Goal: Task Accomplishment & Management: Manage account settings

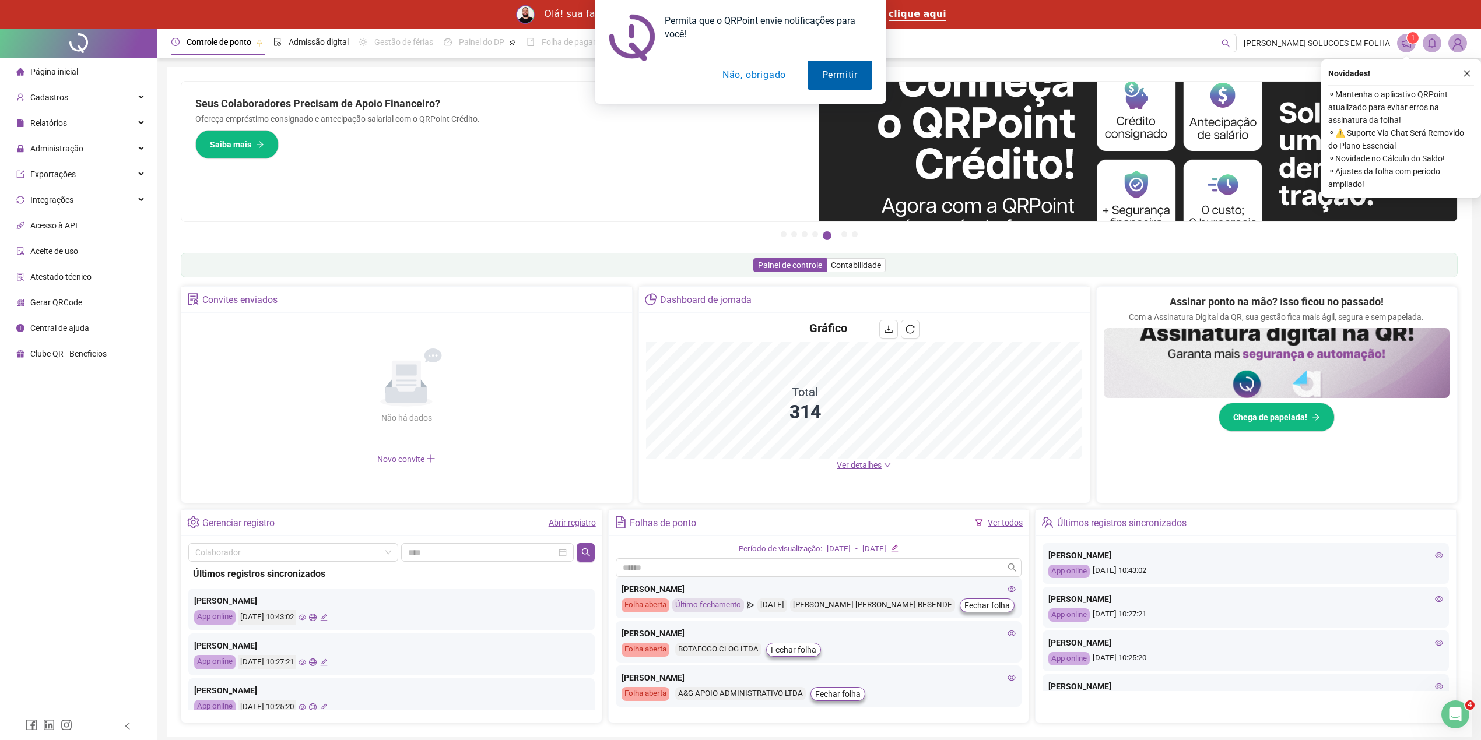
click at [862, 80] on button "Permitir" at bounding box center [839, 75] width 65 height 29
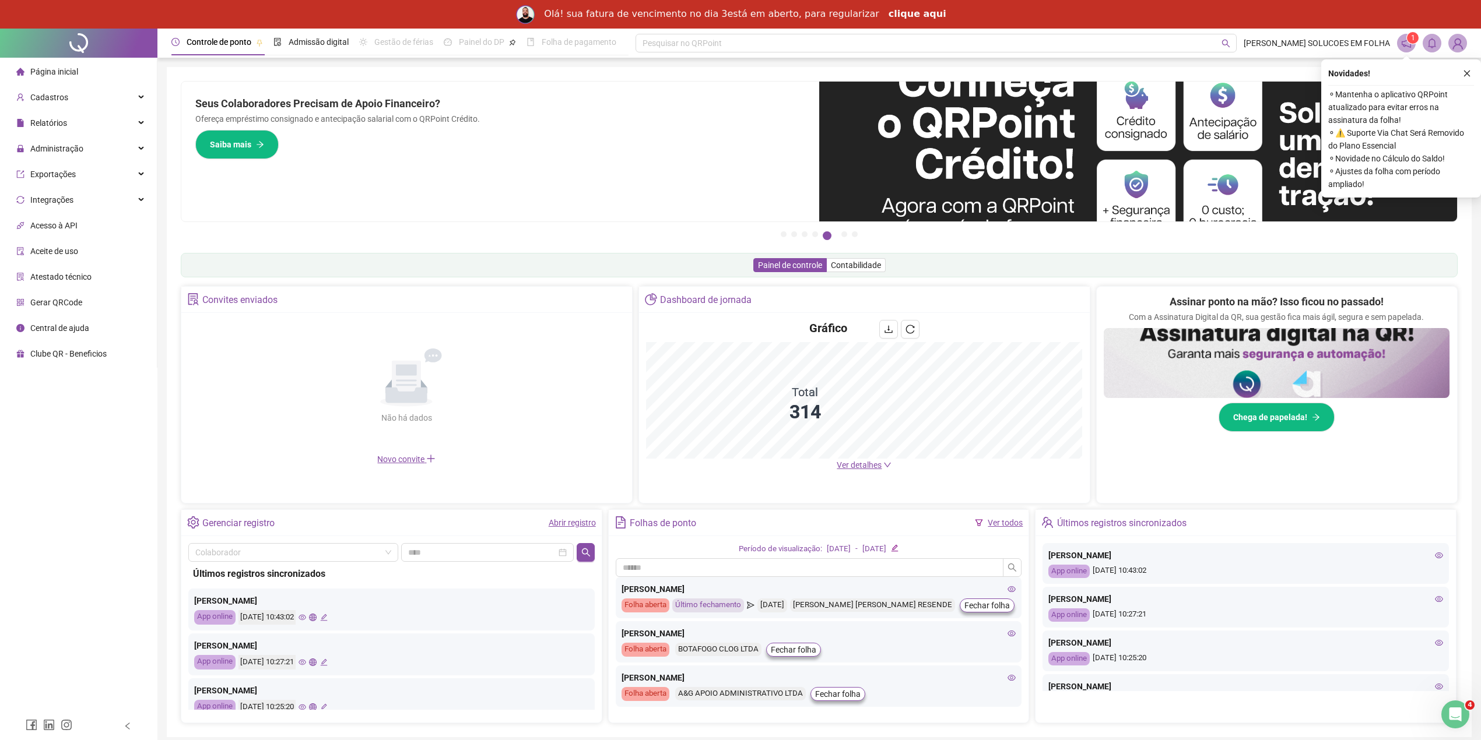
click at [904, 10] on link "clique aqui" at bounding box center [917, 14] width 58 height 13
click at [590, 10] on div "Olá! sua fatura de vencimento no dia 3está em aberto, para regularizar" at bounding box center [711, 14] width 335 height 12
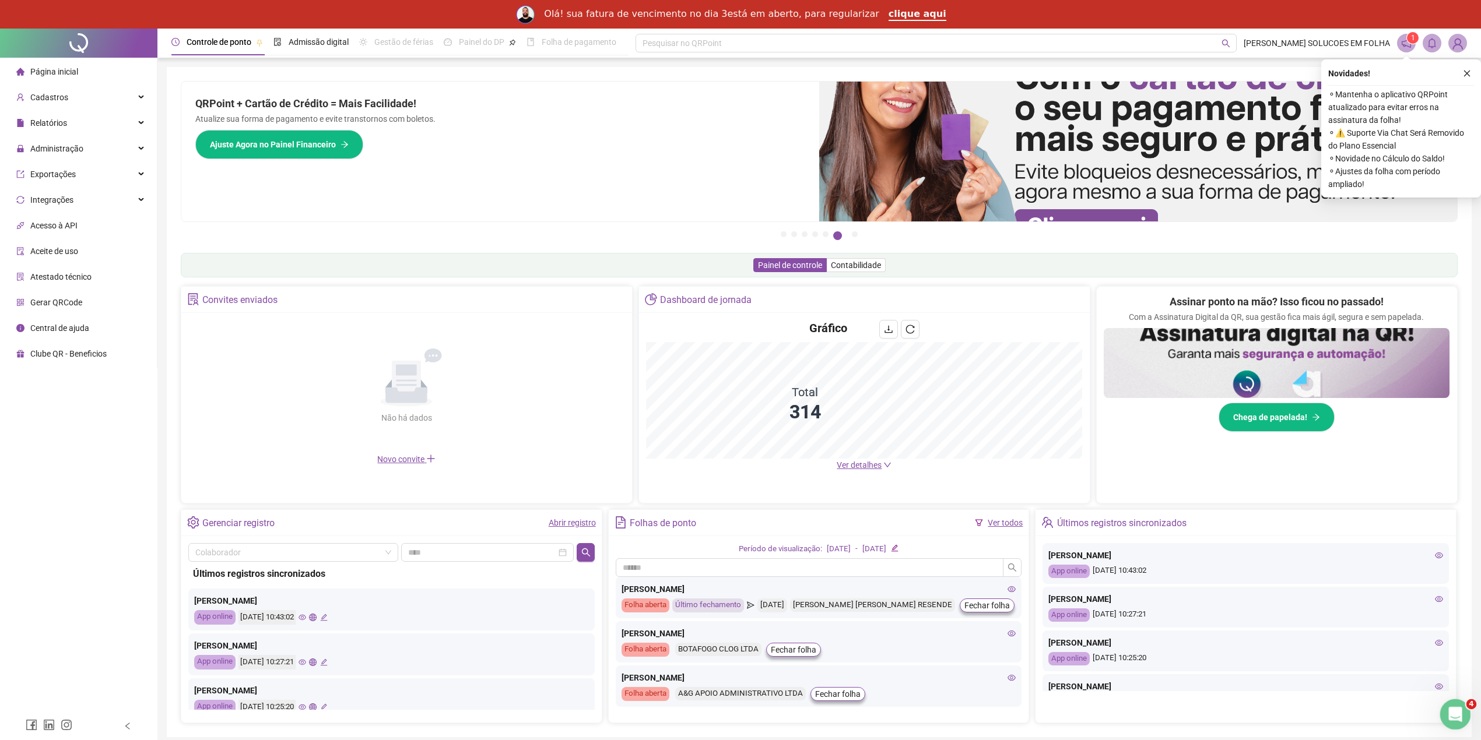
click at [1443, 709] on div "Abertura do Messenger da Intercom" at bounding box center [1453, 713] width 38 height 38
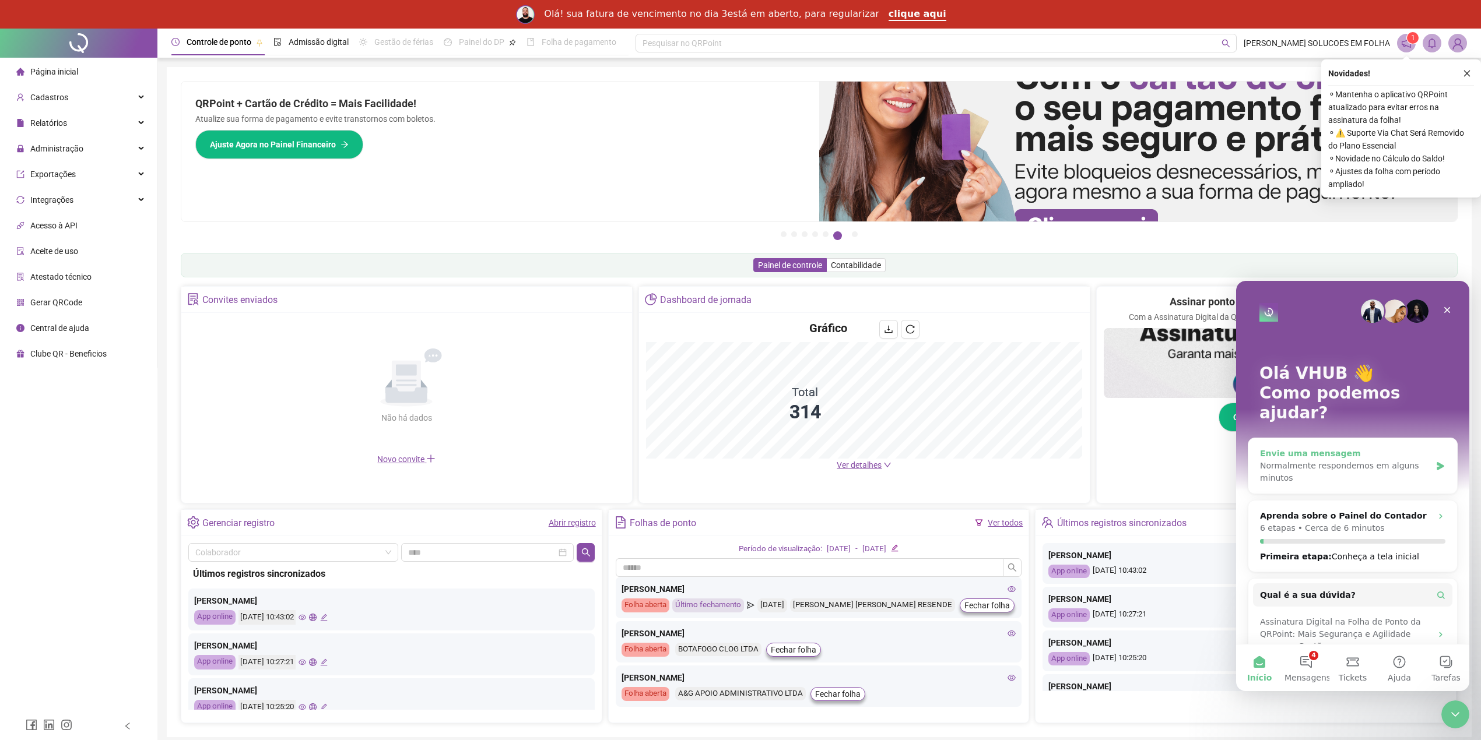
click at [1303, 460] on div "Normalmente respondemos em alguns minutos" at bounding box center [1345, 472] width 171 height 24
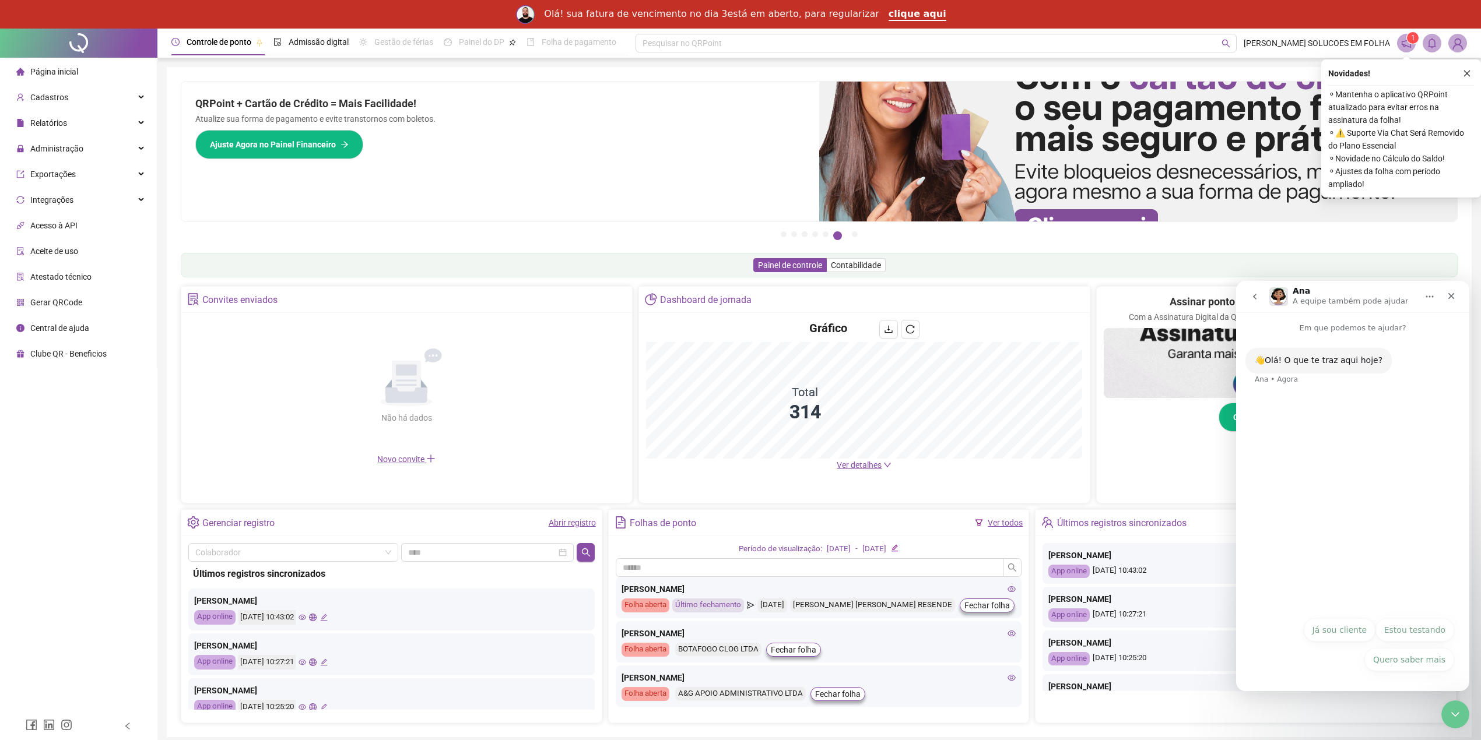
click at [1348, 624] on button "Já sou cliente" at bounding box center [1339, 629] width 72 height 23
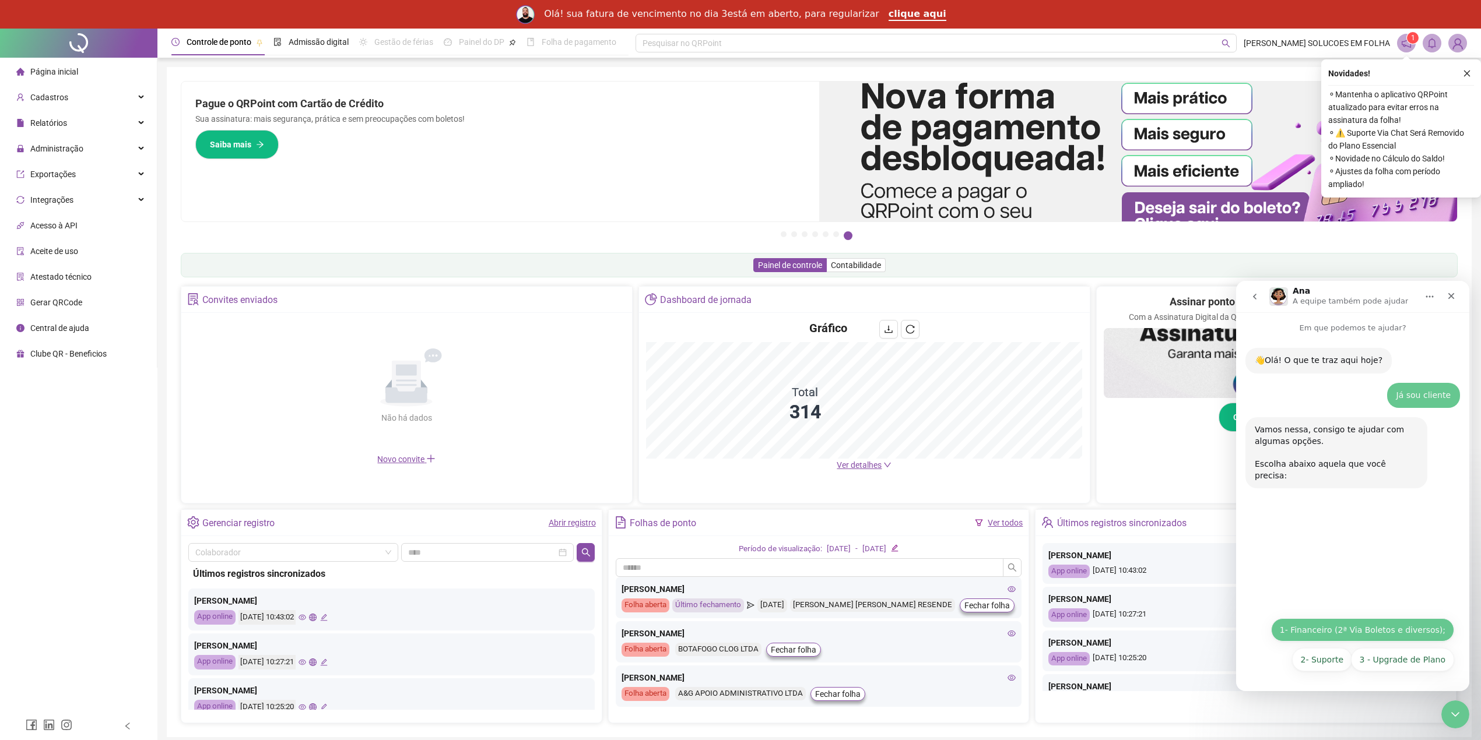
click at [1355, 626] on button "1- Financeiro (2ª Via Boletos e diversos);" at bounding box center [1362, 629] width 183 height 23
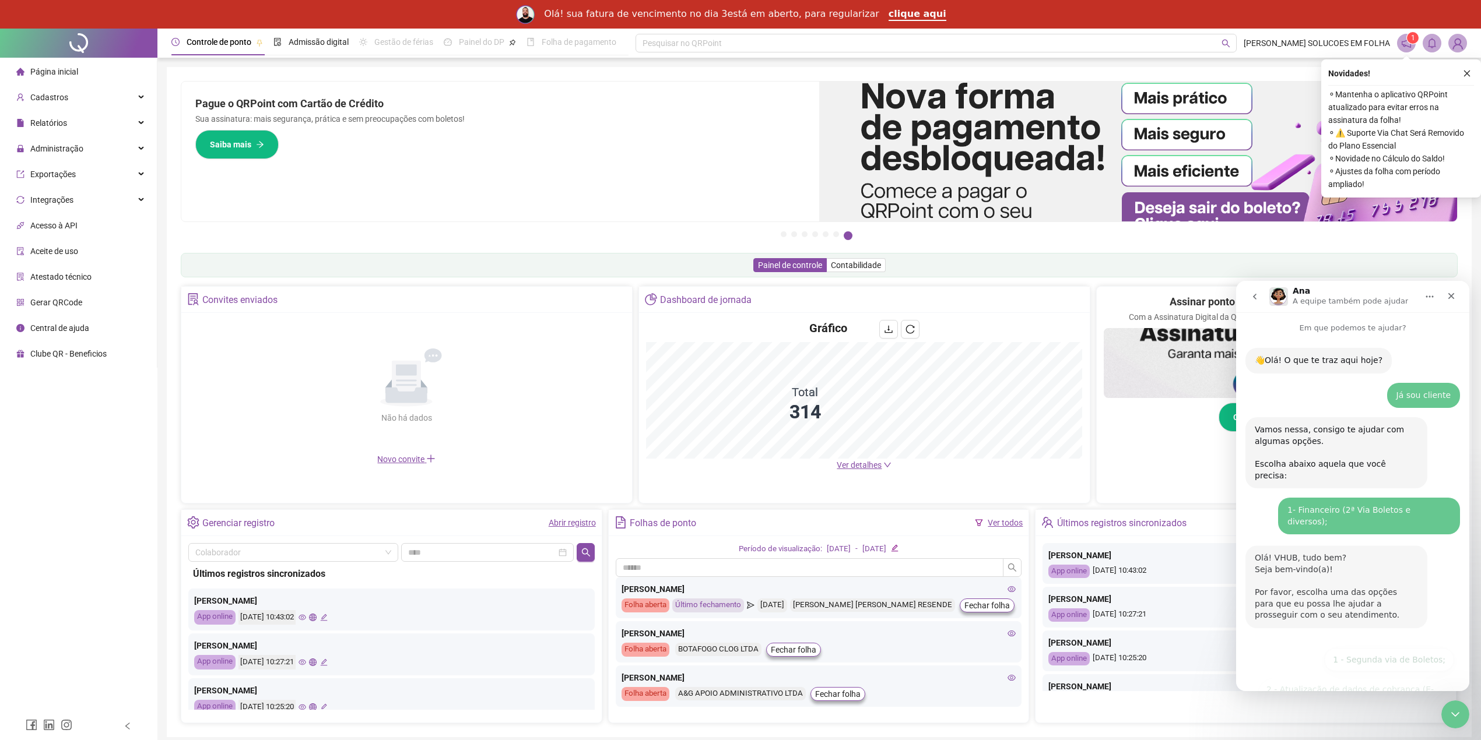
scroll to position [76, 0]
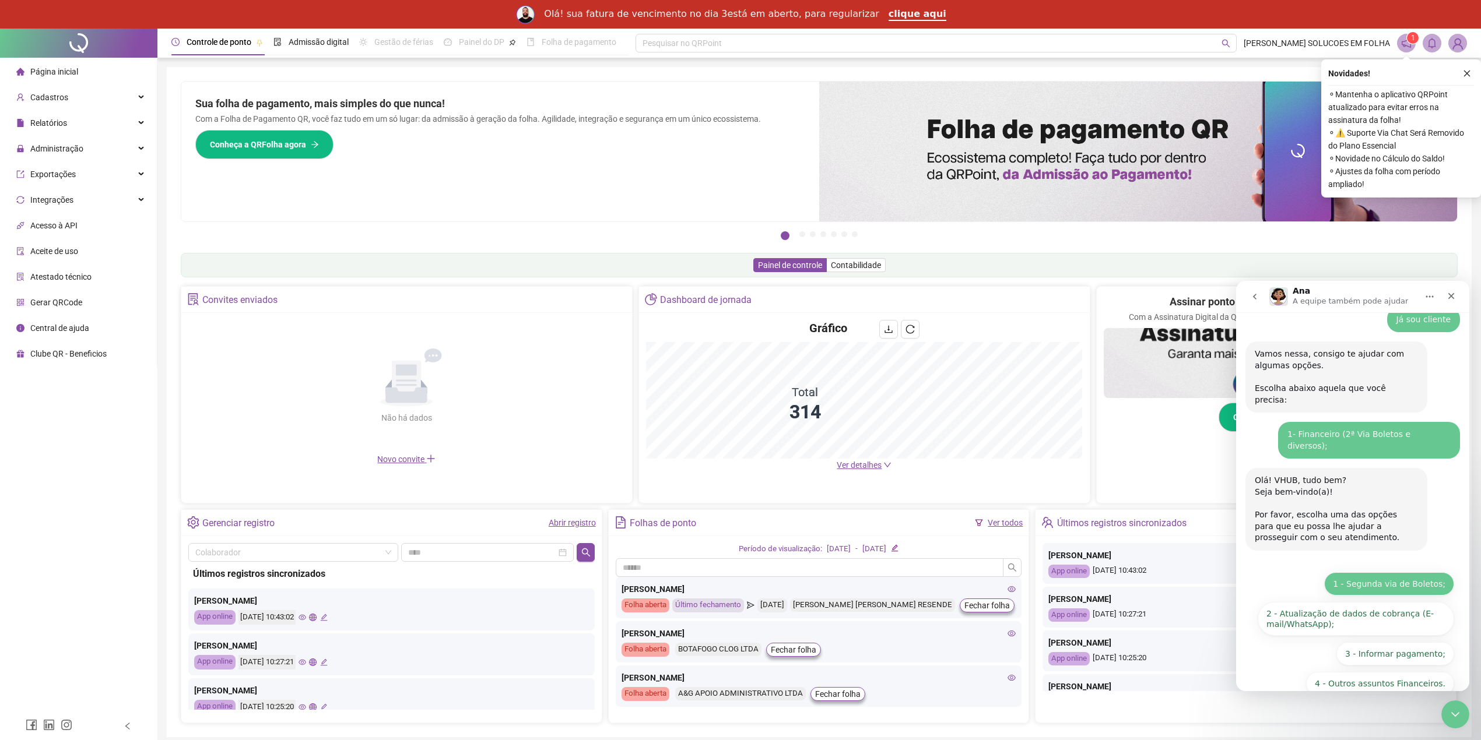
click at [1380, 572] on button "1 - Segunda via de Boletos;" at bounding box center [1389, 583] width 130 height 23
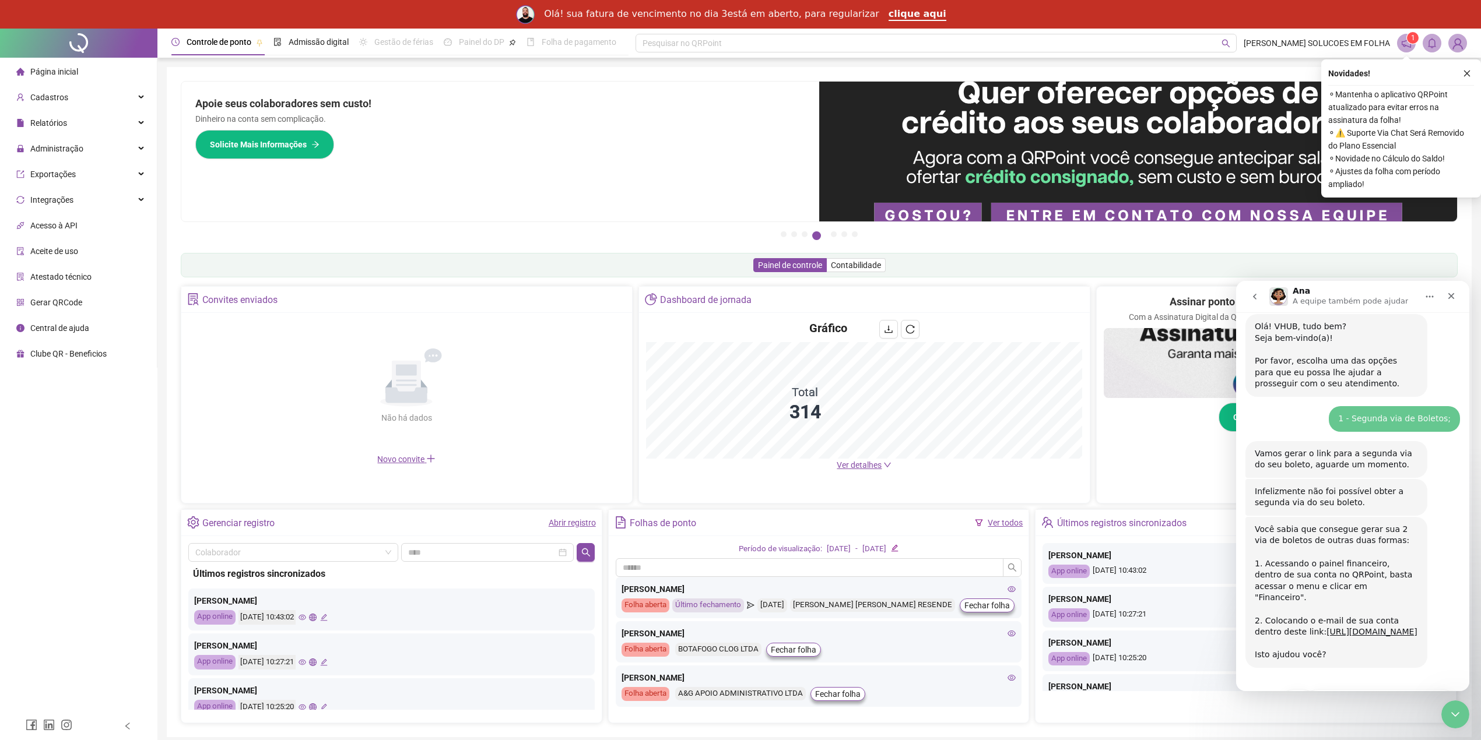
scroll to position [259, 0]
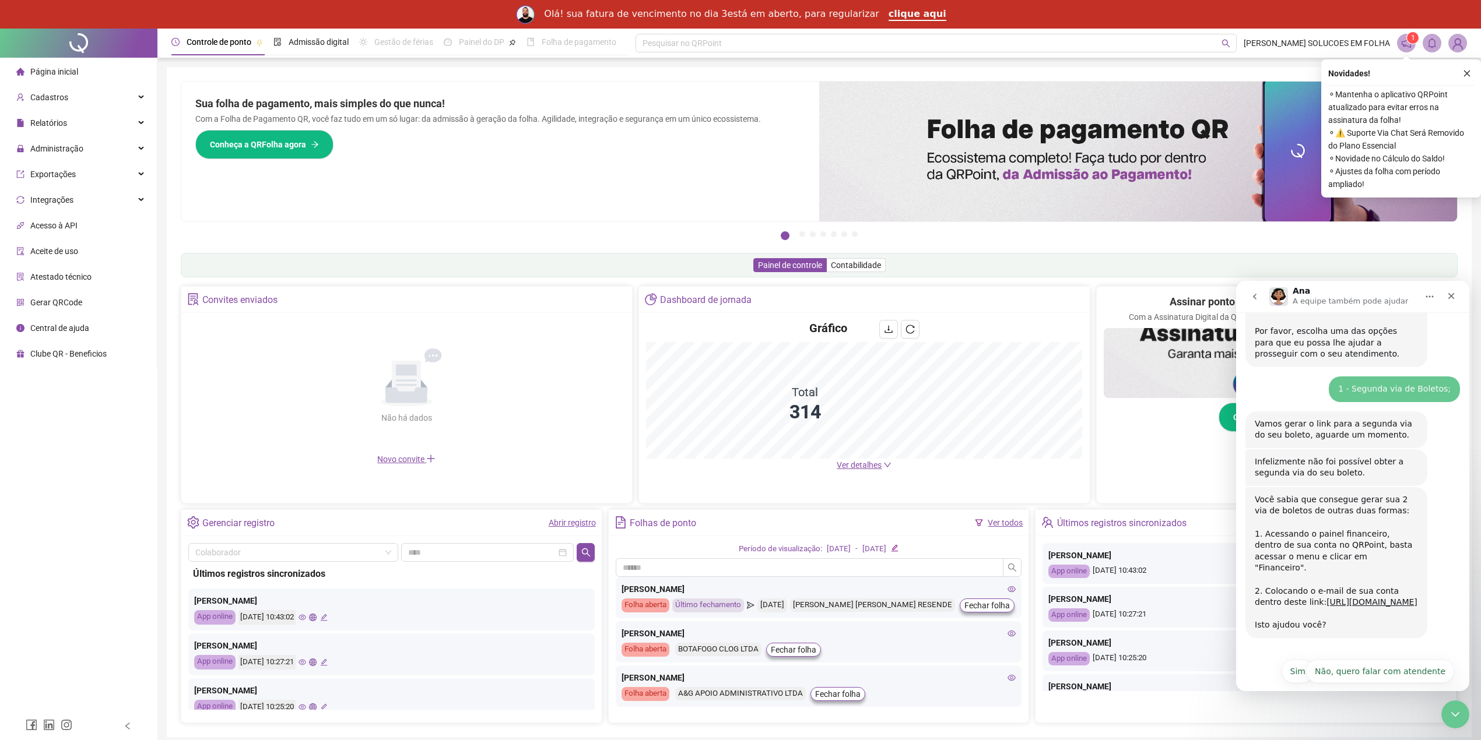
click at [1455, 41] on img at bounding box center [1457, 42] width 17 height 17
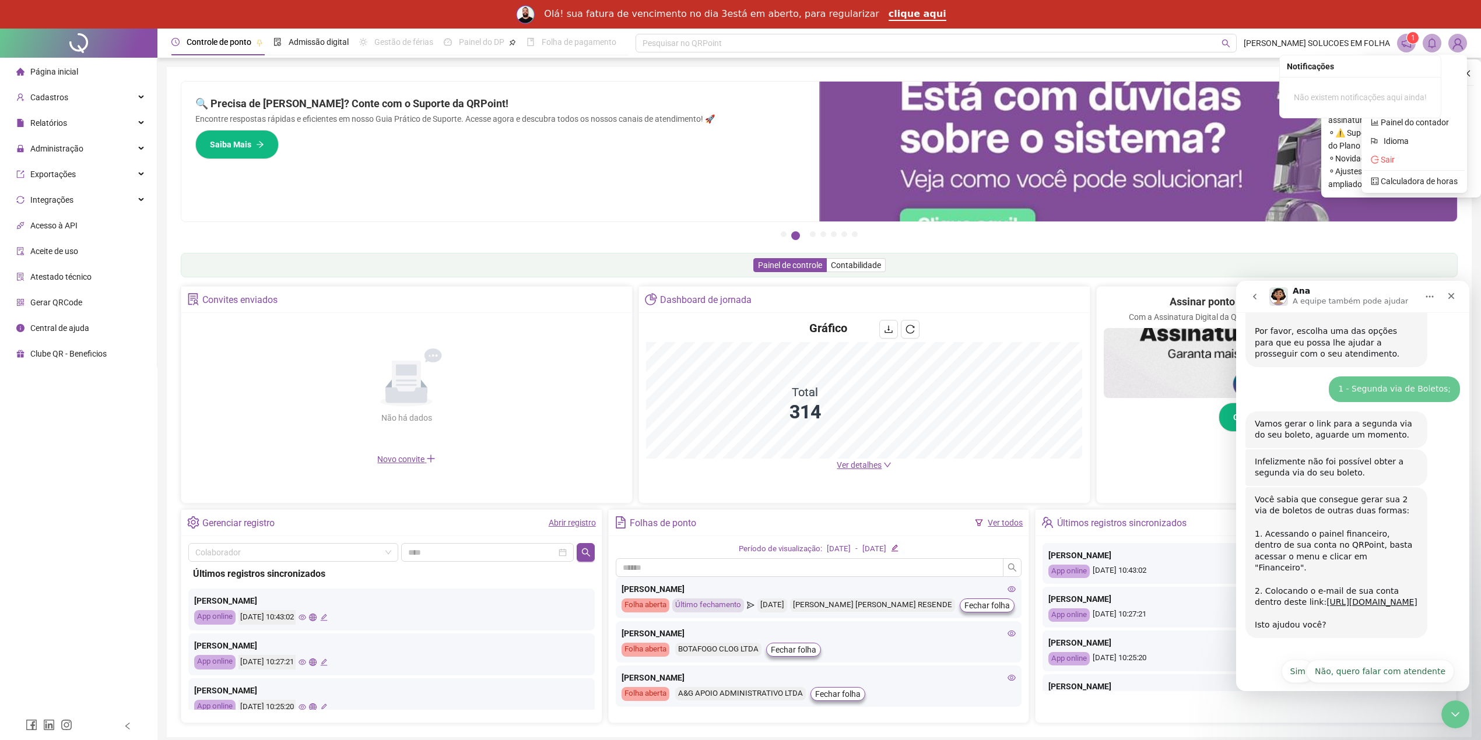
click at [1431, 40] on icon "bell" at bounding box center [1432, 43] width 8 height 10
click at [1407, 38] on sup "1" at bounding box center [1413, 38] width 12 height 12
click at [1464, 44] on img at bounding box center [1457, 42] width 17 height 17
click at [1409, 108] on link "Configurações" at bounding box center [1401, 103] width 63 height 9
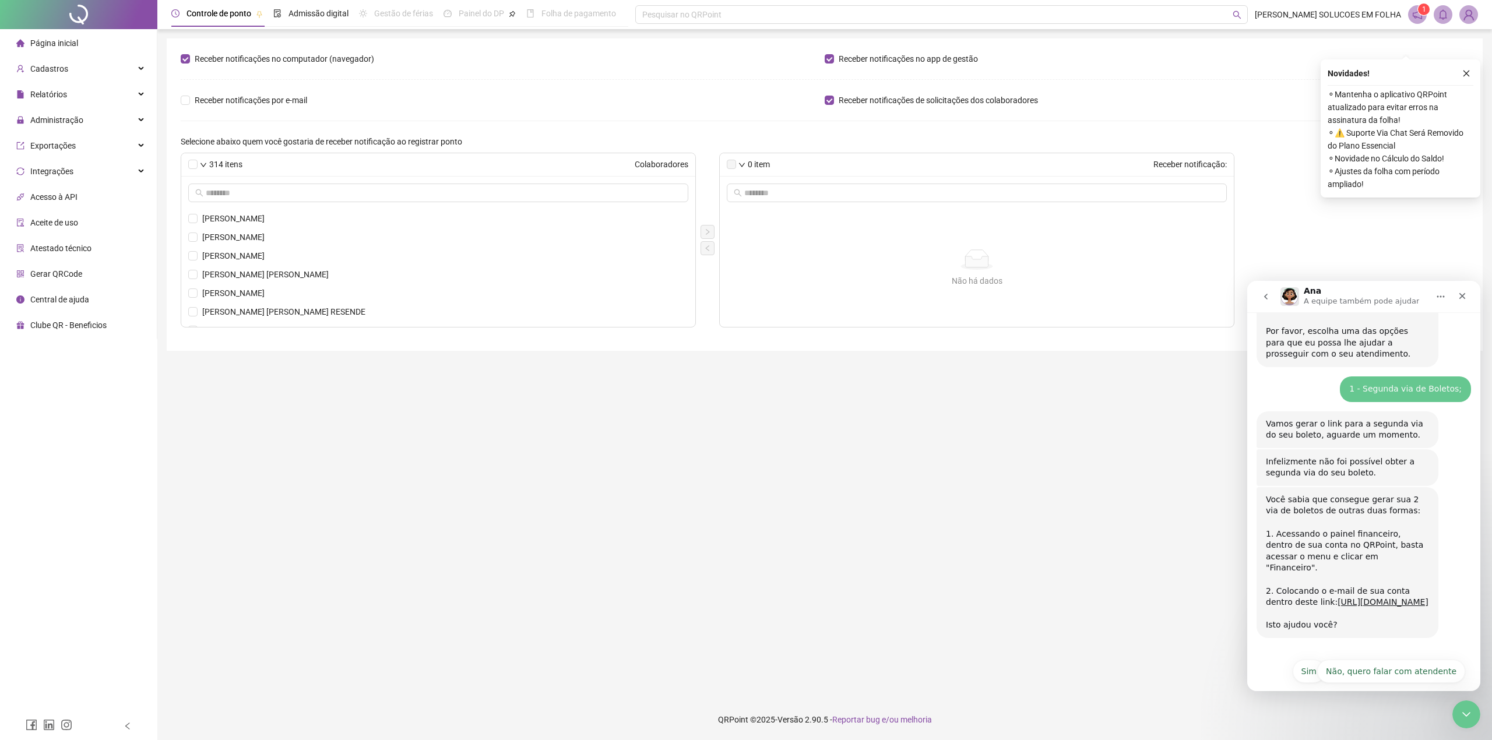
click at [1463, 10] on img at bounding box center [1468, 14] width 17 height 17
click at [58, 43] on span "Página inicial" at bounding box center [54, 42] width 48 height 9
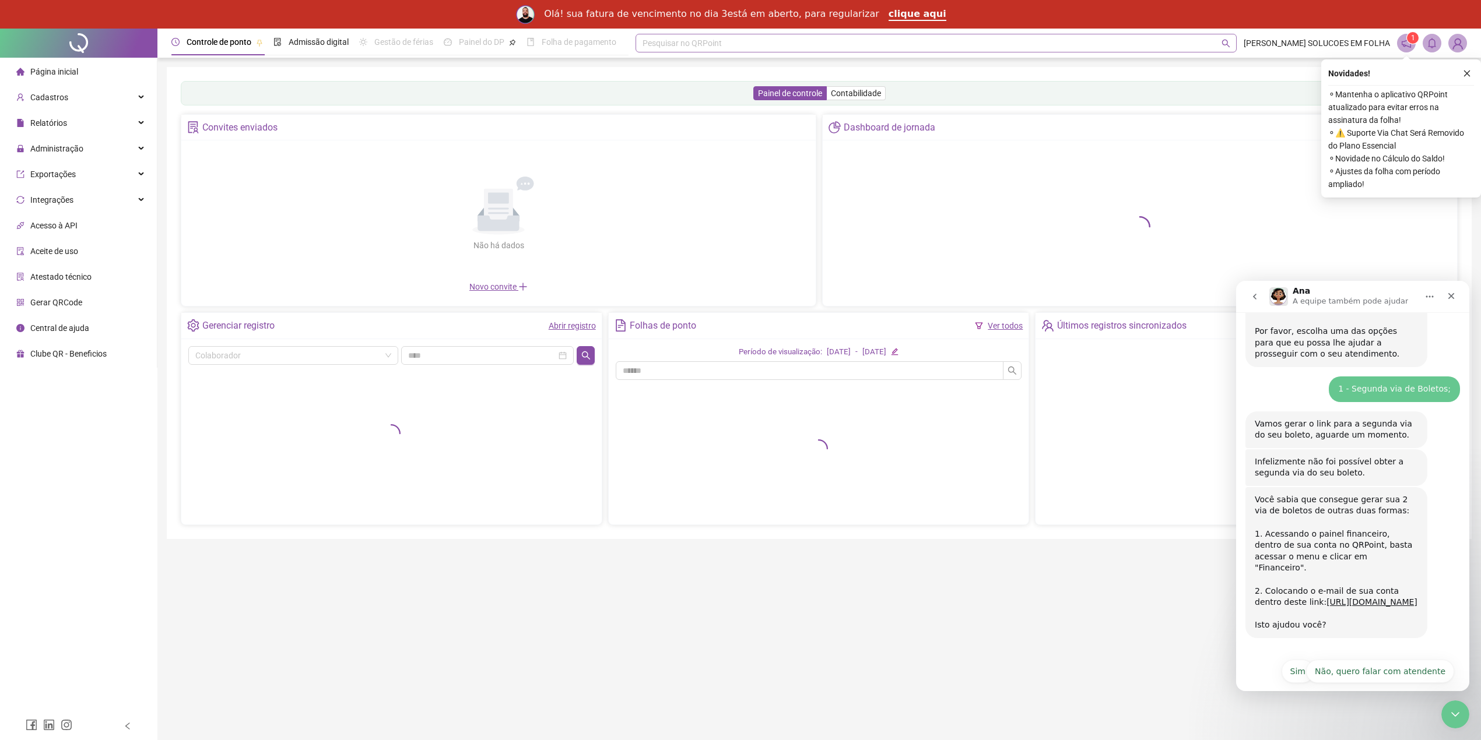
click at [712, 40] on div "Pesquisar no QRPoint" at bounding box center [935, 43] width 601 height 19
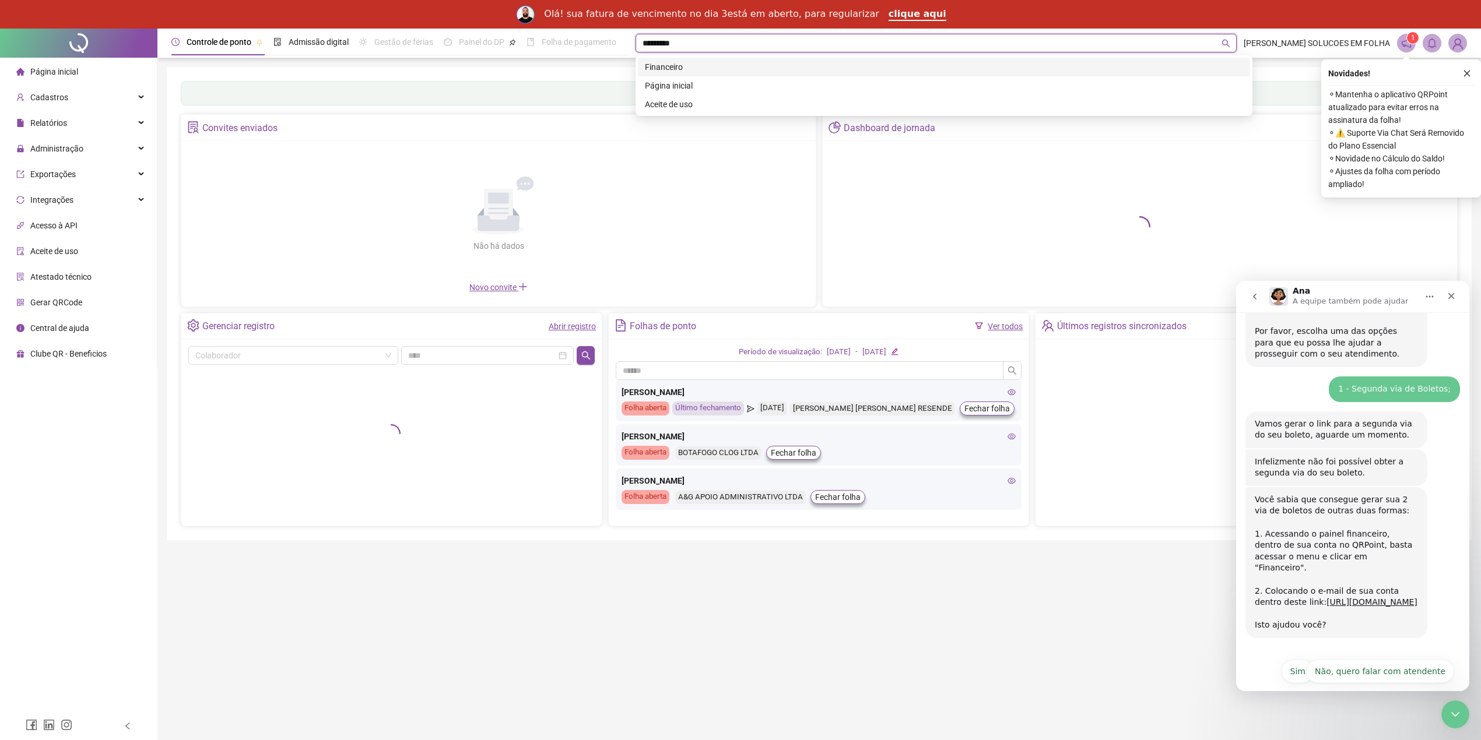
type input "**********"
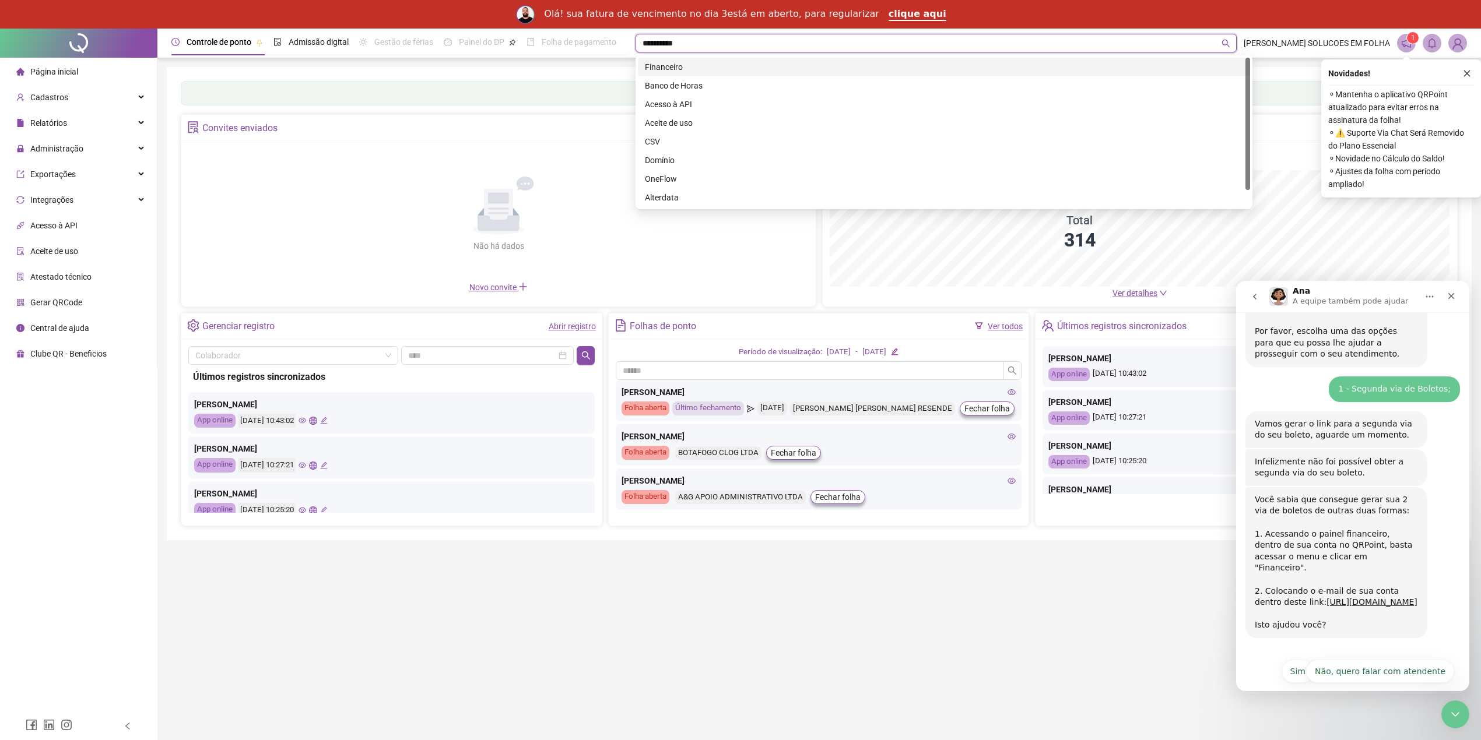
click at [693, 66] on div "Financeiro" at bounding box center [944, 67] width 598 height 13
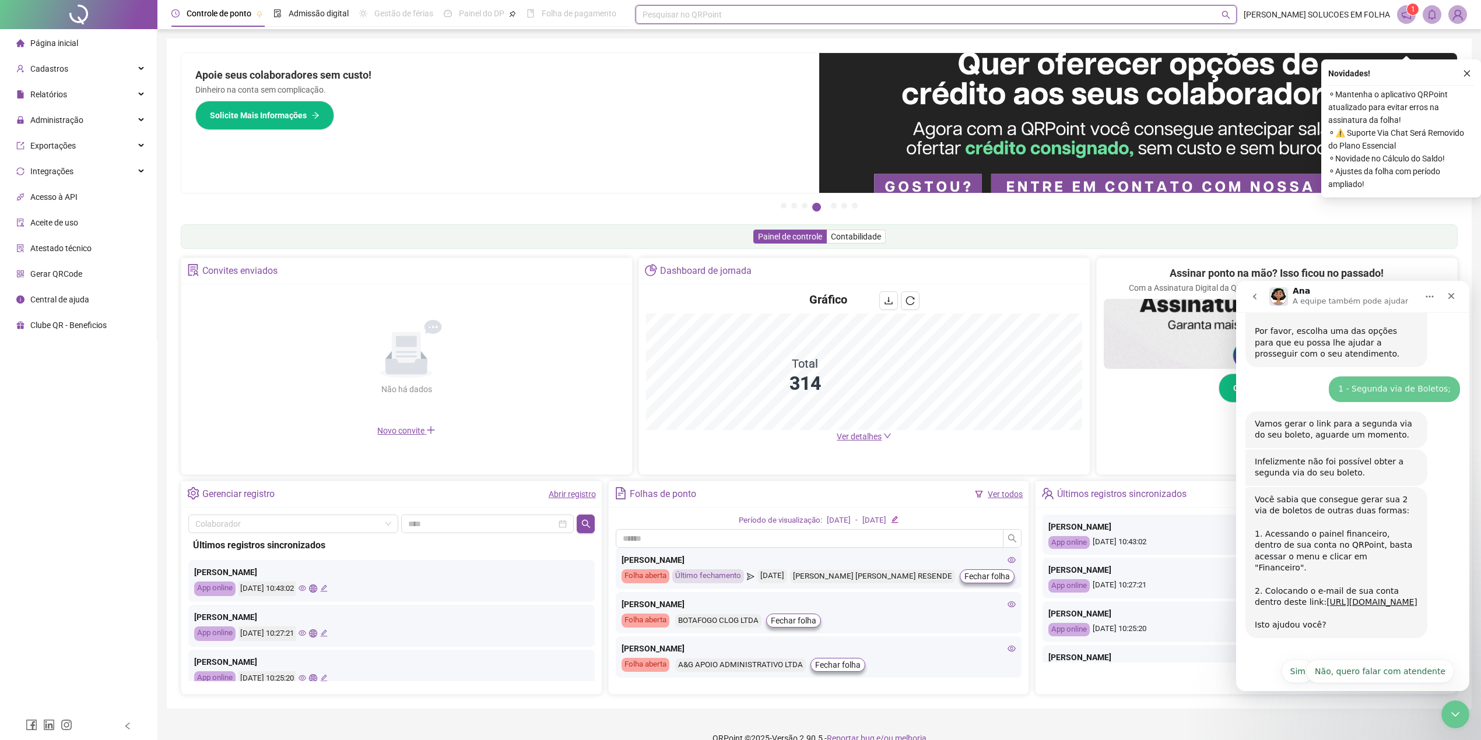
click at [679, 13] on div "Pesquisar no QRPoint" at bounding box center [935, 14] width 601 height 19
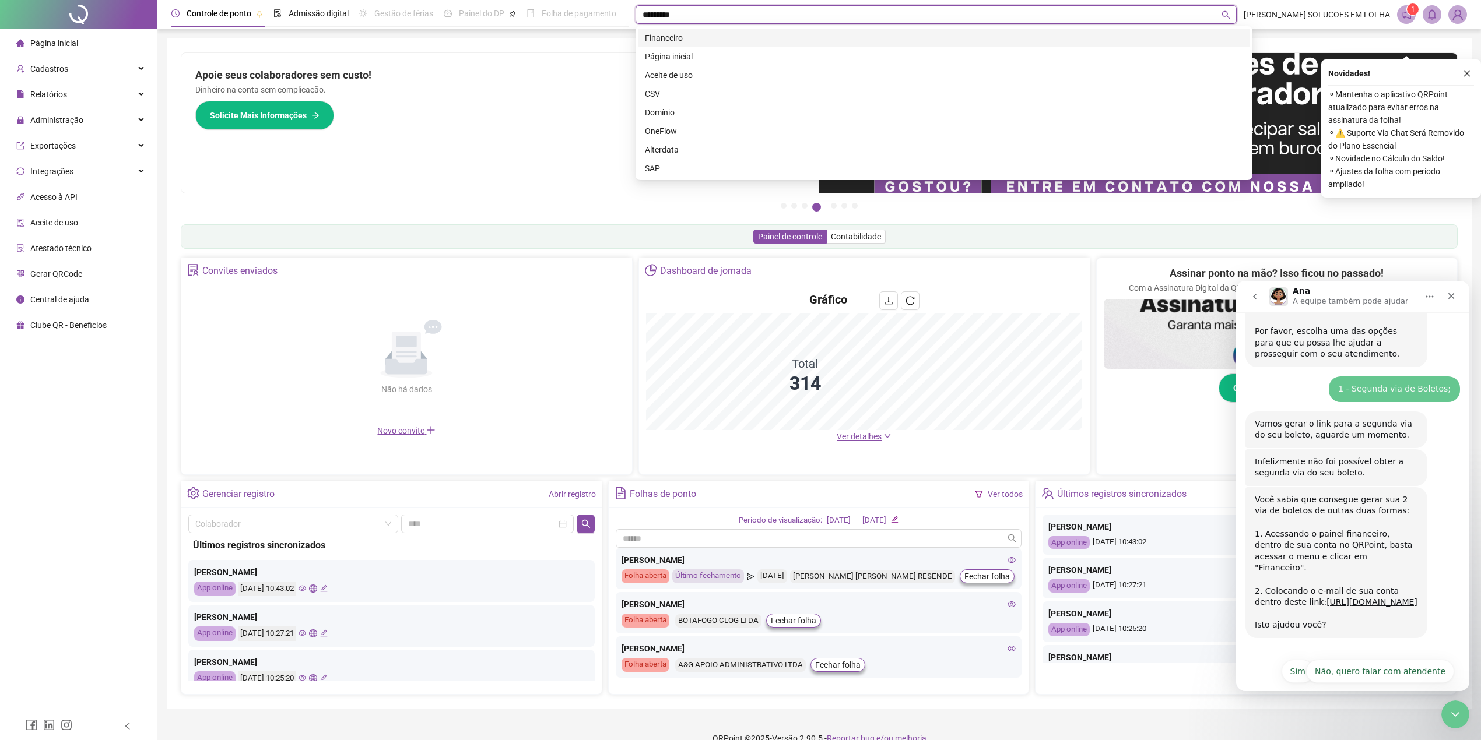
type input "**********"
click at [682, 43] on div "Financeiro" at bounding box center [944, 37] width 598 height 13
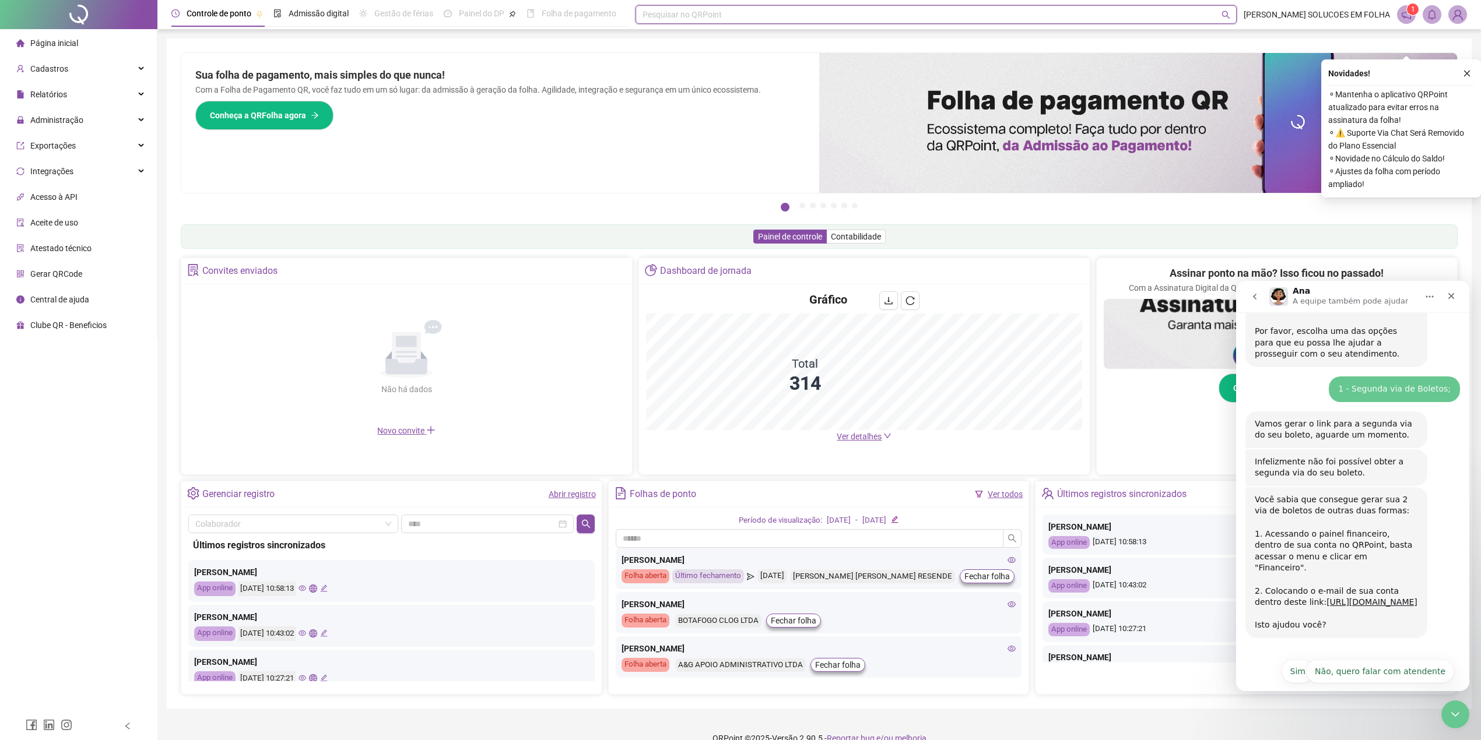
click at [758, 22] on div "Pesquisar no QRPoint" at bounding box center [935, 14] width 601 height 19
click at [751, 14] on div "Pesquisar no QRPoint" at bounding box center [935, 14] width 601 height 19
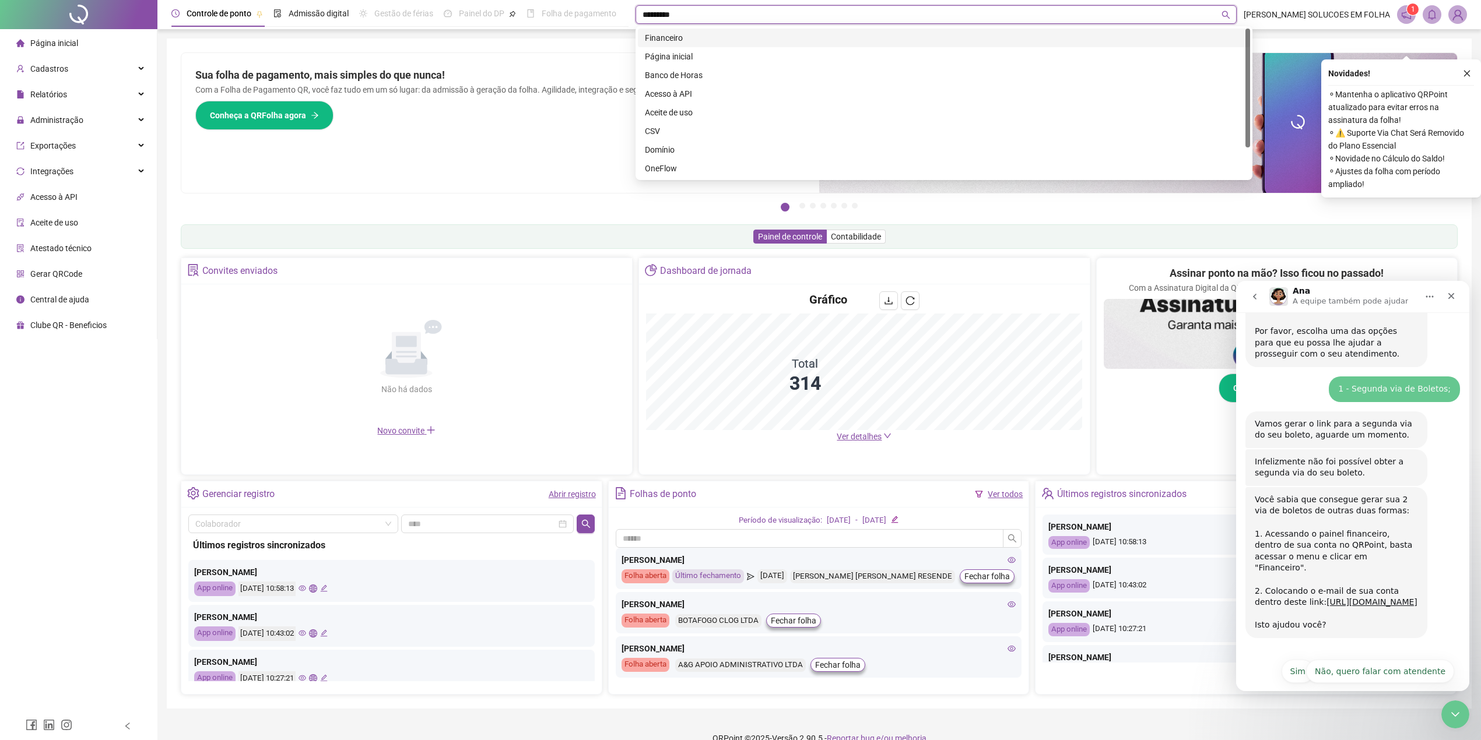
type input "**********"
click at [707, 35] on div "Financeiro" at bounding box center [944, 37] width 598 height 13
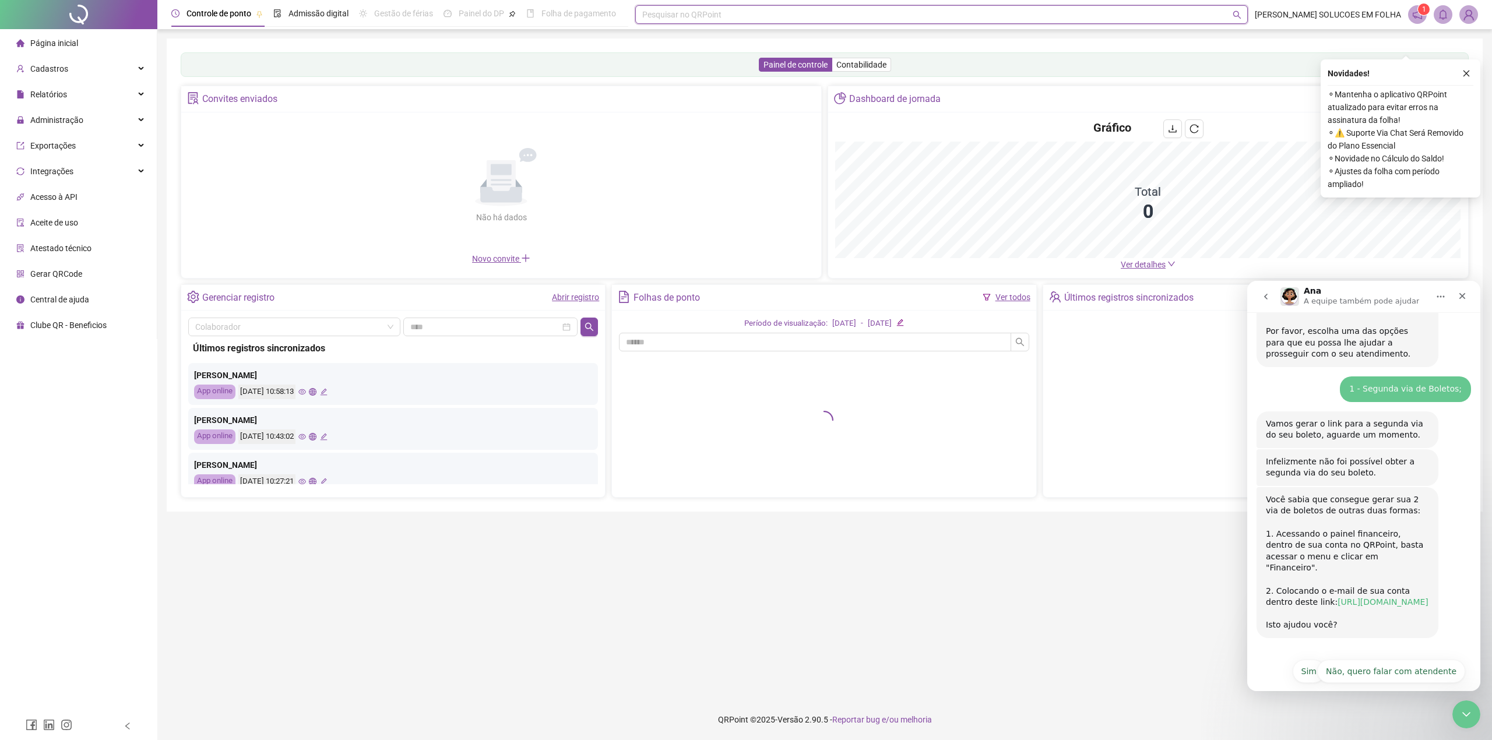
click at [1339, 598] on link "[URL][DOMAIN_NAME]" at bounding box center [1383, 602] width 91 height 9
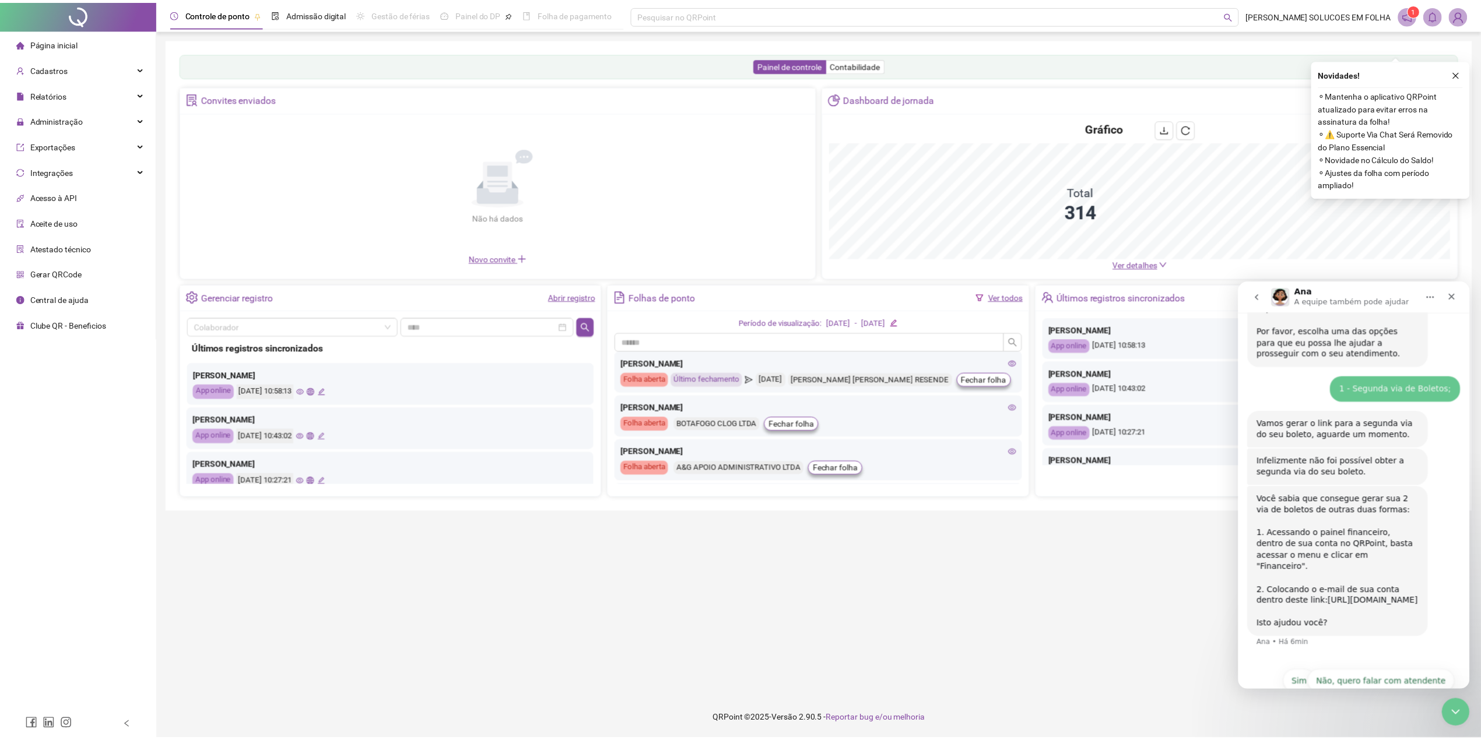
scroll to position [271, 0]
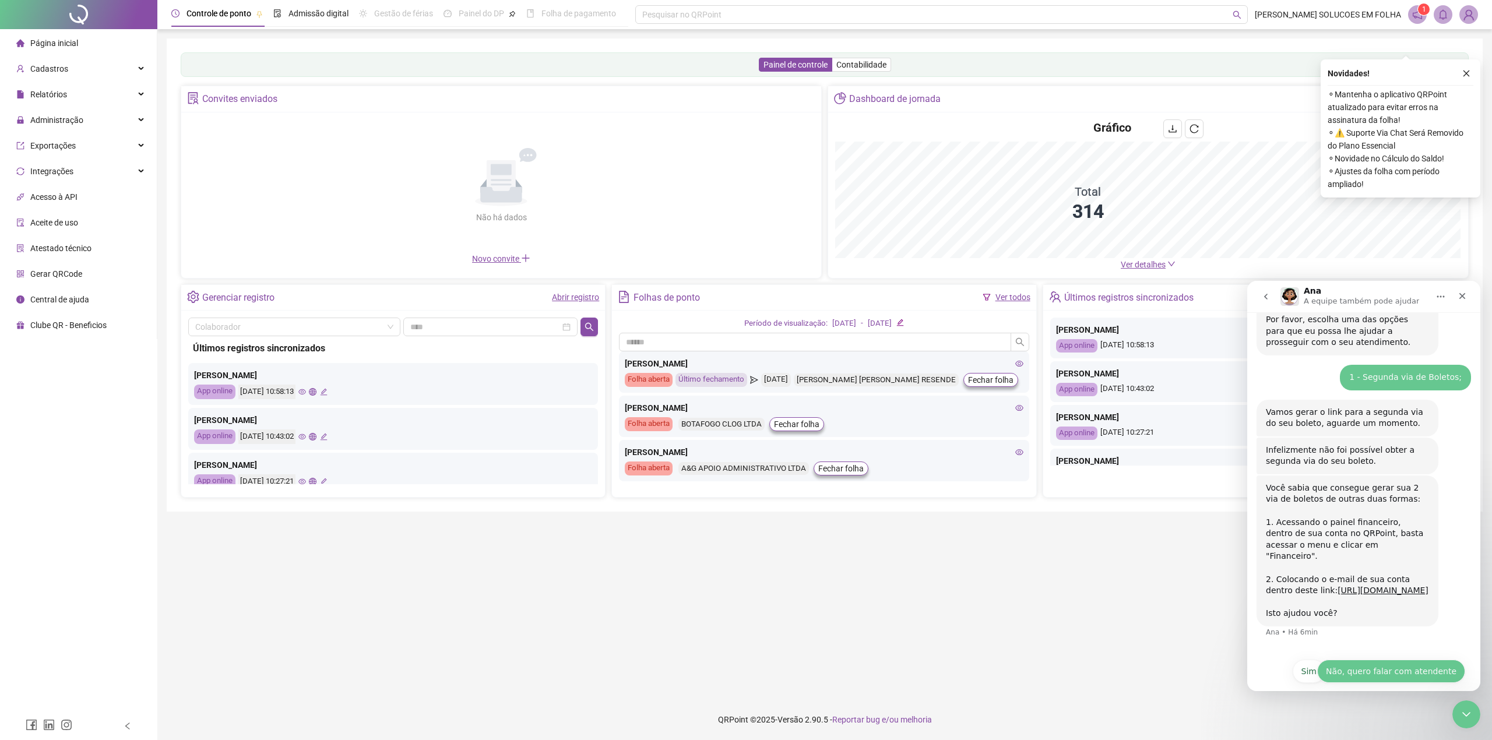
drag, startPoint x: 1369, startPoint y: 662, endPoint x: 1382, endPoint y: 662, distance: 12.8
click at [1382, 662] on button "Não, quero falar com atendente" at bounding box center [1391, 671] width 148 height 23
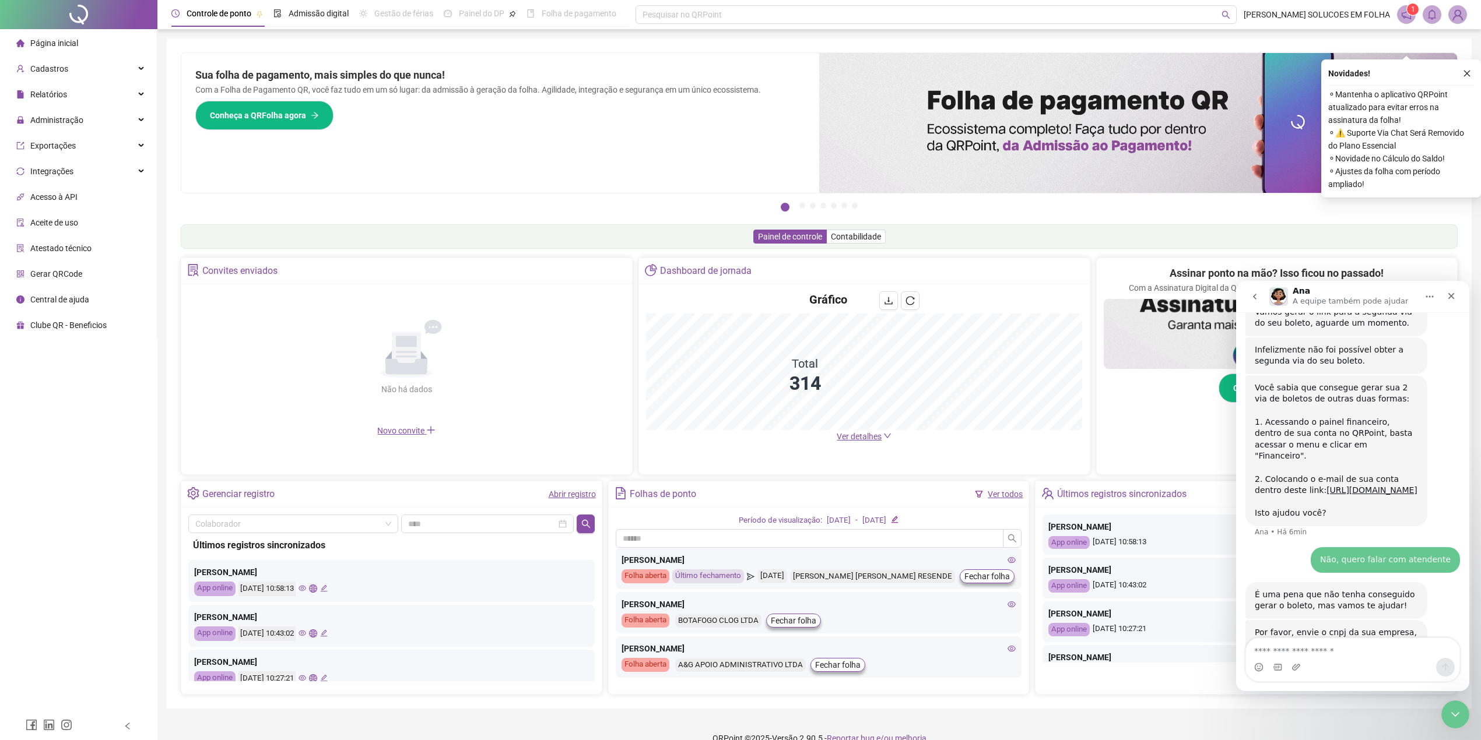
scroll to position [414, 0]
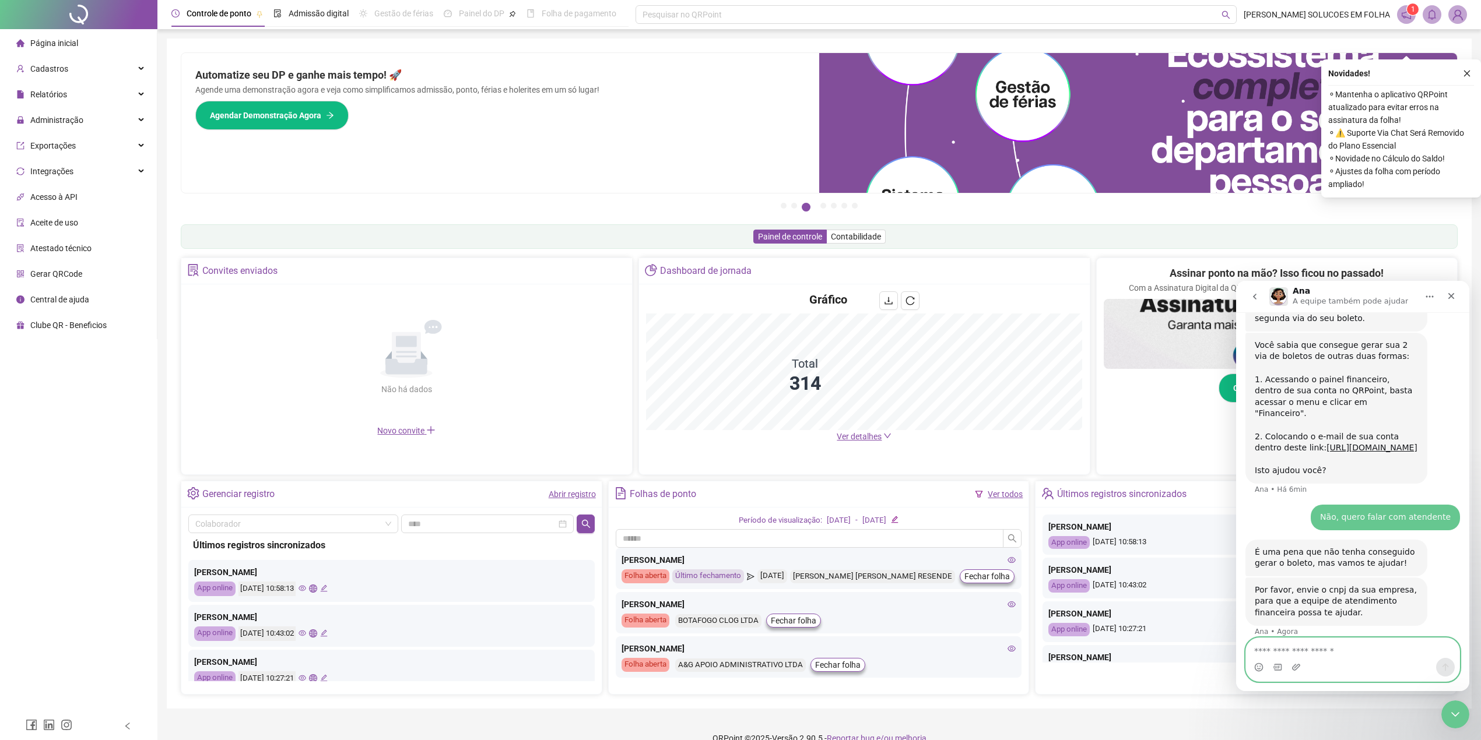
click at [1351, 656] on textarea "Envie uma mensagem..." at bounding box center [1352, 648] width 213 height 20
paste textarea "**********"
type textarea "**********"
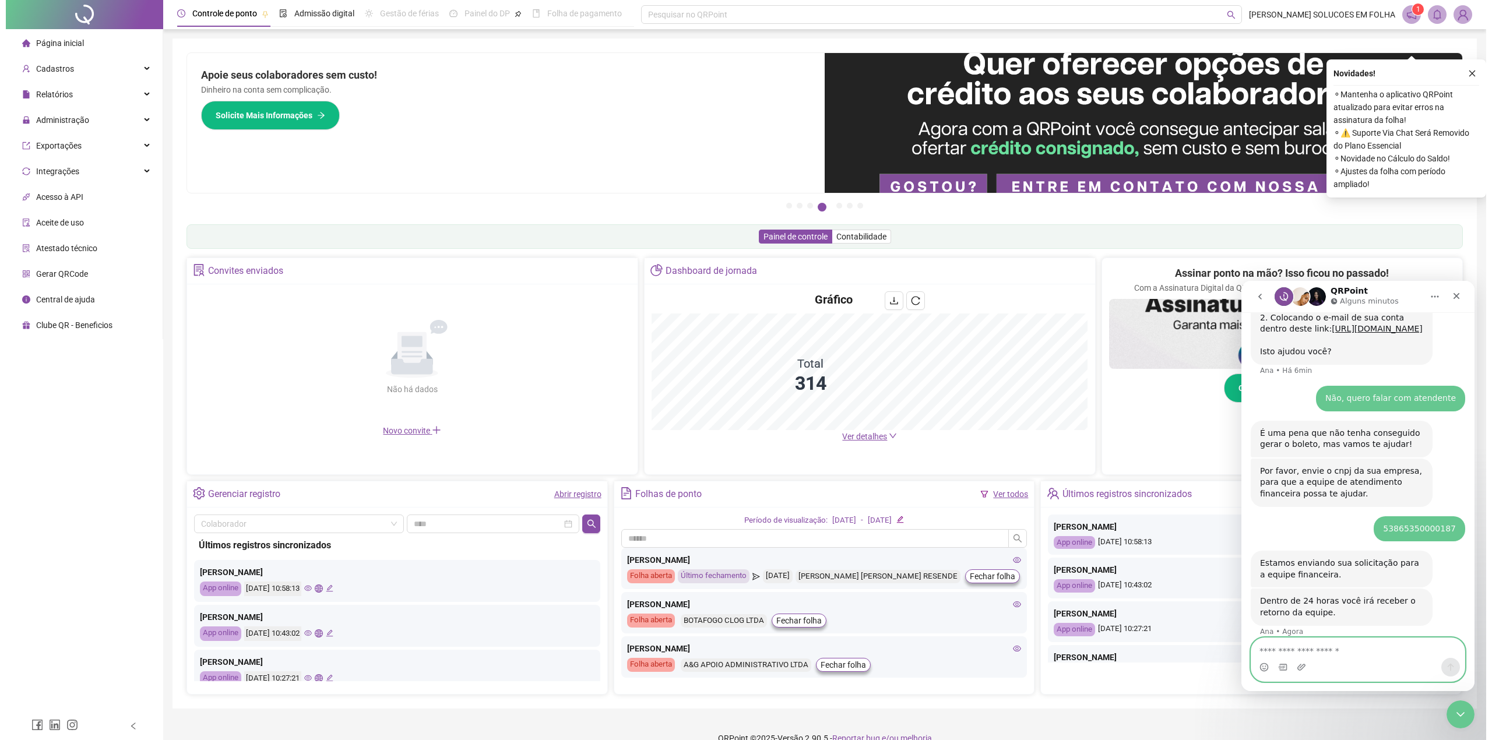
scroll to position [565, 0]
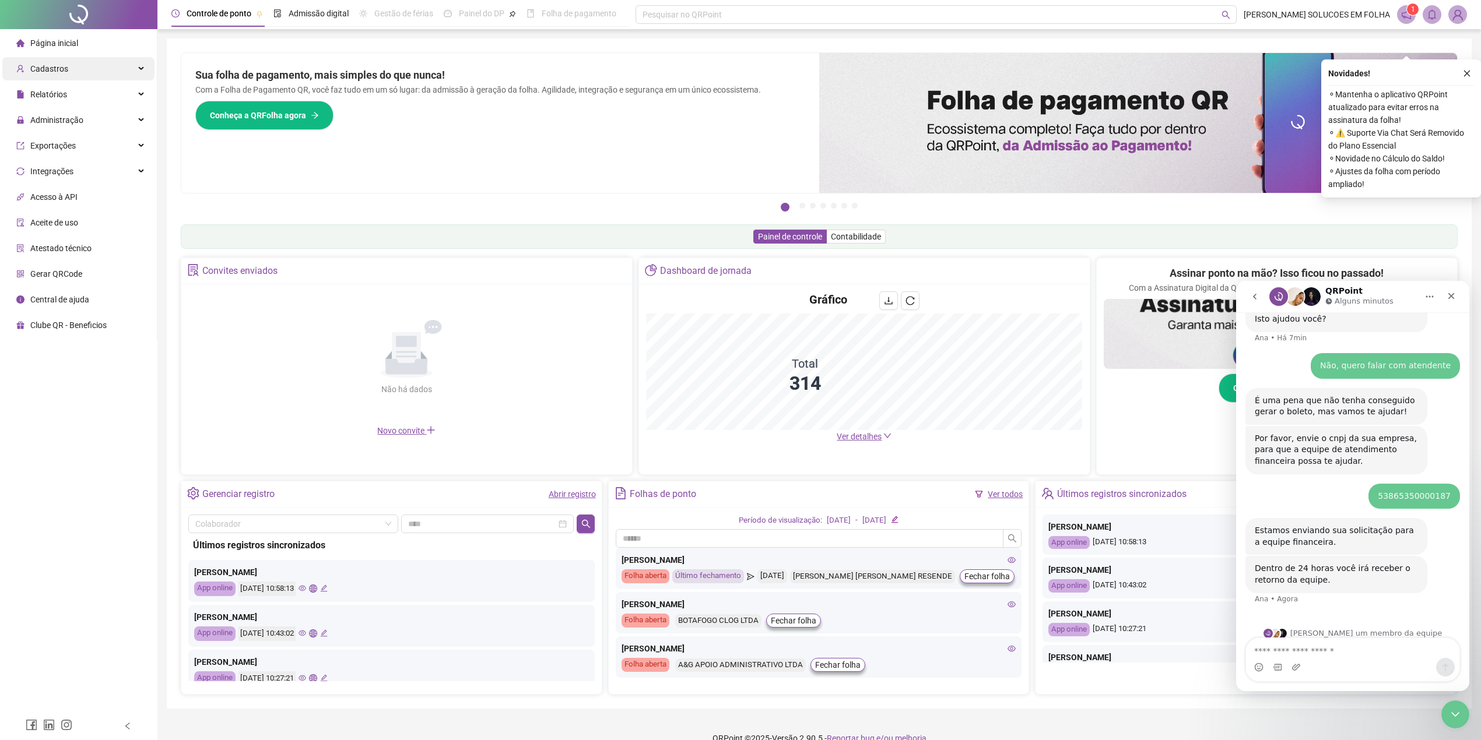
click at [64, 71] on span "Cadastros" at bounding box center [49, 68] width 38 height 9
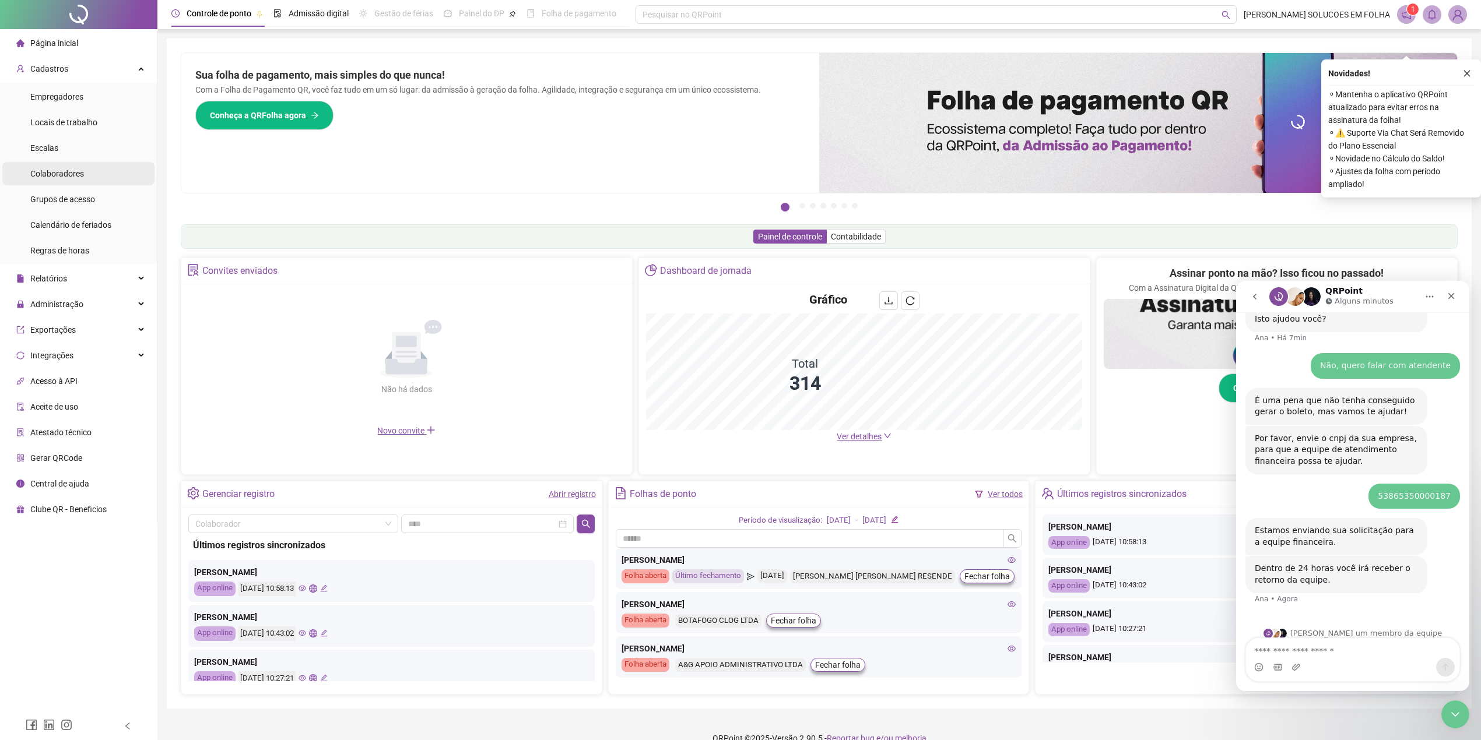
click at [71, 170] on span "Colaboradores" at bounding box center [57, 173] width 54 height 9
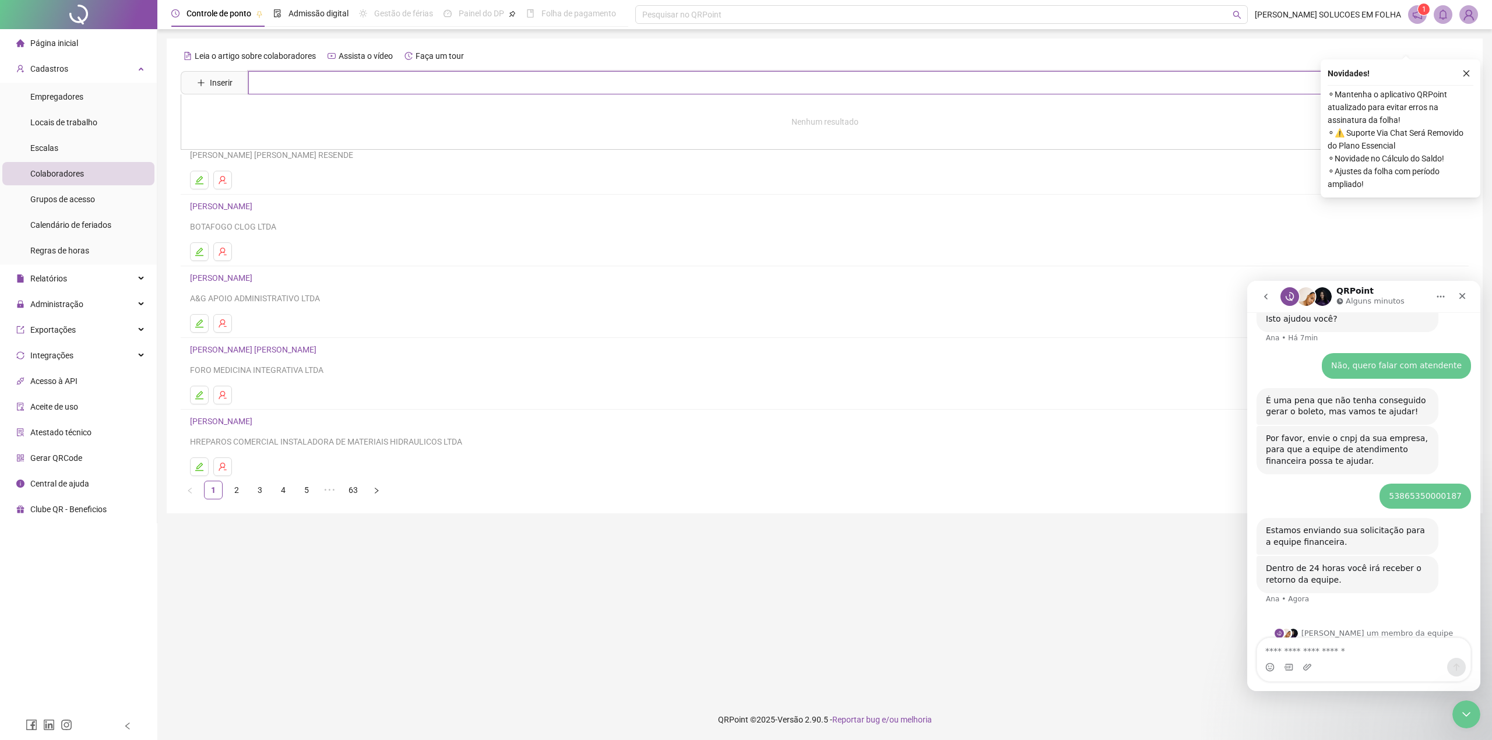
click at [364, 78] on input "text" at bounding box center [833, 82] width 1170 height 23
click at [320, 83] on input "text" at bounding box center [833, 82] width 1170 height 23
type input "**********"
click at [288, 118] on link "[PERSON_NAME] DE JESUS" at bounding box center [252, 117] width 100 height 9
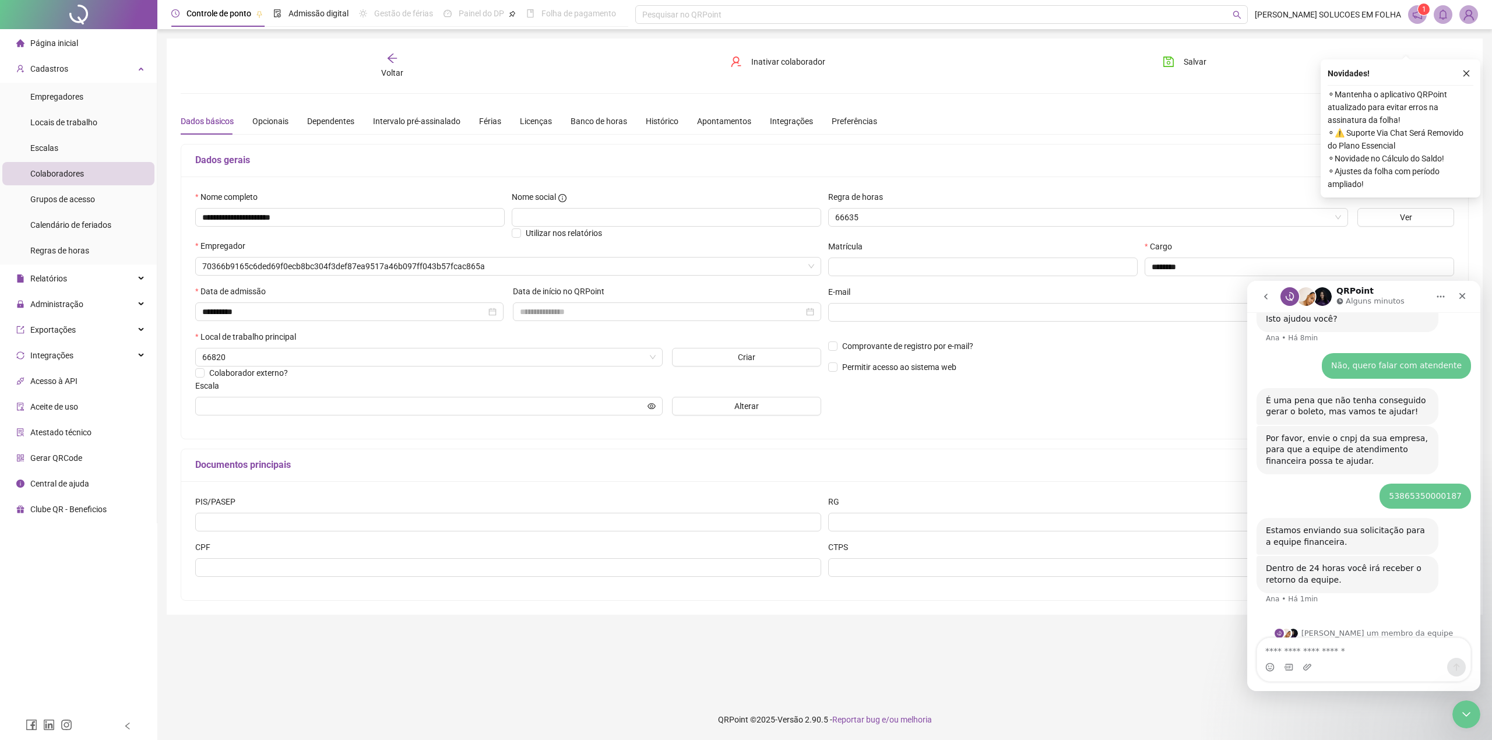
type input "**********"
drag, startPoint x: 274, startPoint y: 222, endPoint x: 183, endPoint y: 229, distance: 91.2
click at [183, 229] on div "**********" at bounding box center [824, 308] width 1287 height 262
click at [1461, 296] on icon "Fechar" at bounding box center [1462, 295] width 9 height 9
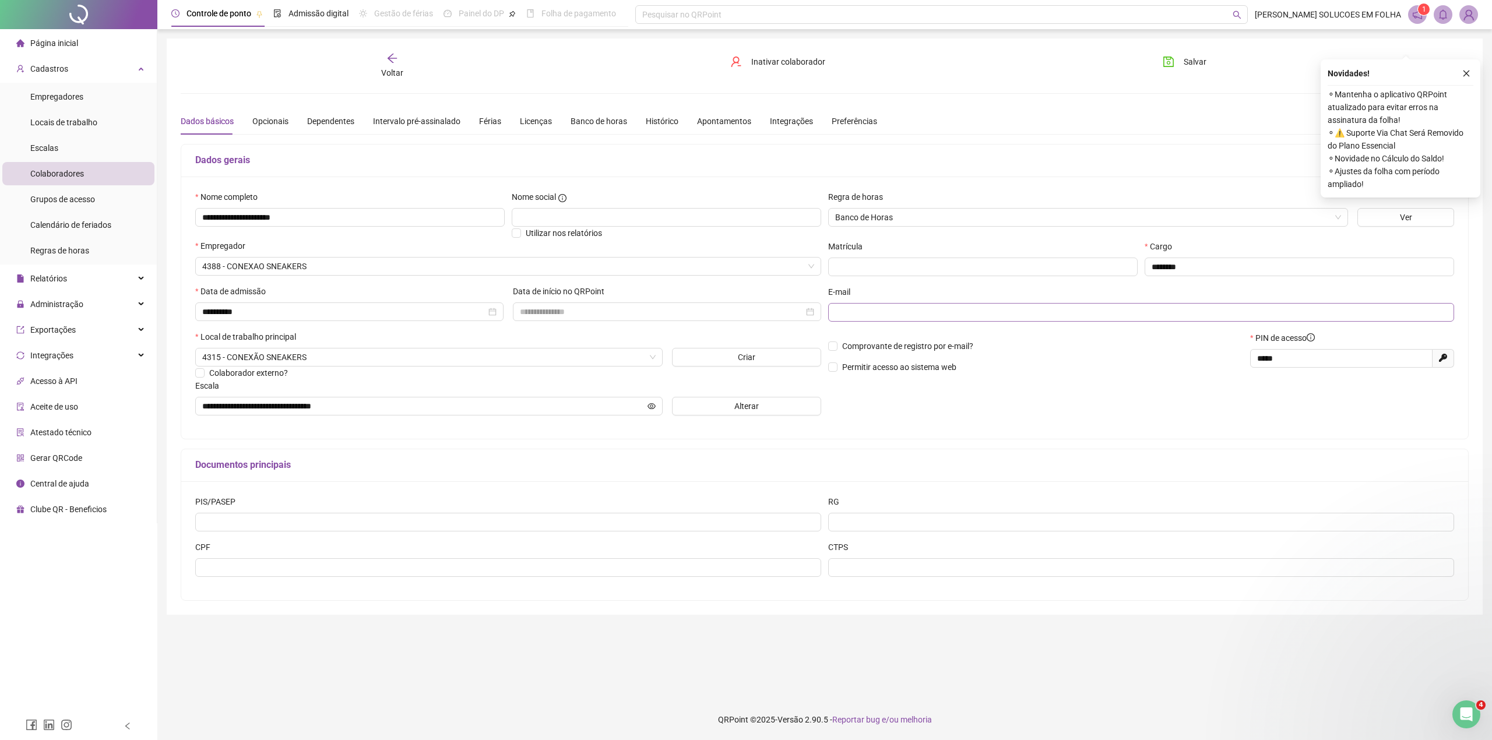
scroll to position [554, 0]
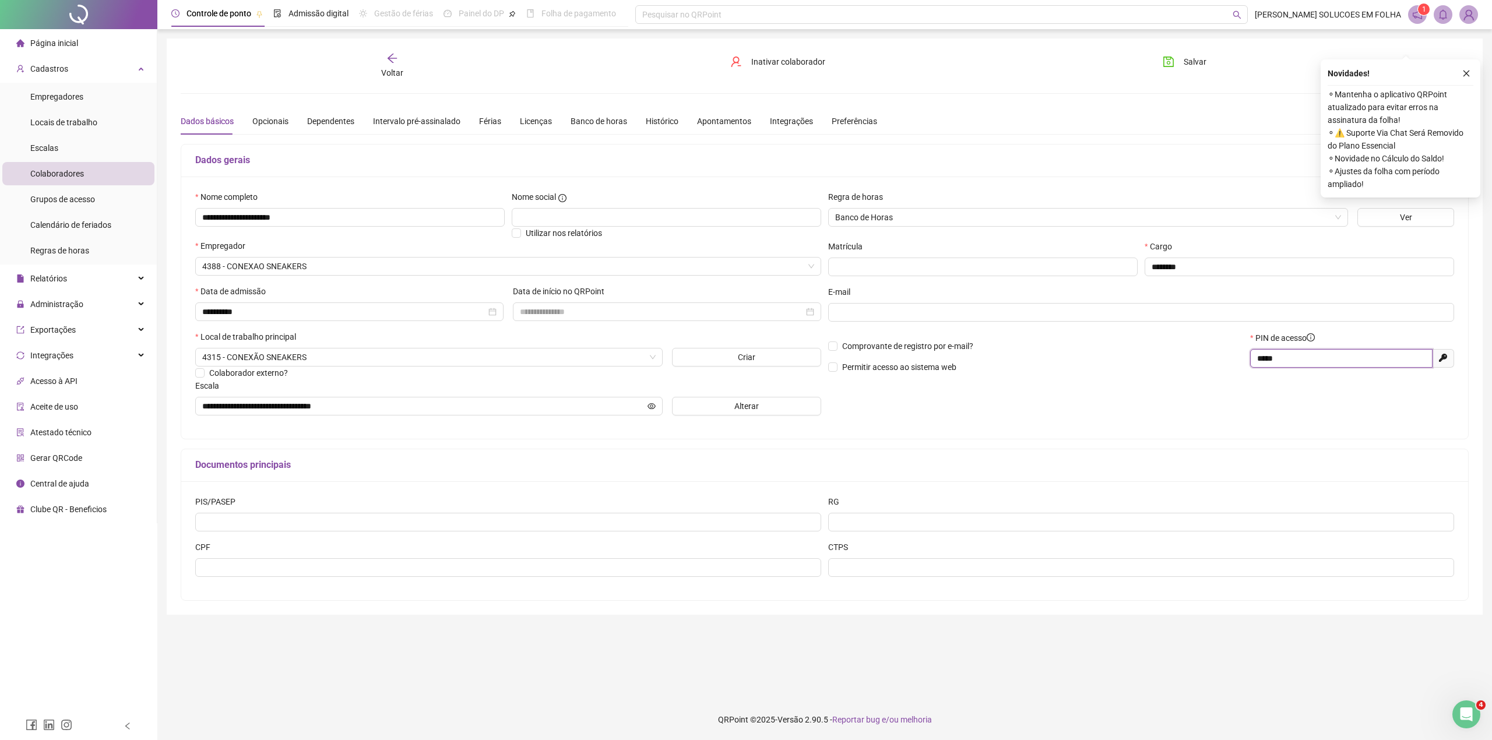
drag, startPoint x: 1318, startPoint y: 355, endPoint x: 1236, endPoint y: 374, distance: 84.4
click at [1236, 374] on div "Comprovante de registro por e-mail? Permitir acesso ao sistema web PIN de acess…" at bounding box center [1141, 357] width 633 height 50
click at [71, 99] on span "Empregadores" at bounding box center [56, 96] width 53 height 9
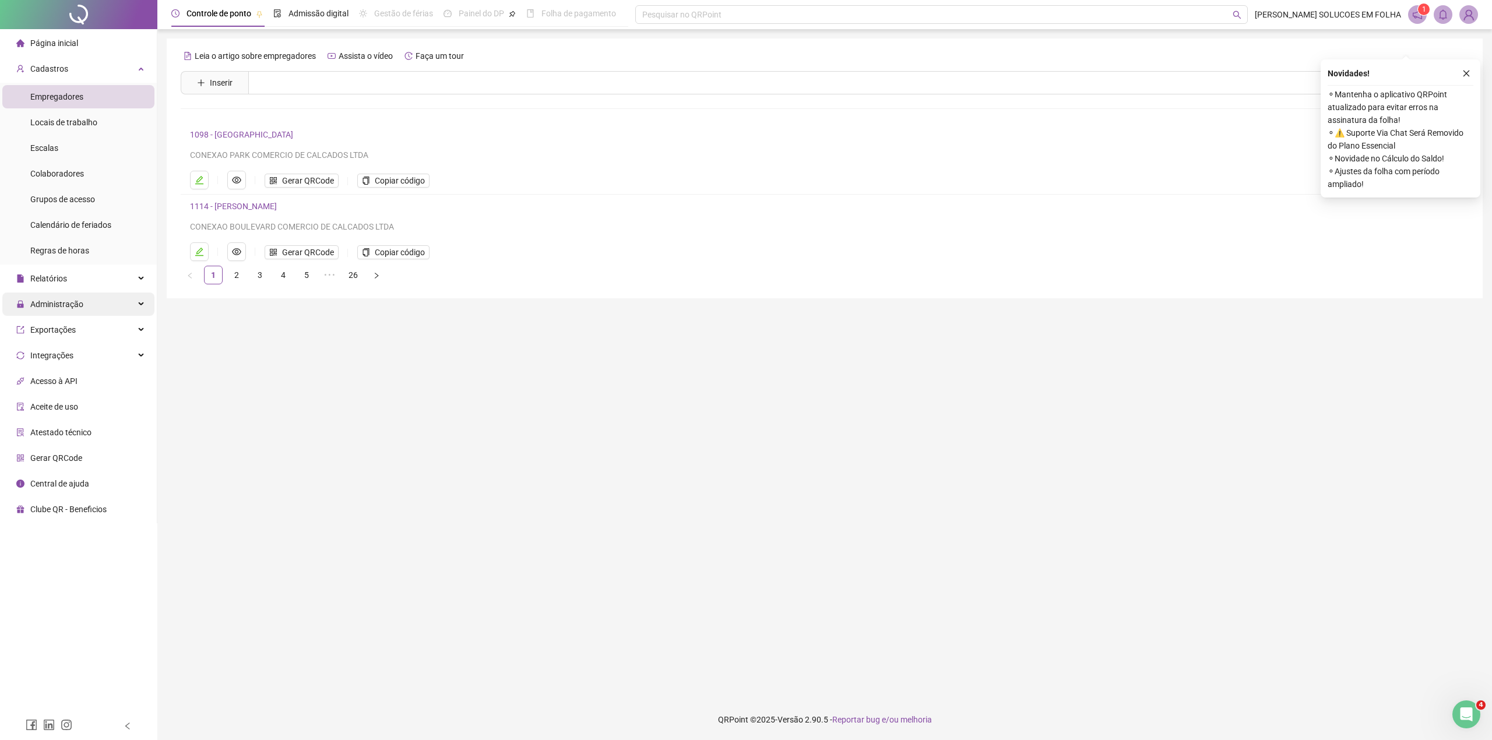
click at [66, 303] on span "Administração" at bounding box center [56, 304] width 53 height 9
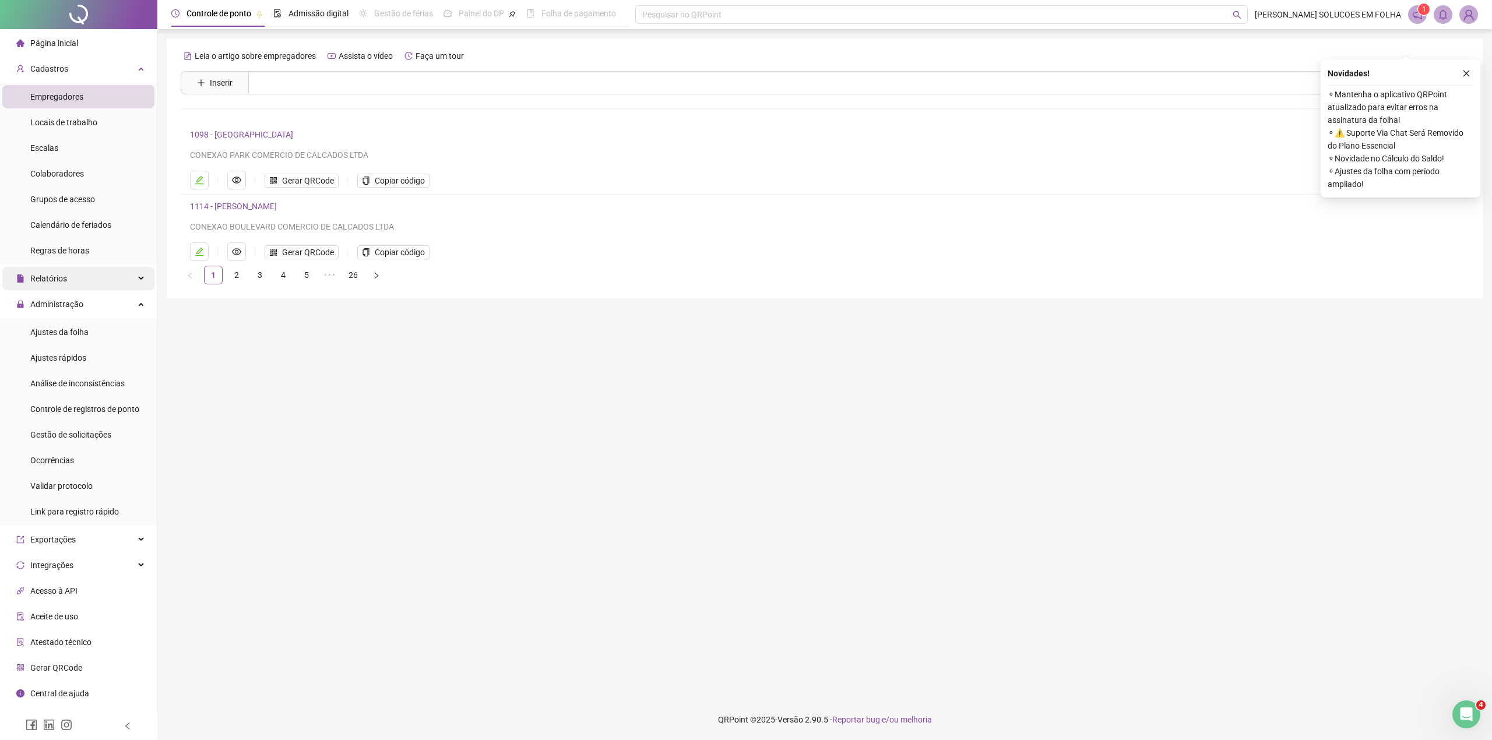
click at [69, 277] on div "Relatórios" at bounding box center [78, 278] width 152 height 23
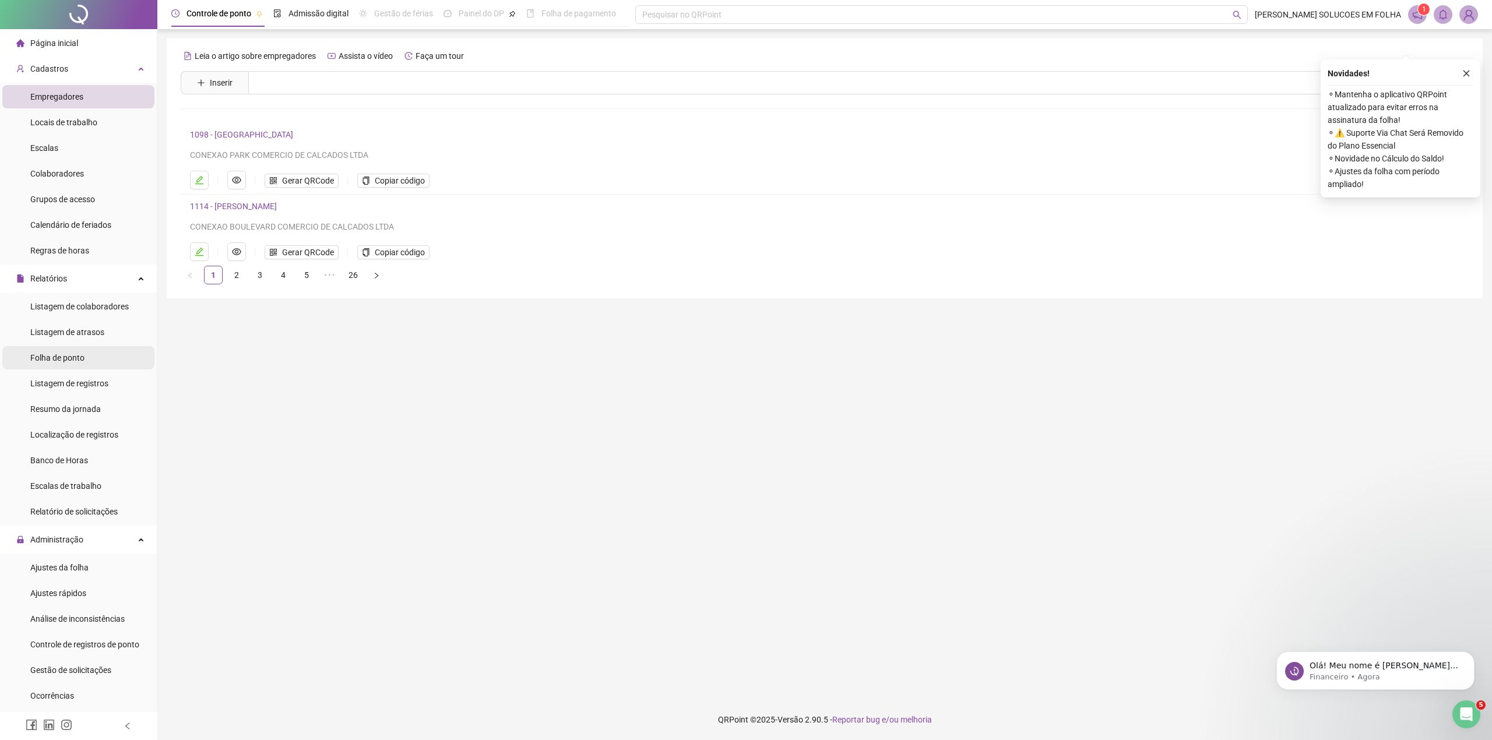
click at [86, 362] on li "Folha de ponto" at bounding box center [78, 357] width 152 height 23
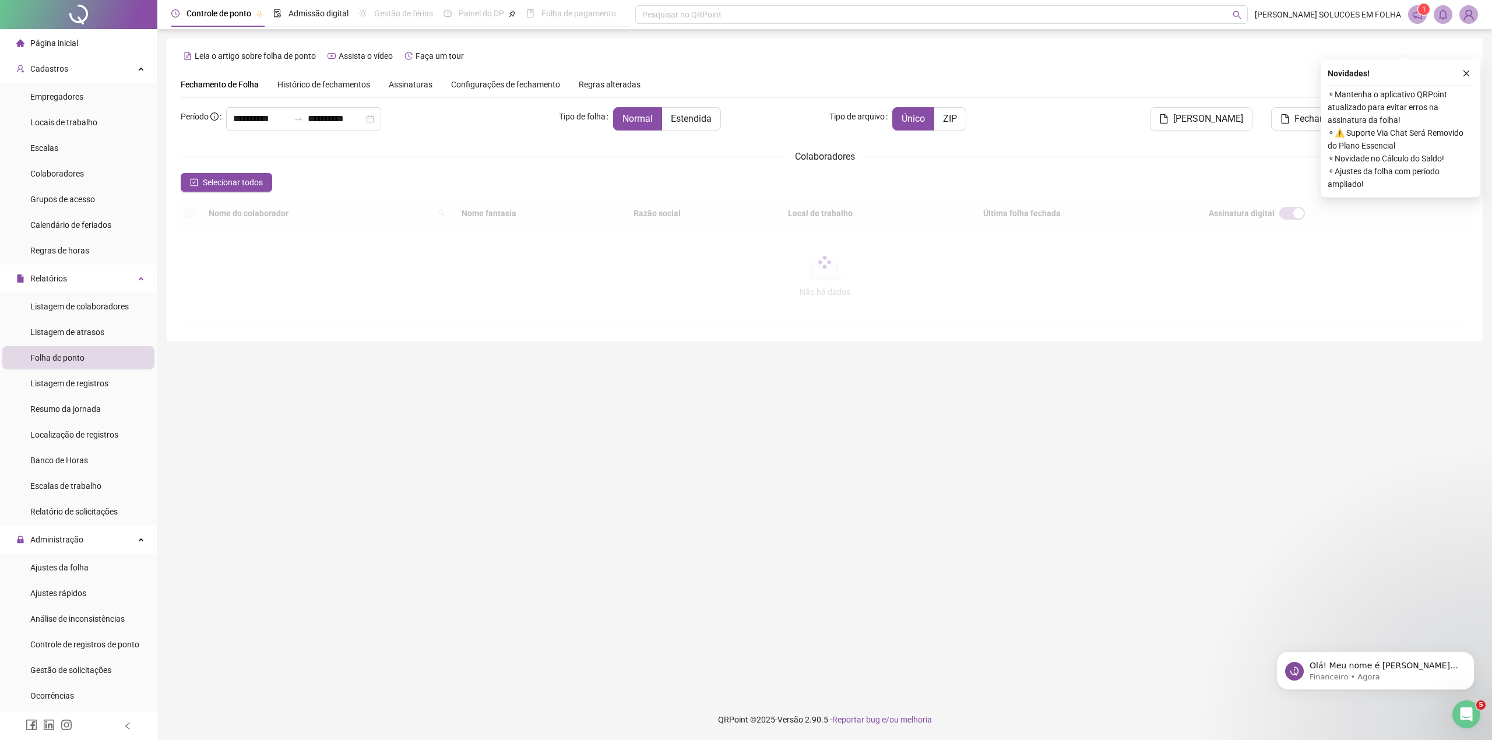
scroll to position [640, 0]
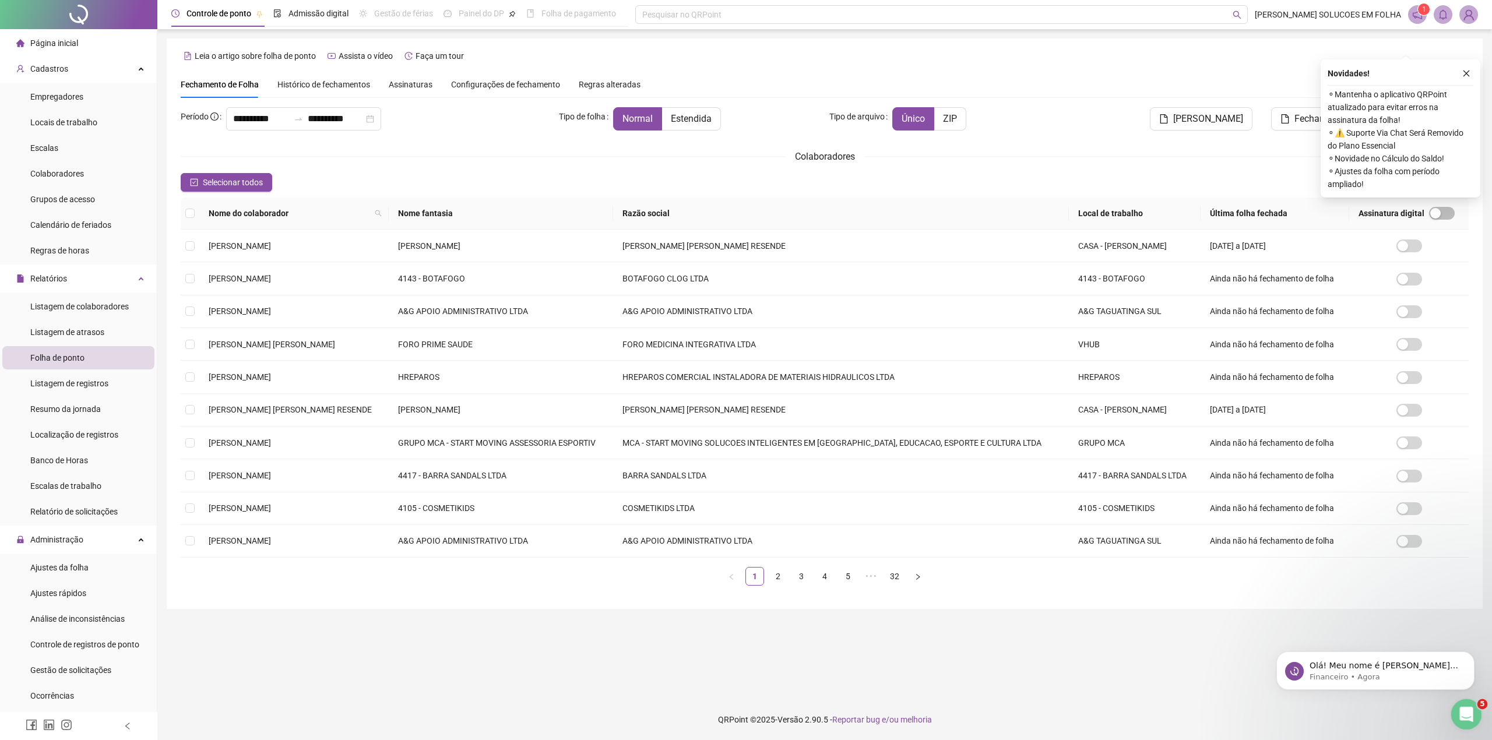
click at [1452, 715] on div "Abertura do Messenger da Intercom" at bounding box center [1465, 713] width 38 height 38
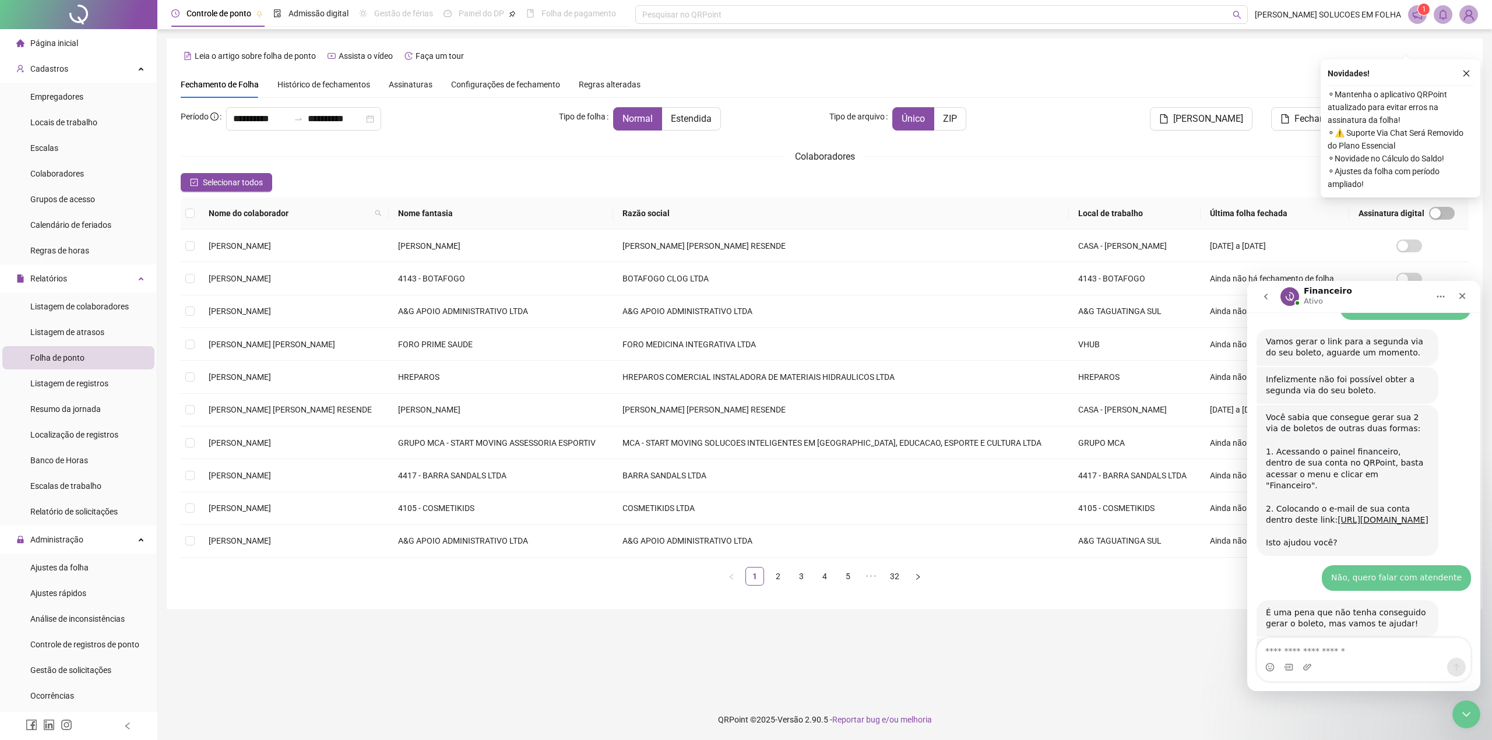
scroll to position [660, 0]
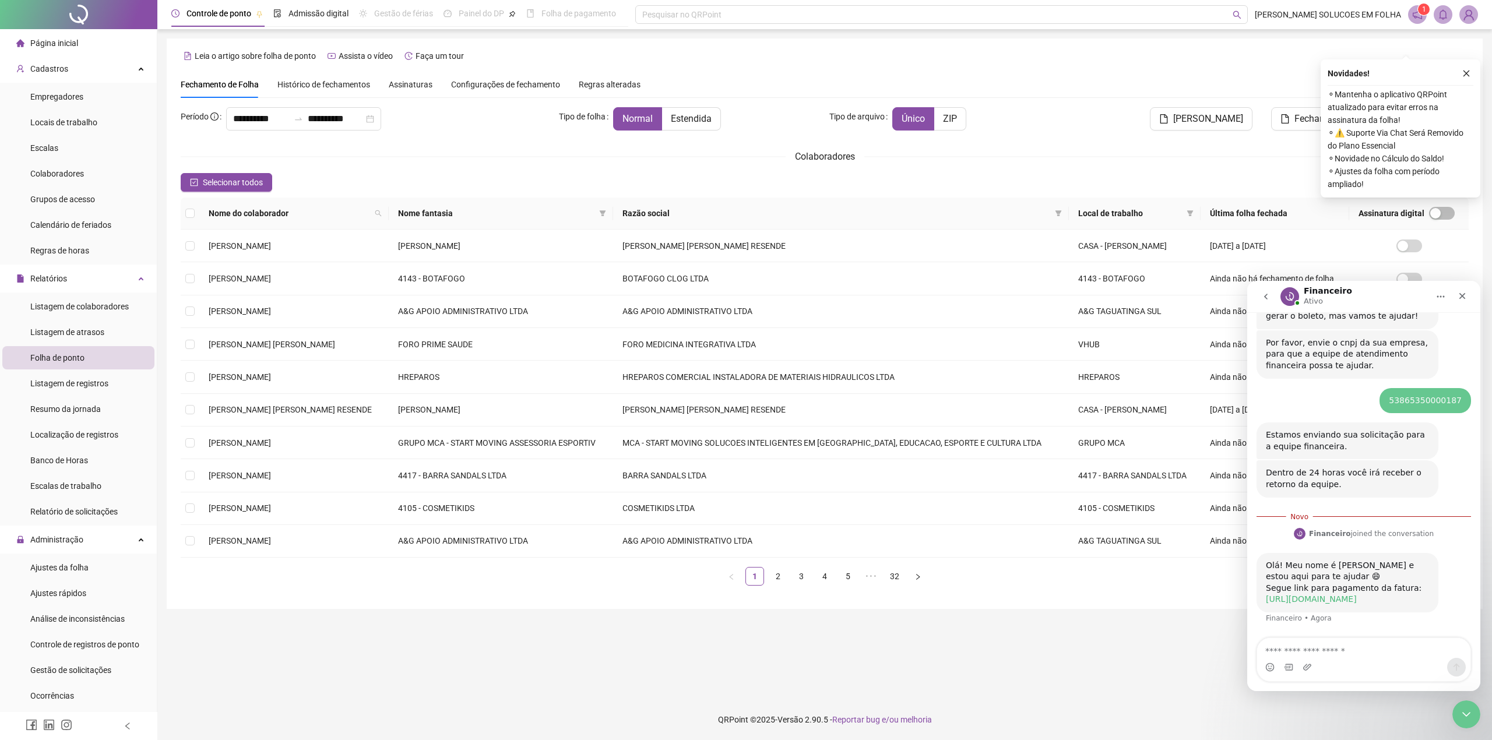
click at [1330, 595] on link "[URL][DOMAIN_NAME]" at bounding box center [1311, 599] width 91 height 9
click at [1325, 652] on textarea "Envie uma mensagem..." at bounding box center [1363, 648] width 213 height 20
type textarea "**********"
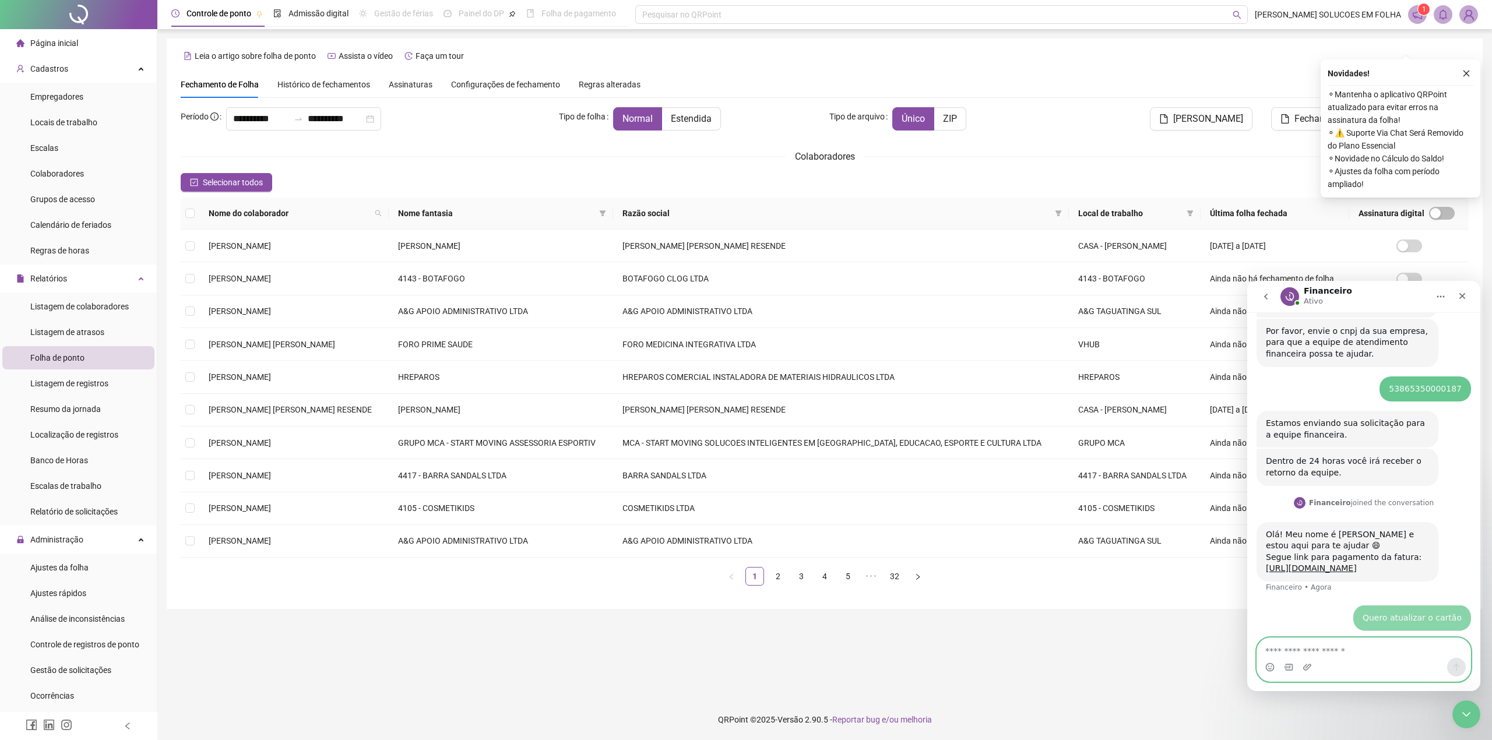
scroll to position [675, 0]
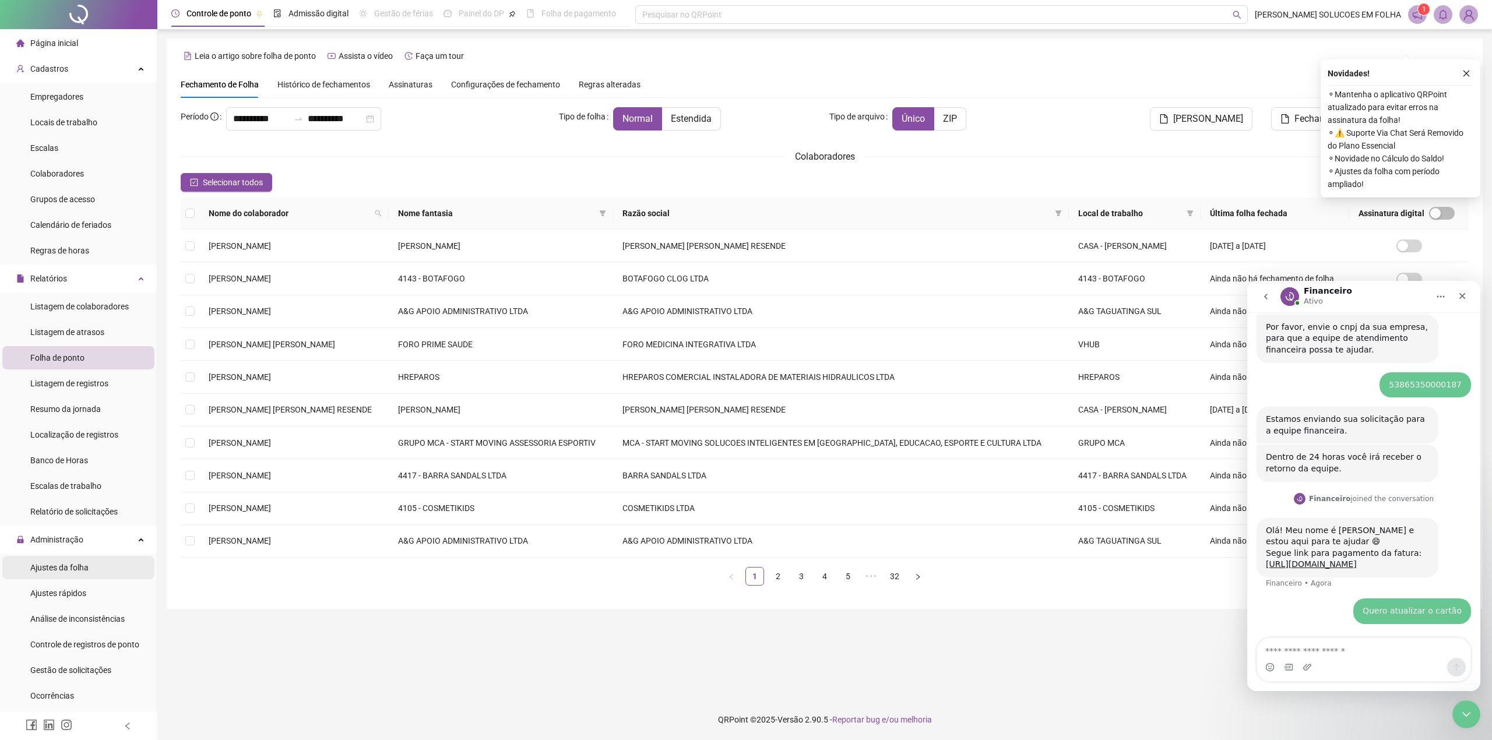
click at [85, 558] on div "Ajustes da folha" at bounding box center [59, 567] width 58 height 23
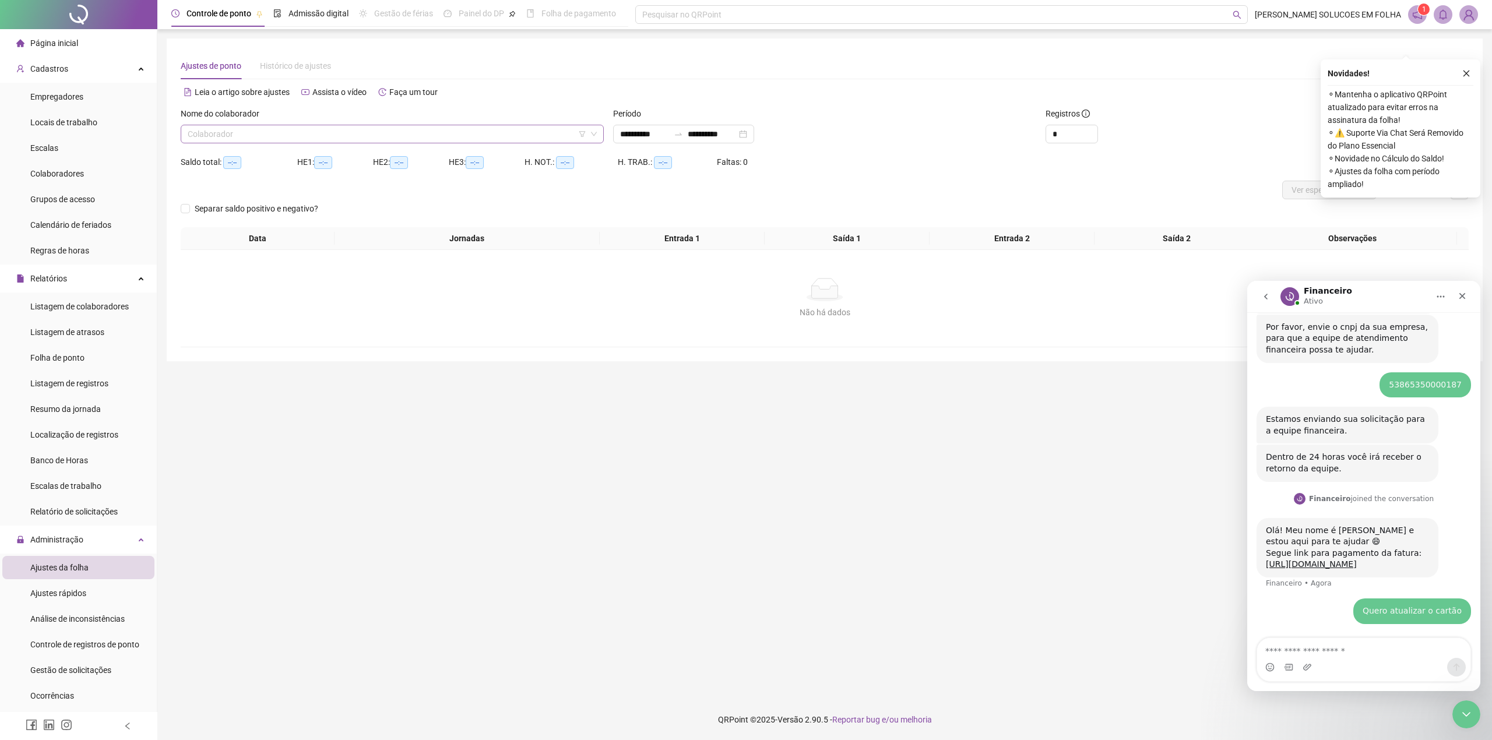
click at [341, 138] on input "search" at bounding box center [387, 133] width 399 height 17
type input "********"
click at [344, 159] on div "[PERSON_NAME] DE JESUS" at bounding box center [392, 157] width 405 height 13
click at [1465, 72] on icon "close" at bounding box center [1467, 74] width 6 height 6
click at [1330, 184] on span "Ver espelho de ponto" at bounding box center [1330, 190] width 76 height 13
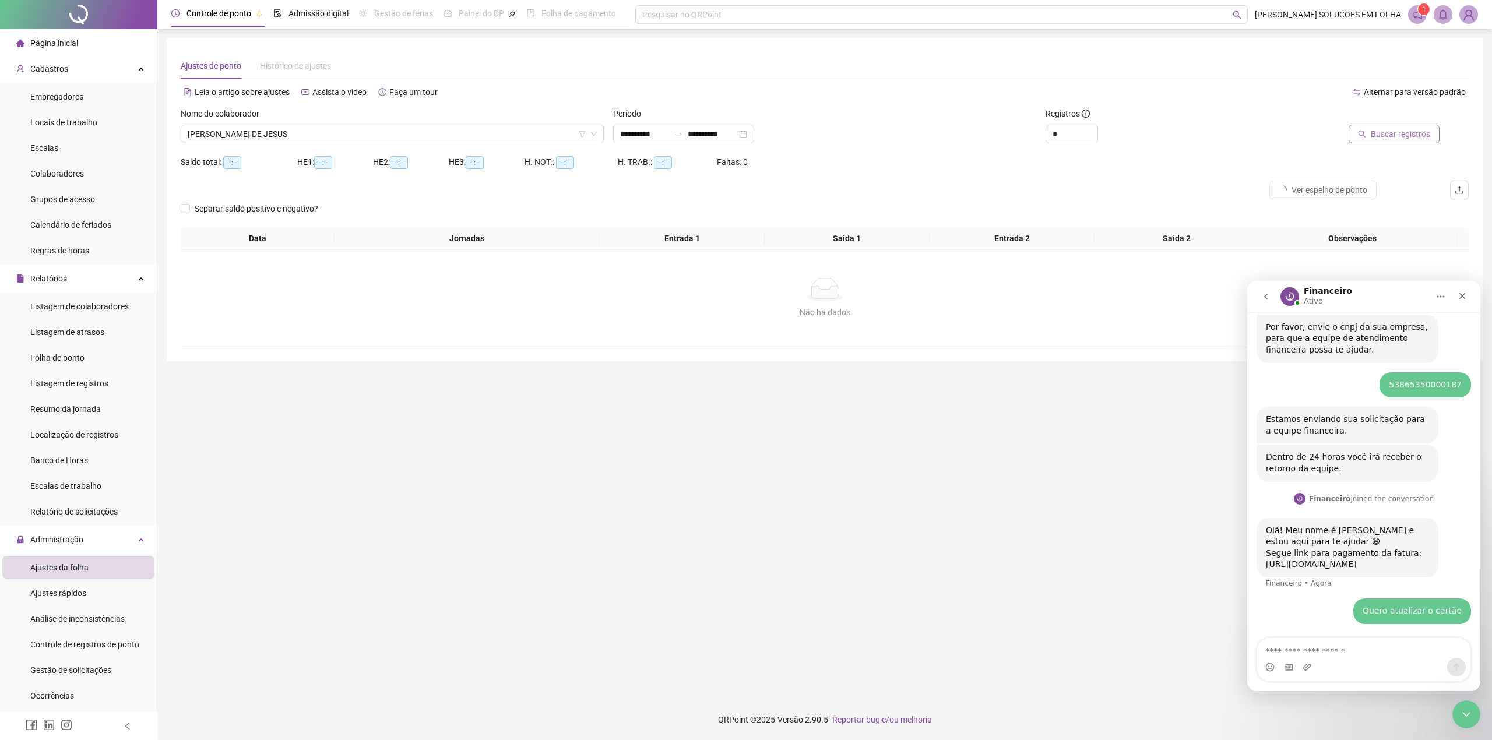
click at [1366, 142] on button "Buscar registros" at bounding box center [1394, 134] width 91 height 19
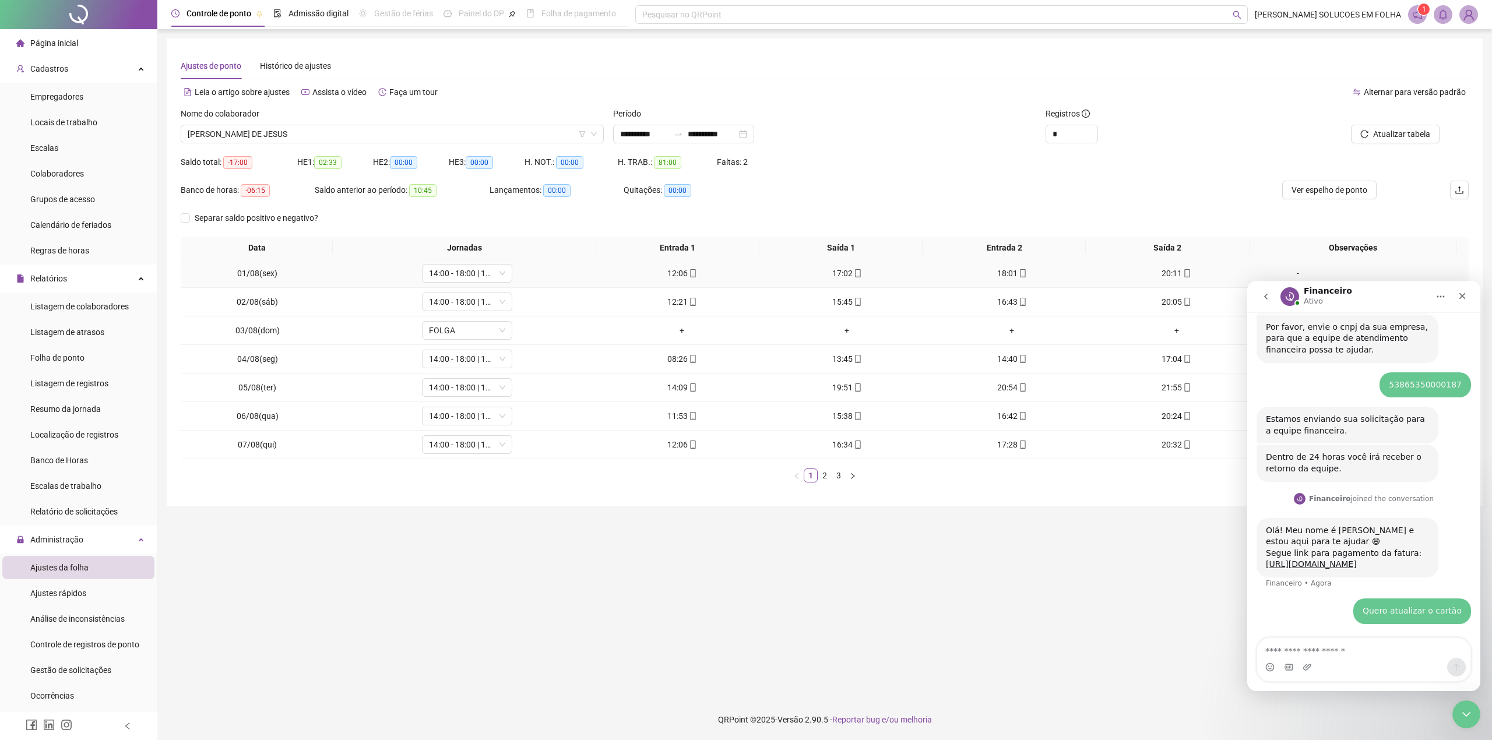
click at [690, 277] on icon "mobile" at bounding box center [692, 273] width 5 height 8
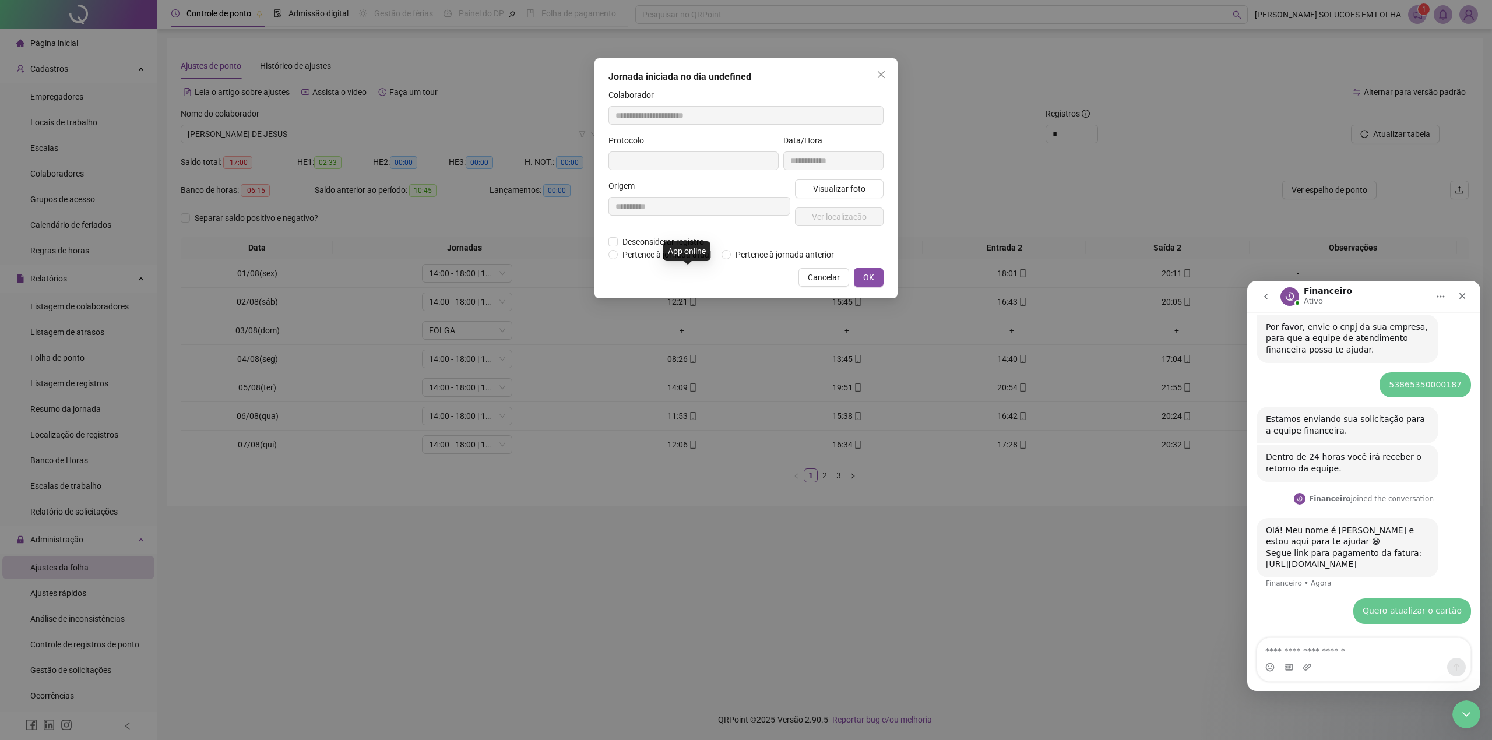
type input "**********"
click at [839, 188] on span "Visualizar foto" at bounding box center [839, 190] width 52 height 13
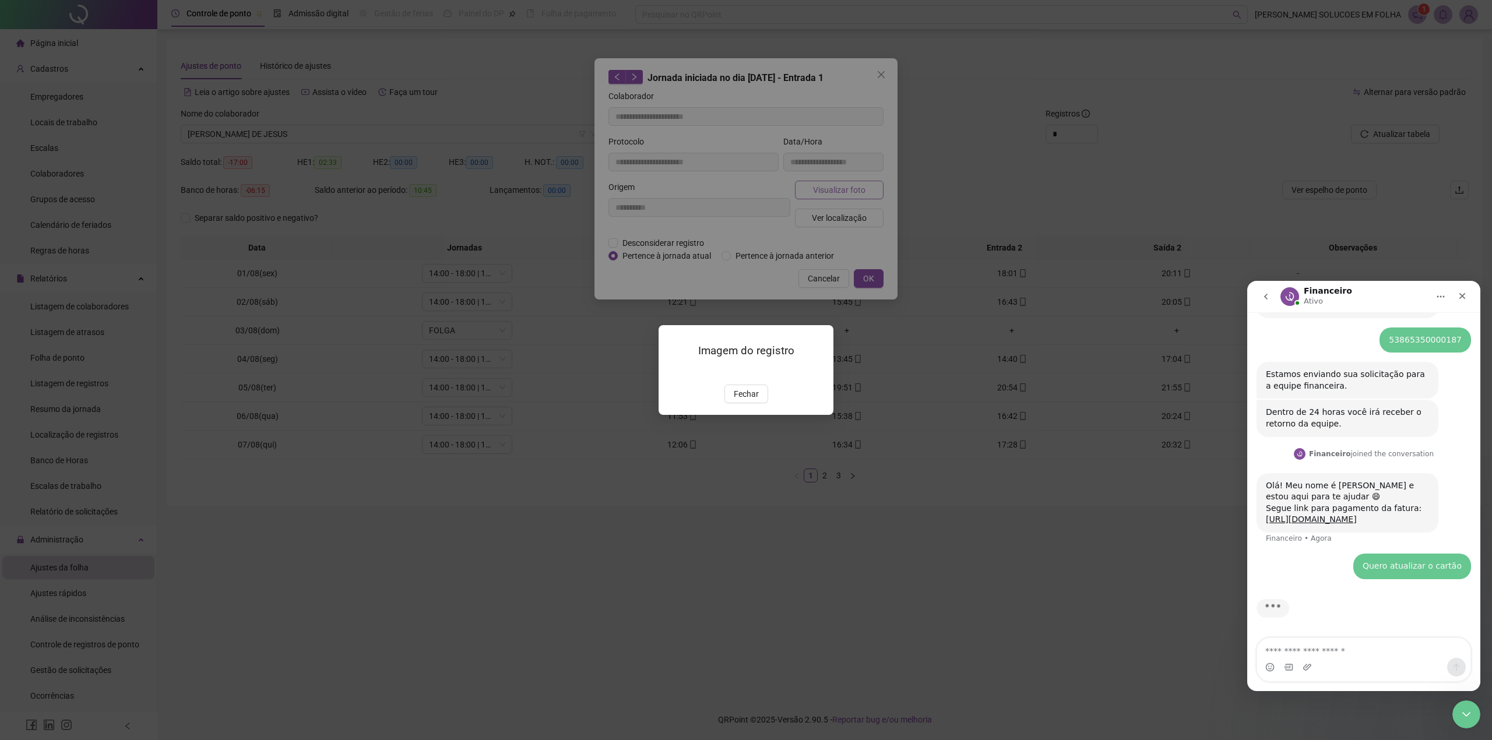
scroll to position [719, 0]
click at [300, 609] on div "Imagem do registro Fechar" at bounding box center [746, 370] width 1492 height 740
click at [747, 400] on span "Fechar" at bounding box center [746, 394] width 25 height 13
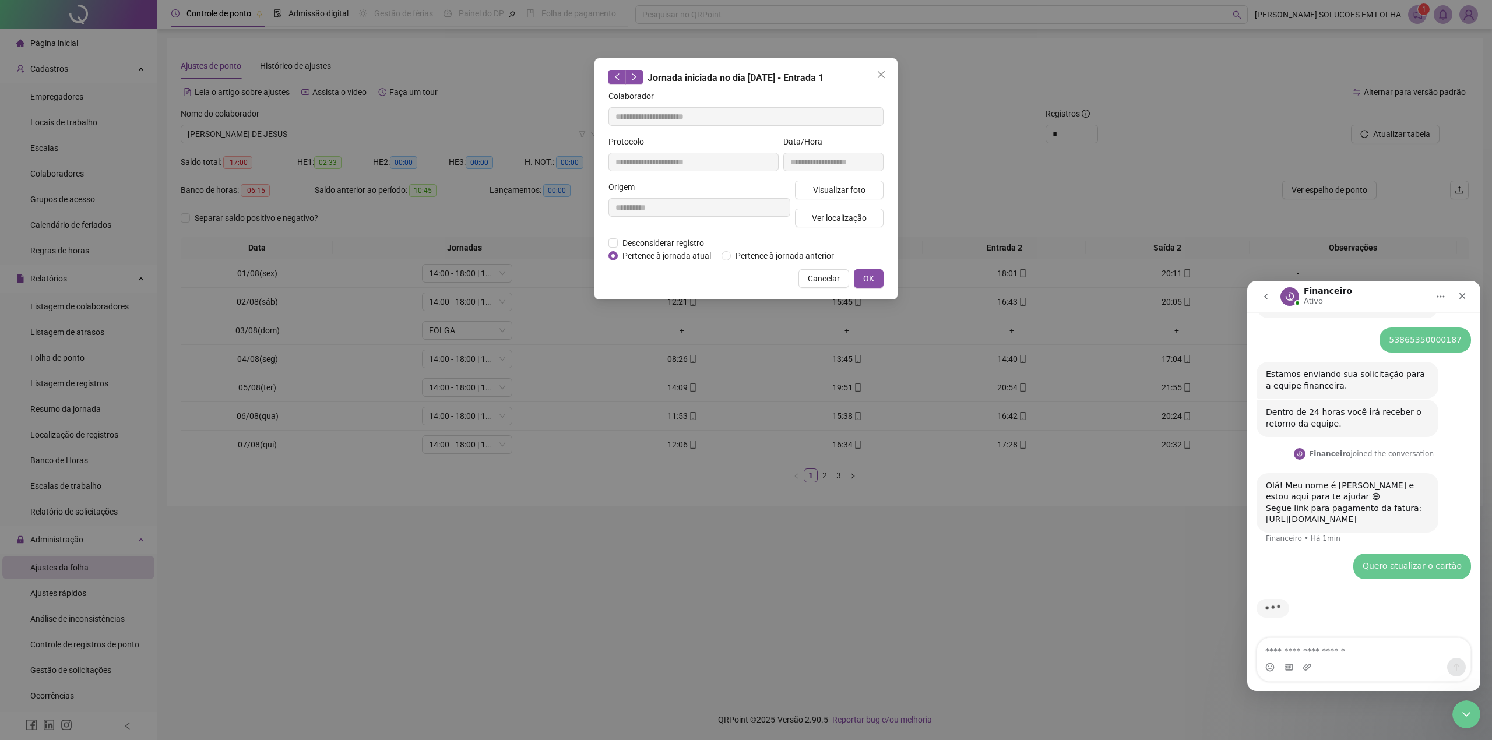
drag, startPoint x: 1004, startPoint y: 357, endPoint x: 982, endPoint y: 340, distance: 27.9
click at [1006, 357] on div "**********" at bounding box center [746, 370] width 1492 height 740
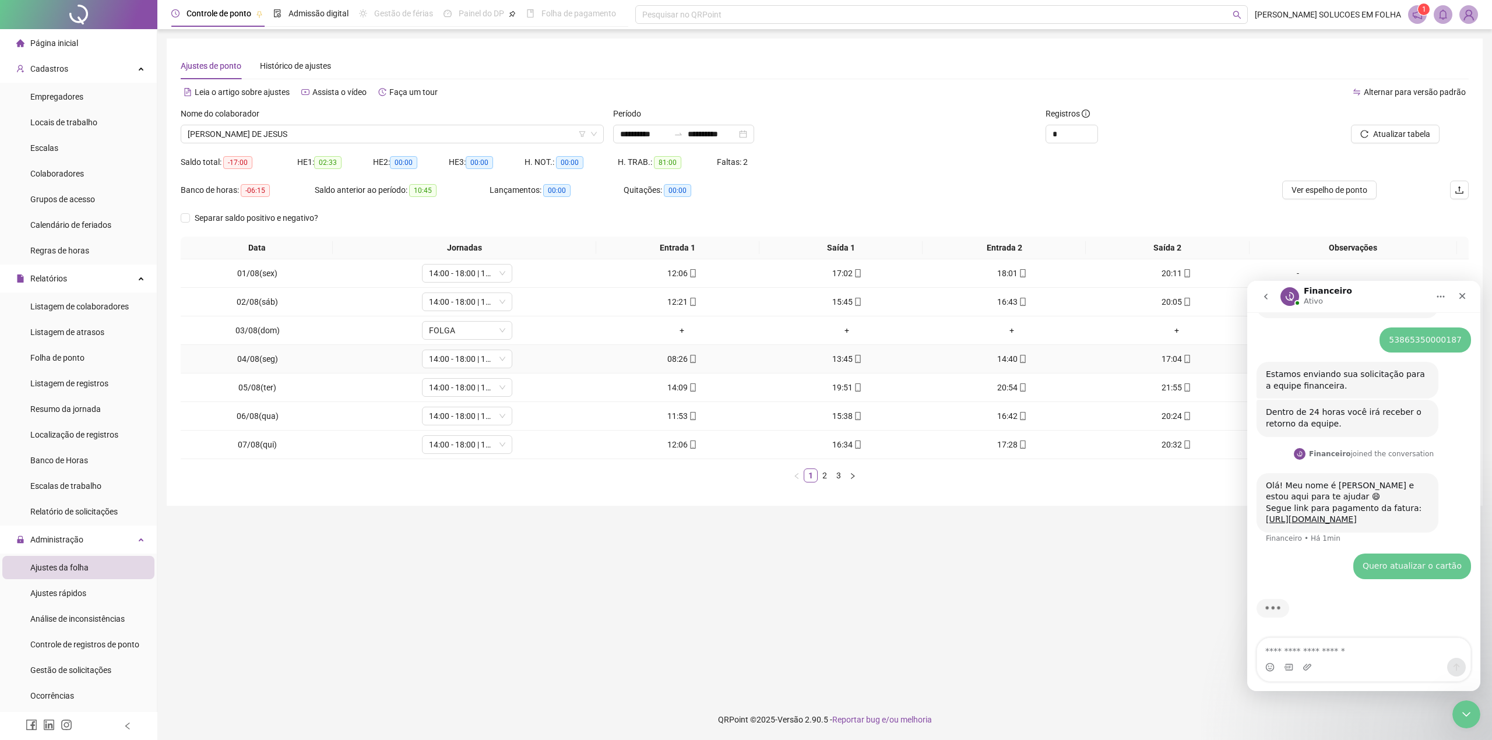
click at [1019, 356] on div "14:40" at bounding box center [1012, 359] width 156 height 13
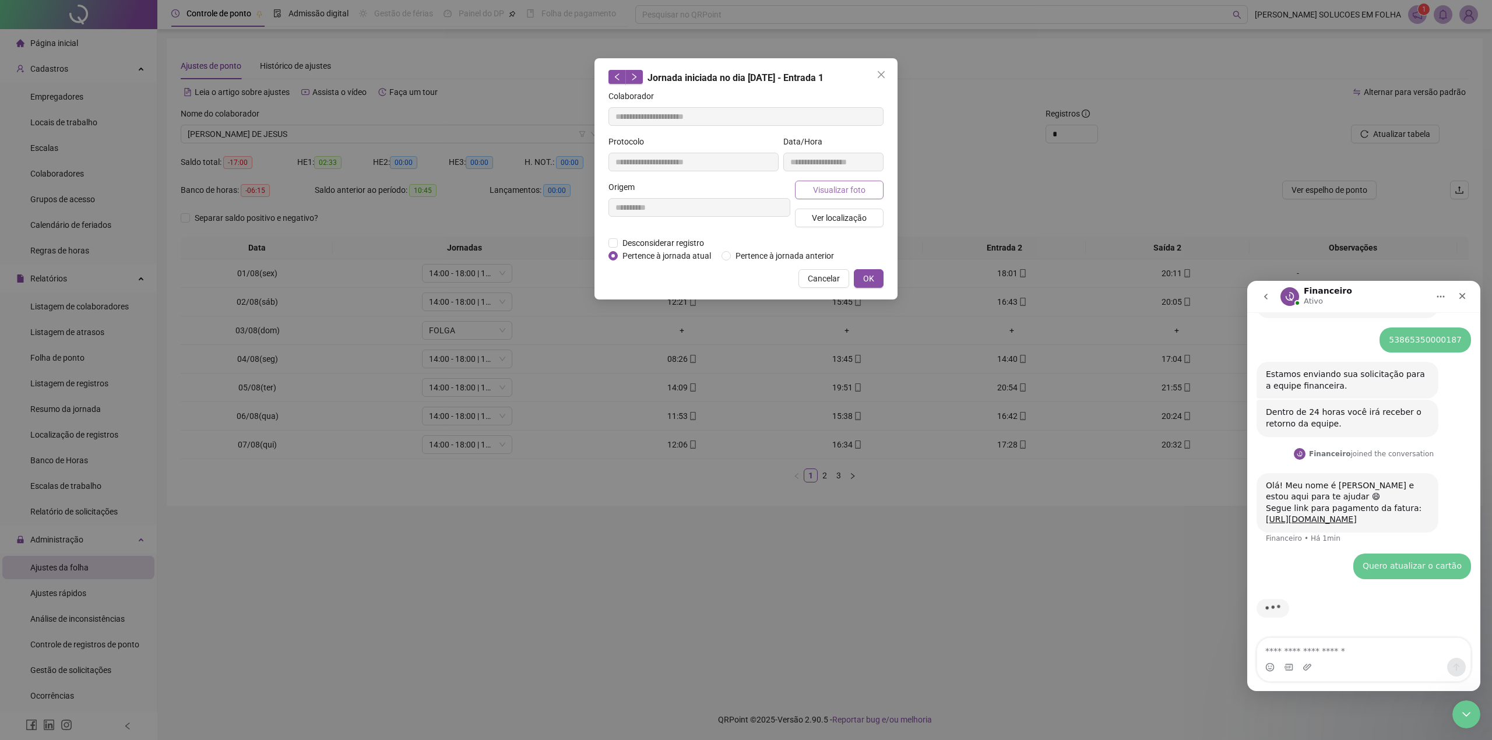
click at [850, 190] on span "Visualizar foto" at bounding box center [839, 190] width 52 height 13
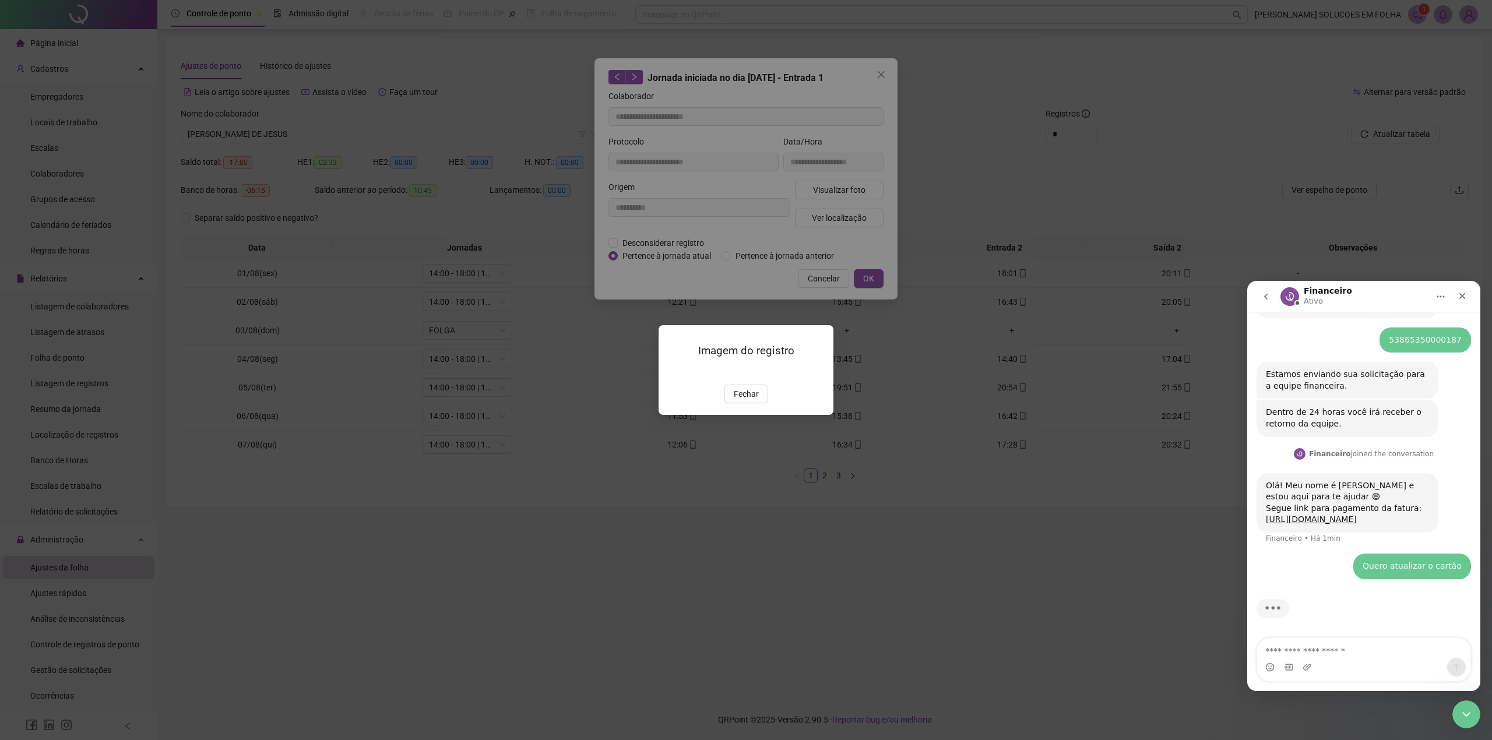
click at [851, 266] on div "Imagem do registro Fechar" at bounding box center [746, 370] width 1492 height 740
click at [856, 277] on div "Imagem do registro Fechar" at bounding box center [746, 370] width 1492 height 740
type input "**********"
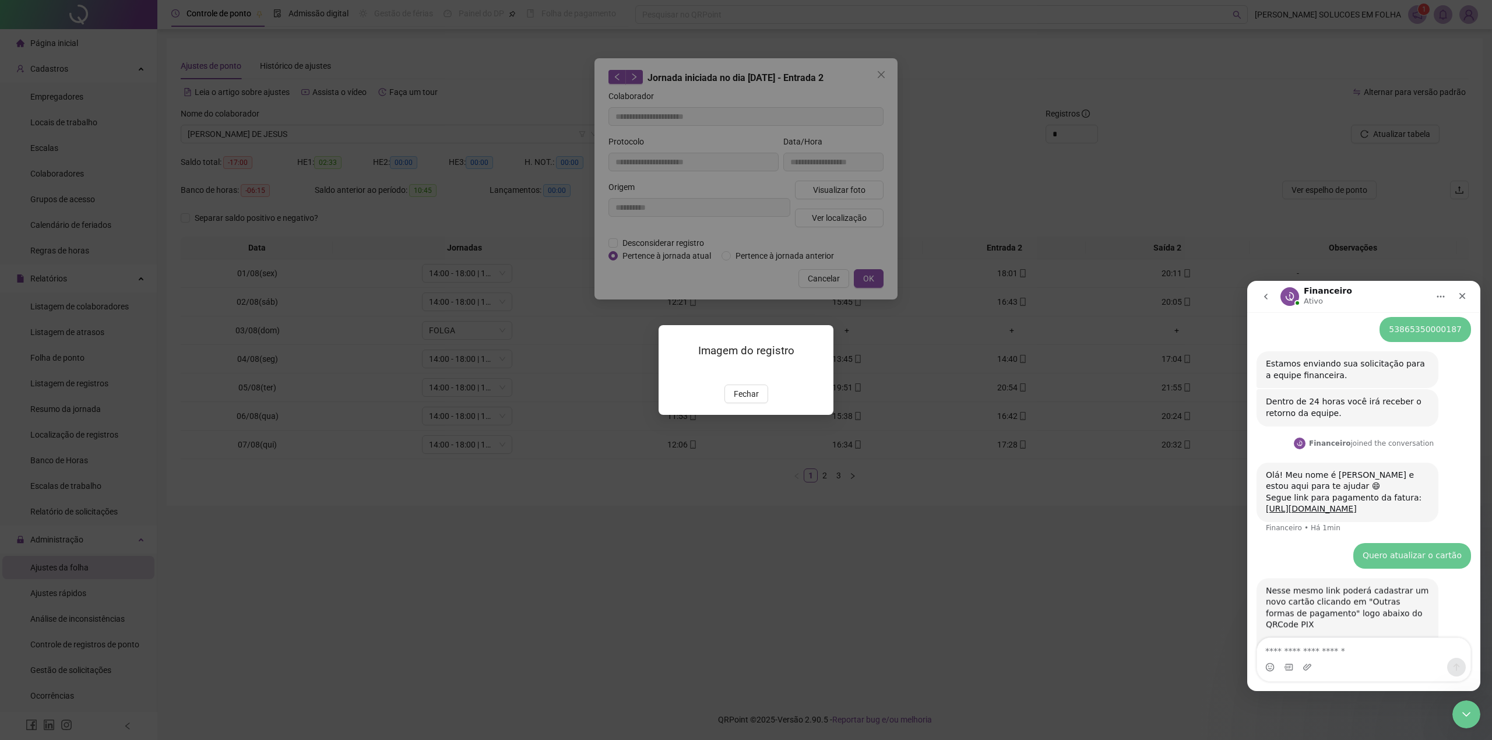
scroll to position [790, 0]
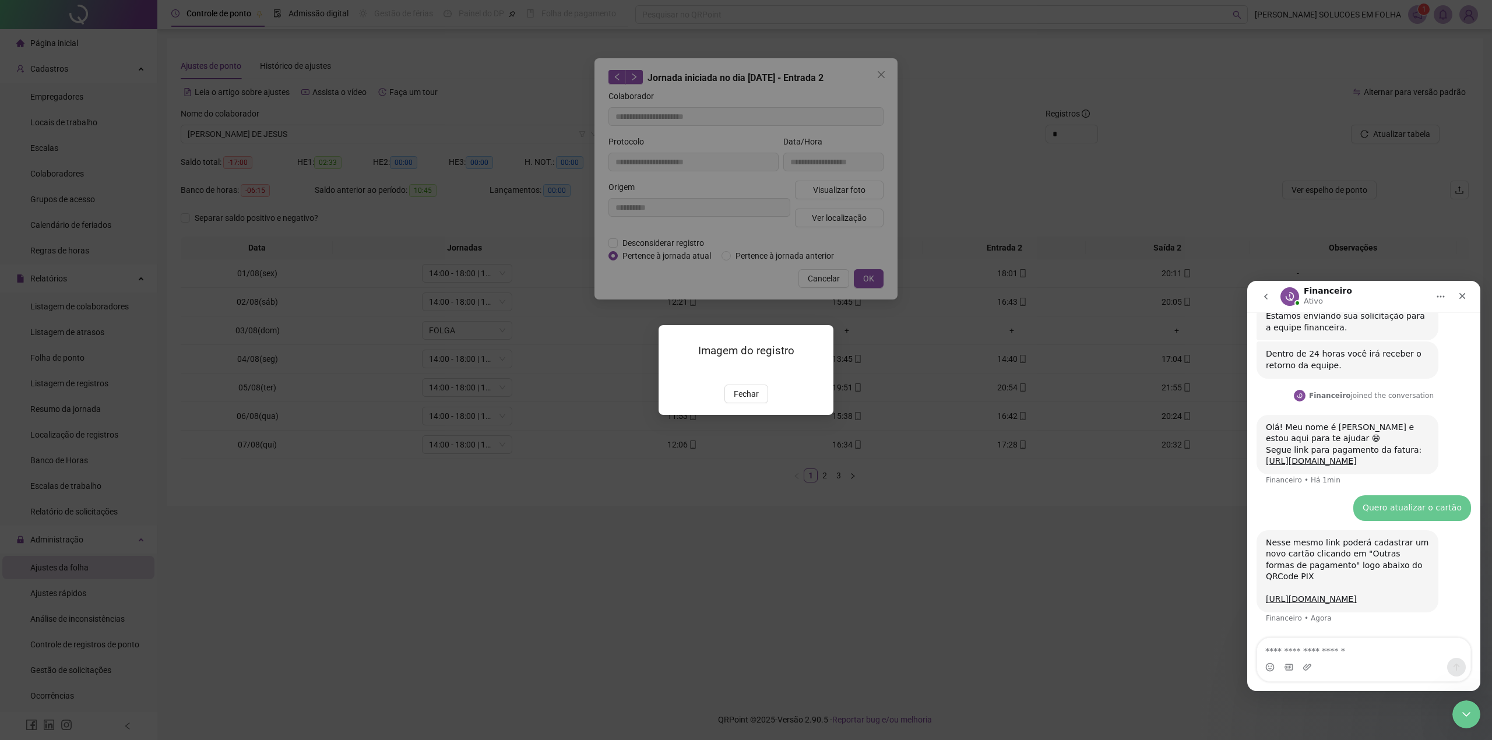
drag, startPoint x: 1266, startPoint y: 528, endPoint x: 1366, endPoint y: 600, distance: 123.6
click at [1366, 600] on div "Nesse mesmo link poderá cadastrar um novo cartão clicando em "Outras formas de …" at bounding box center [1347, 571] width 163 height 69
copy div "Nesse mesmo link poderá cadastrar um novo cartão clicando em "Outras formas de …"
click at [551, 675] on div "Imagem do registro Fechar" at bounding box center [746, 370] width 1492 height 740
click at [731, 403] on button "Fechar" at bounding box center [747, 394] width 44 height 19
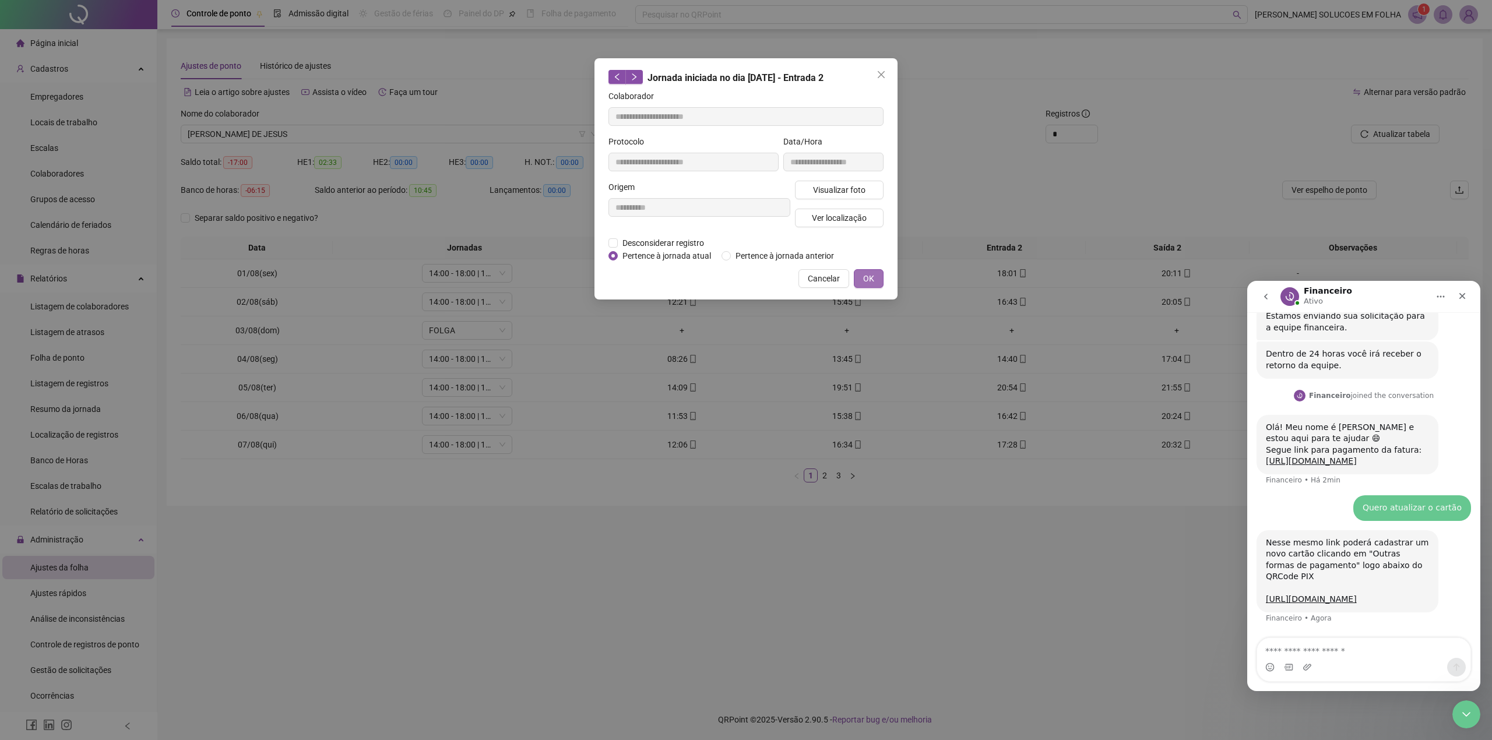
click at [880, 281] on button "OK" at bounding box center [869, 278] width 30 height 19
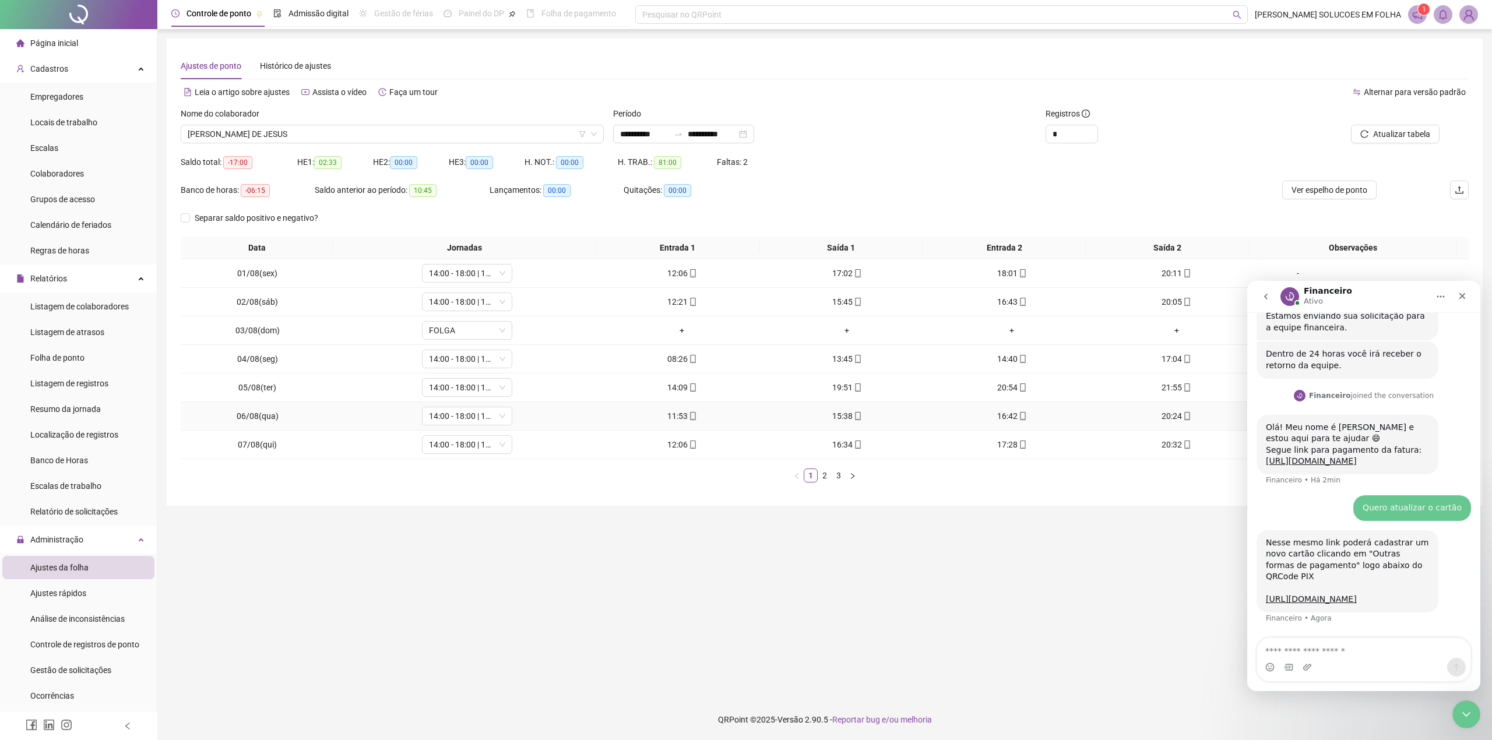
click at [1019, 418] on icon "mobile" at bounding box center [1023, 416] width 8 height 8
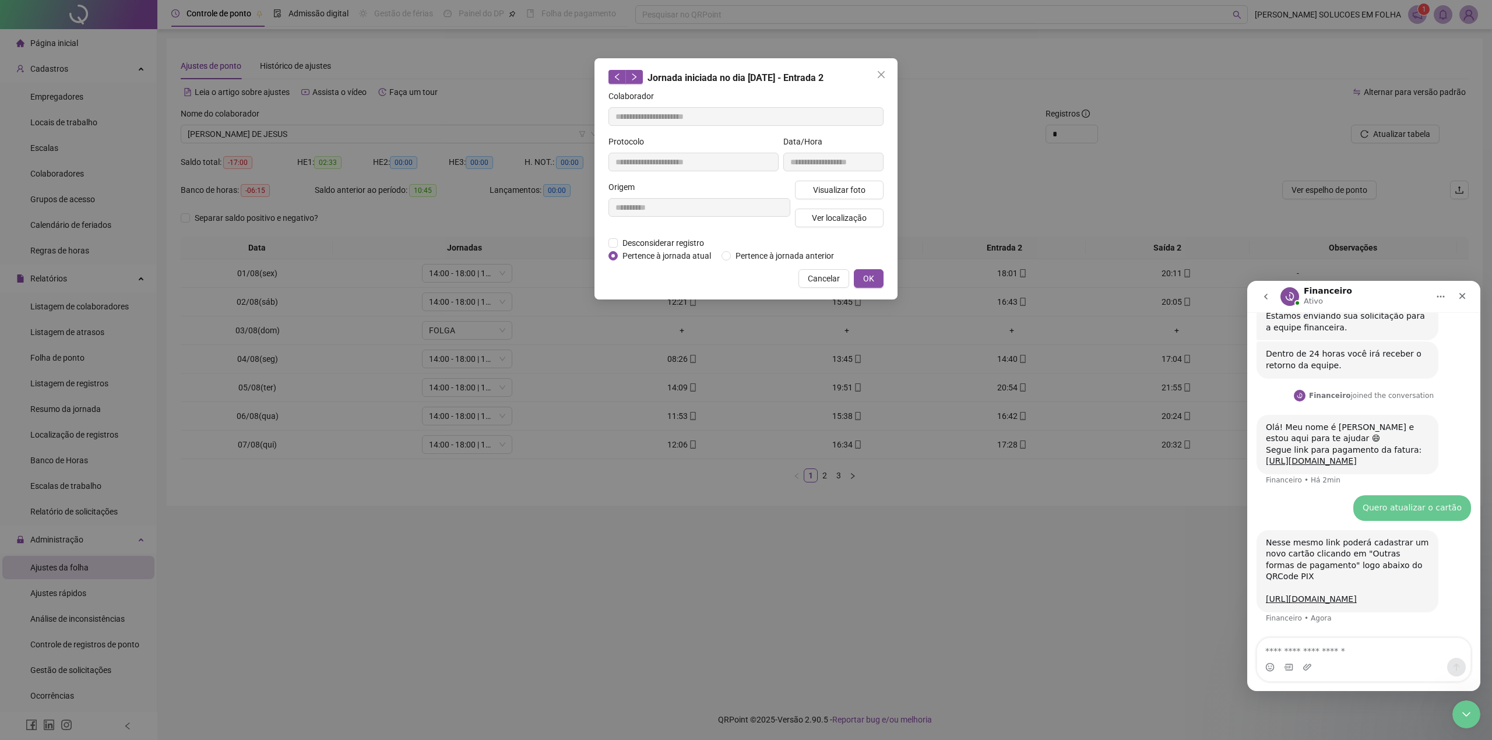
type input "**********"
click at [821, 192] on span "Visualizar foto" at bounding box center [839, 190] width 52 height 13
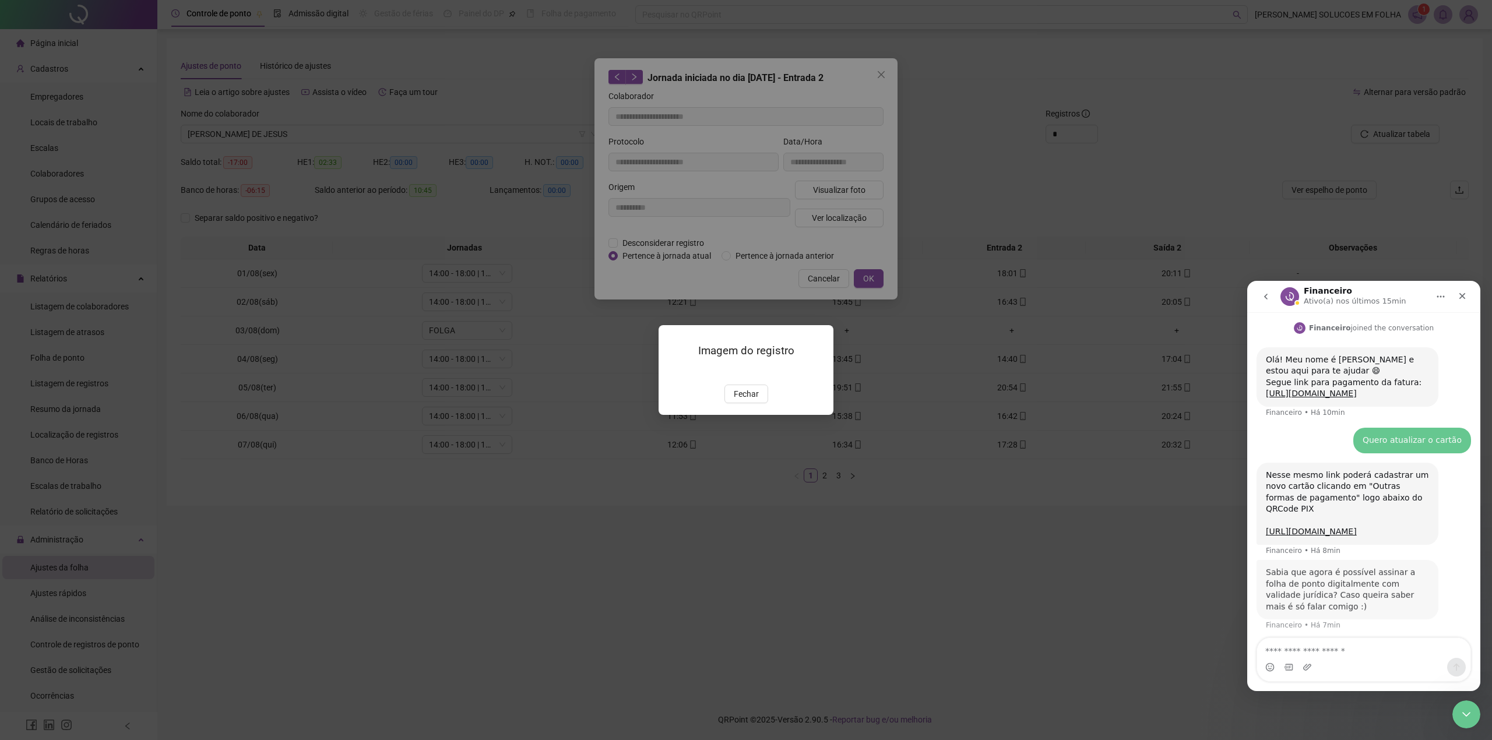
scroll to position [851, 0]
click at [744, 400] on span "Fechar" at bounding box center [746, 394] width 25 height 13
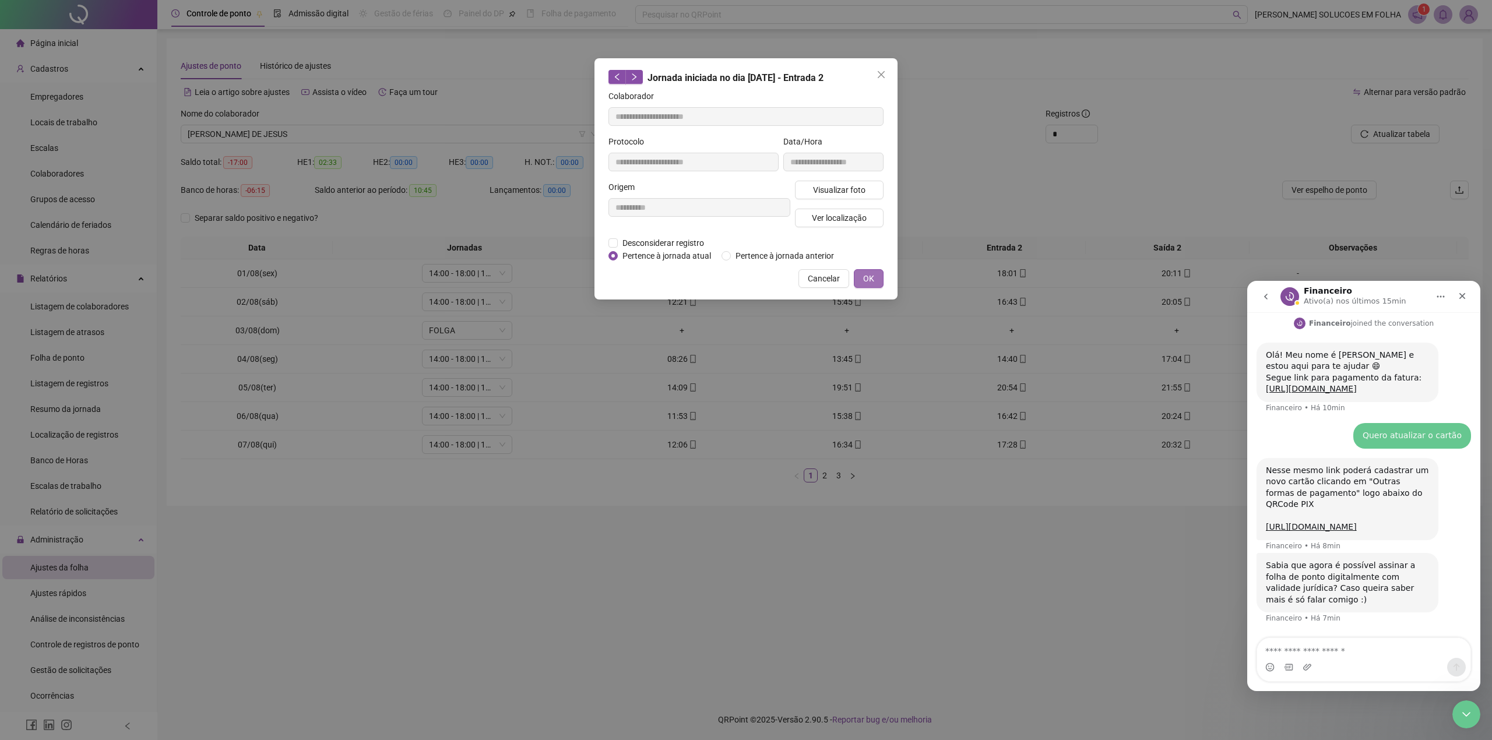
click at [873, 272] on span "OK" at bounding box center [868, 278] width 11 height 13
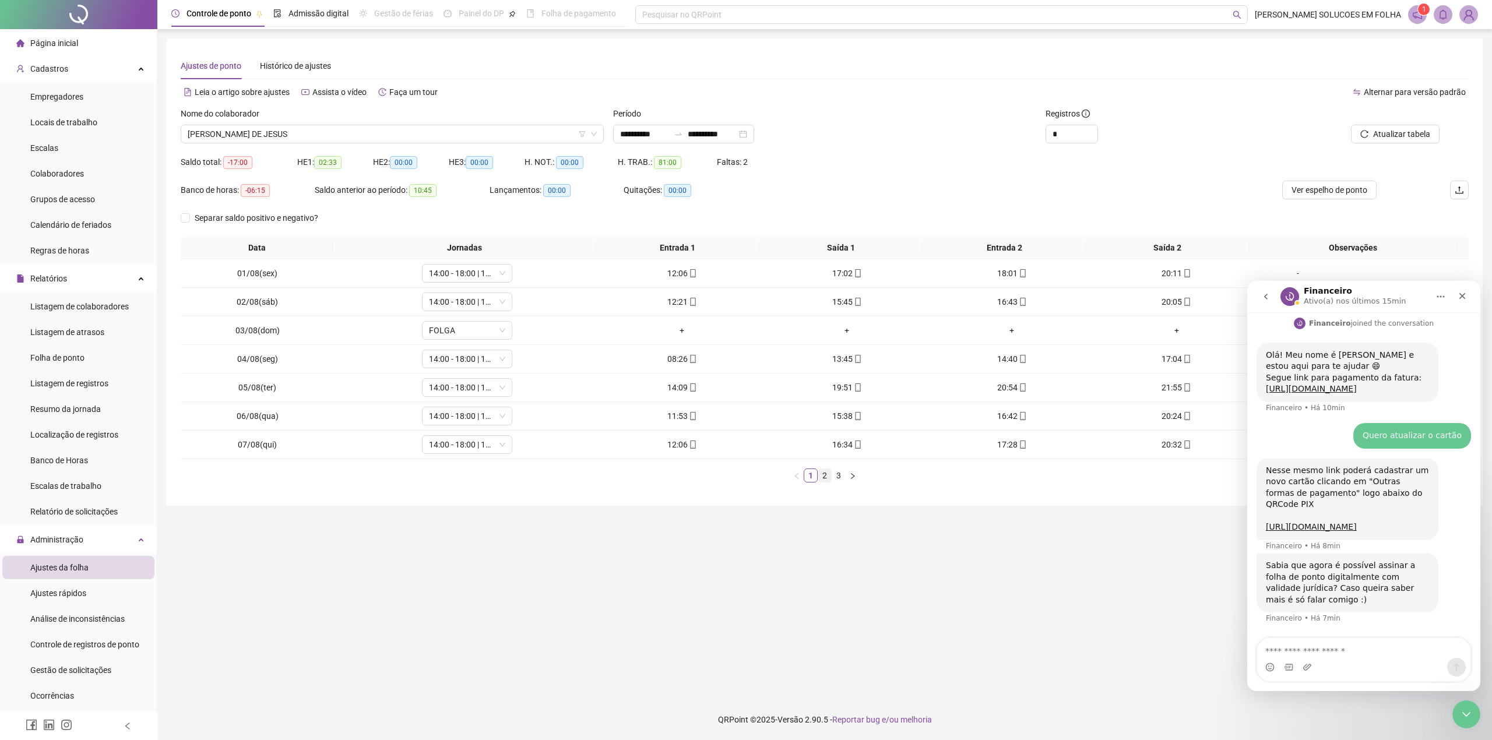
click at [819, 475] on link "2" at bounding box center [824, 475] width 13 height 13
click at [840, 480] on link "3" at bounding box center [838, 475] width 13 height 13
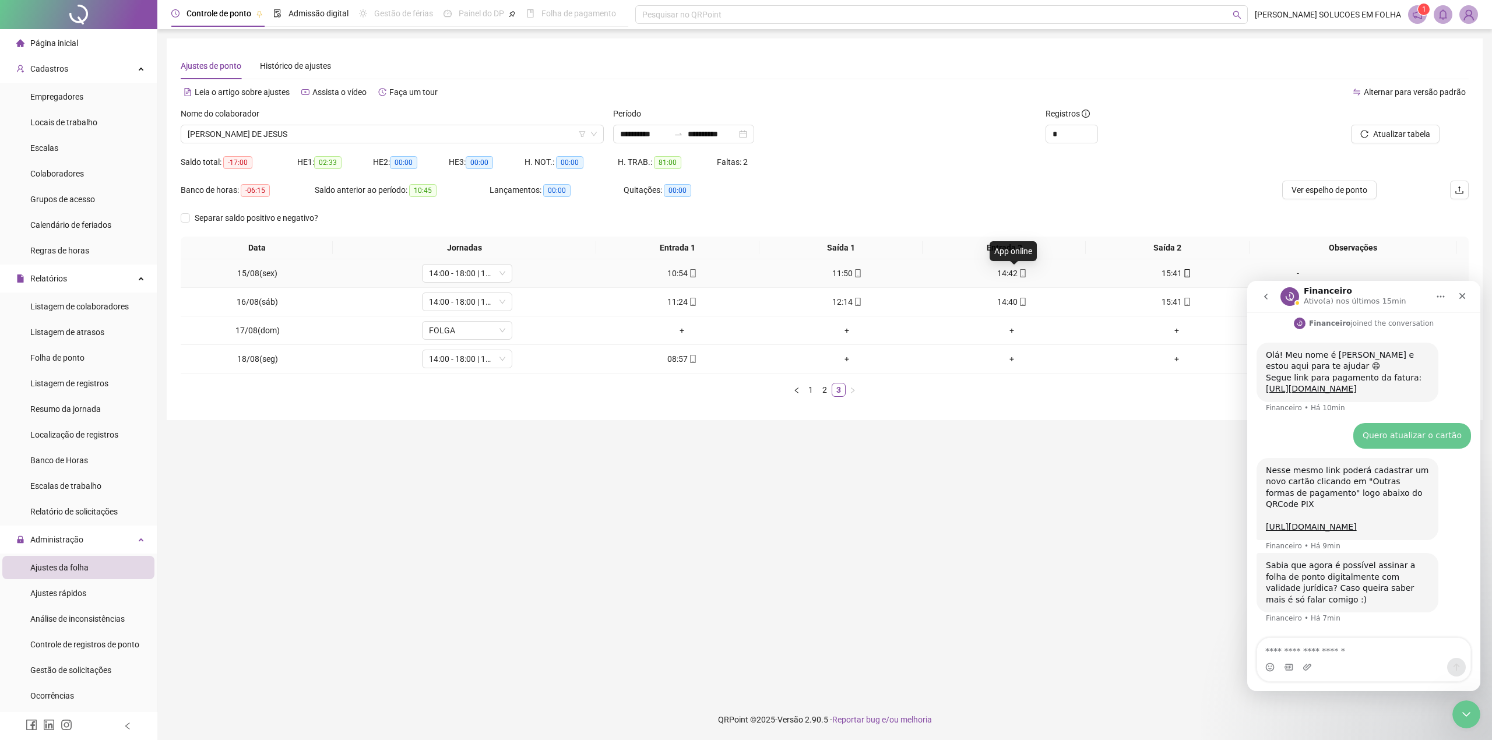
click at [1019, 273] on icon "mobile" at bounding box center [1023, 273] width 8 height 8
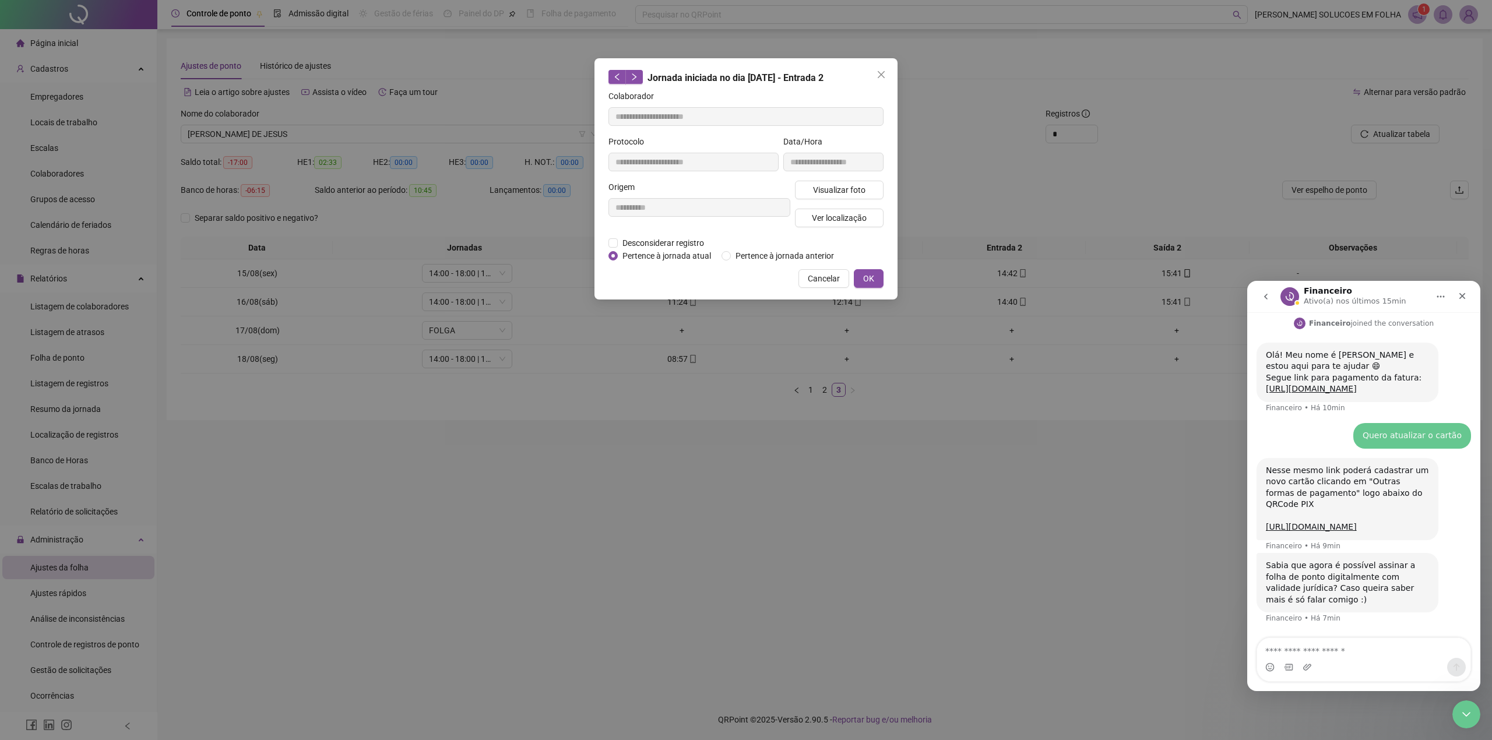
type input "**********"
click at [816, 189] on span "Visualizar foto" at bounding box center [839, 190] width 52 height 13
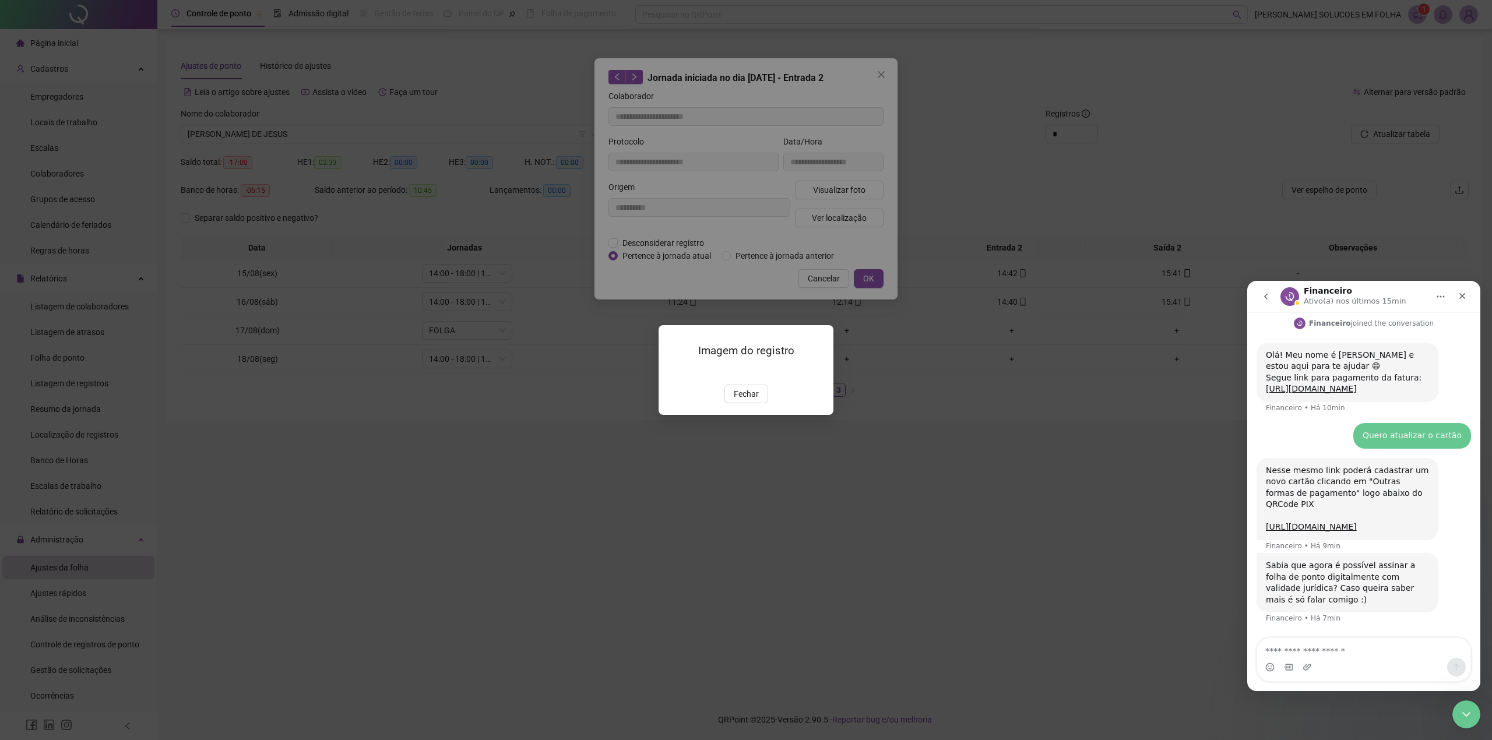
drag, startPoint x: 739, startPoint y: 461, endPoint x: 775, endPoint y: 430, distance: 47.1
click at [740, 400] on span "Fechar" at bounding box center [746, 394] width 25 height 13
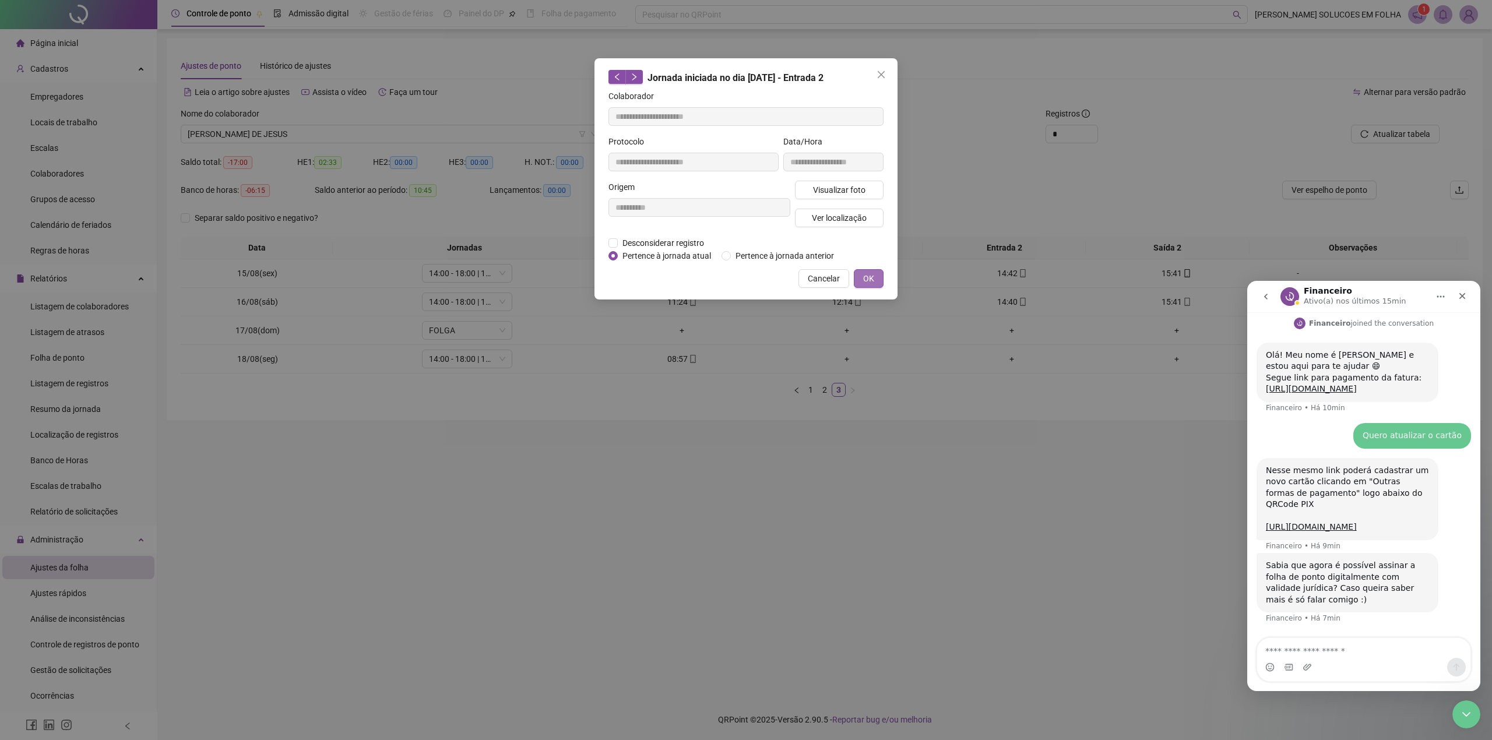
click at [870, 275] on span "OK" at bounding box center [868, 278] width 11 height 13
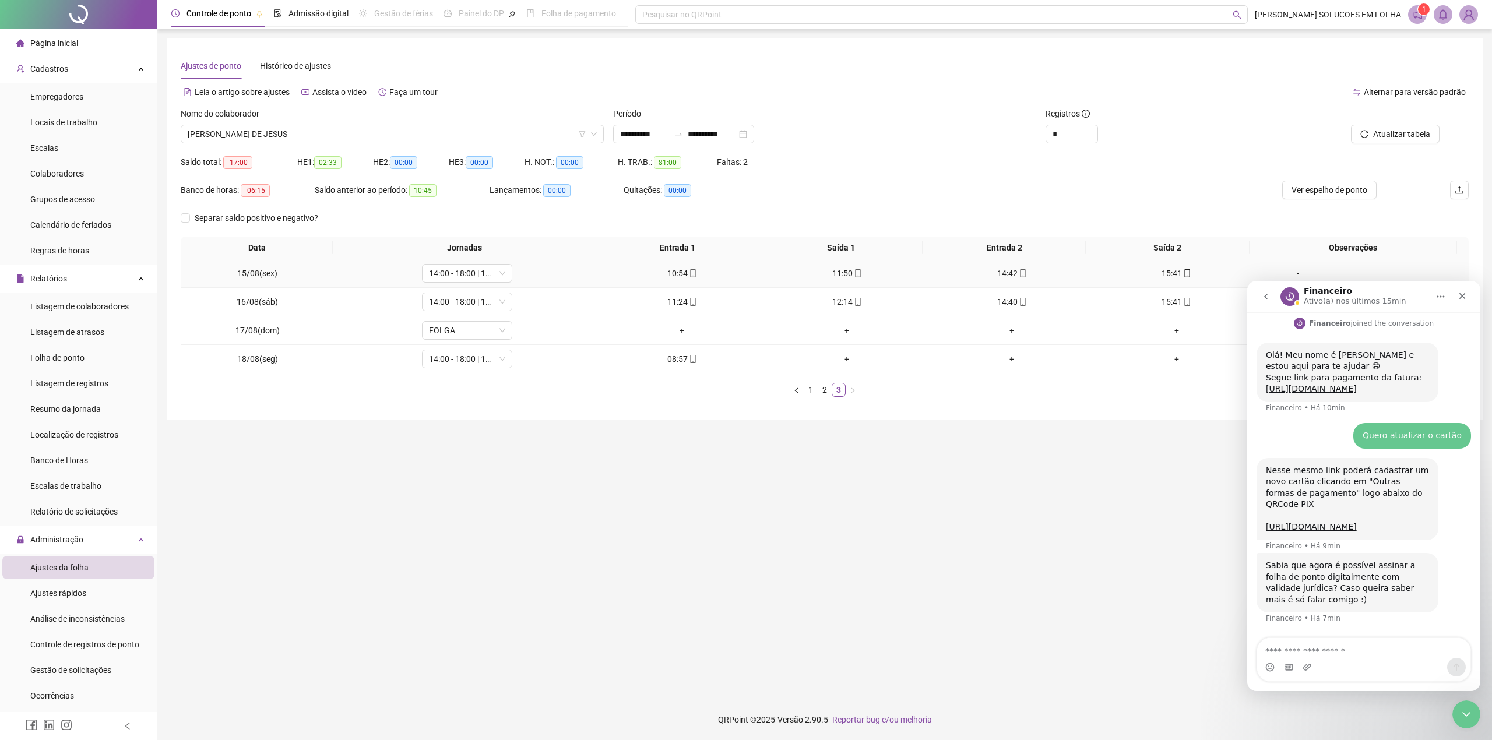
click at [1171, 270] on div "15:41" at bounding box center [1177, 273] width 156 height 13
type input "**********"
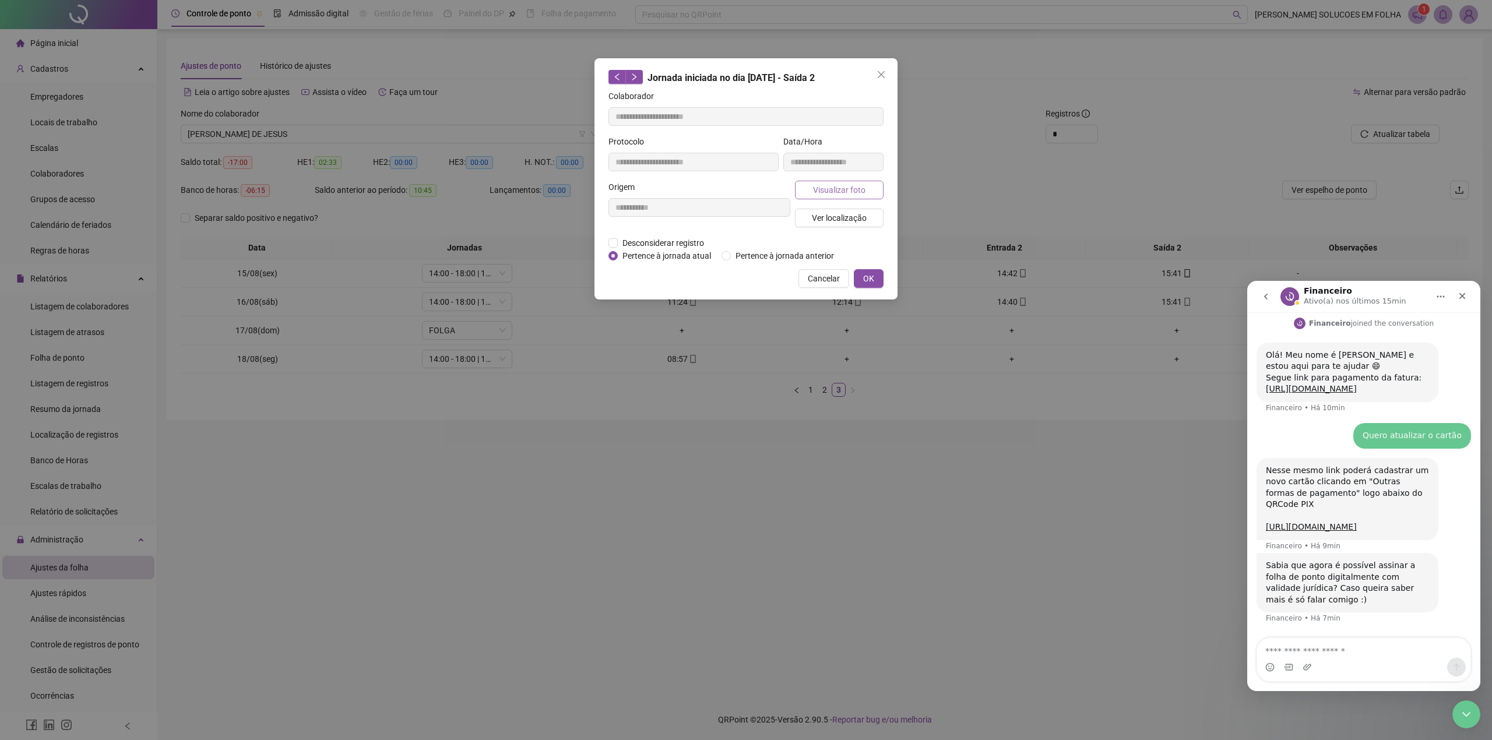
click at [844, 195] on span "Visualizar foto" at bounding box center [839, 190] width 52 height 13
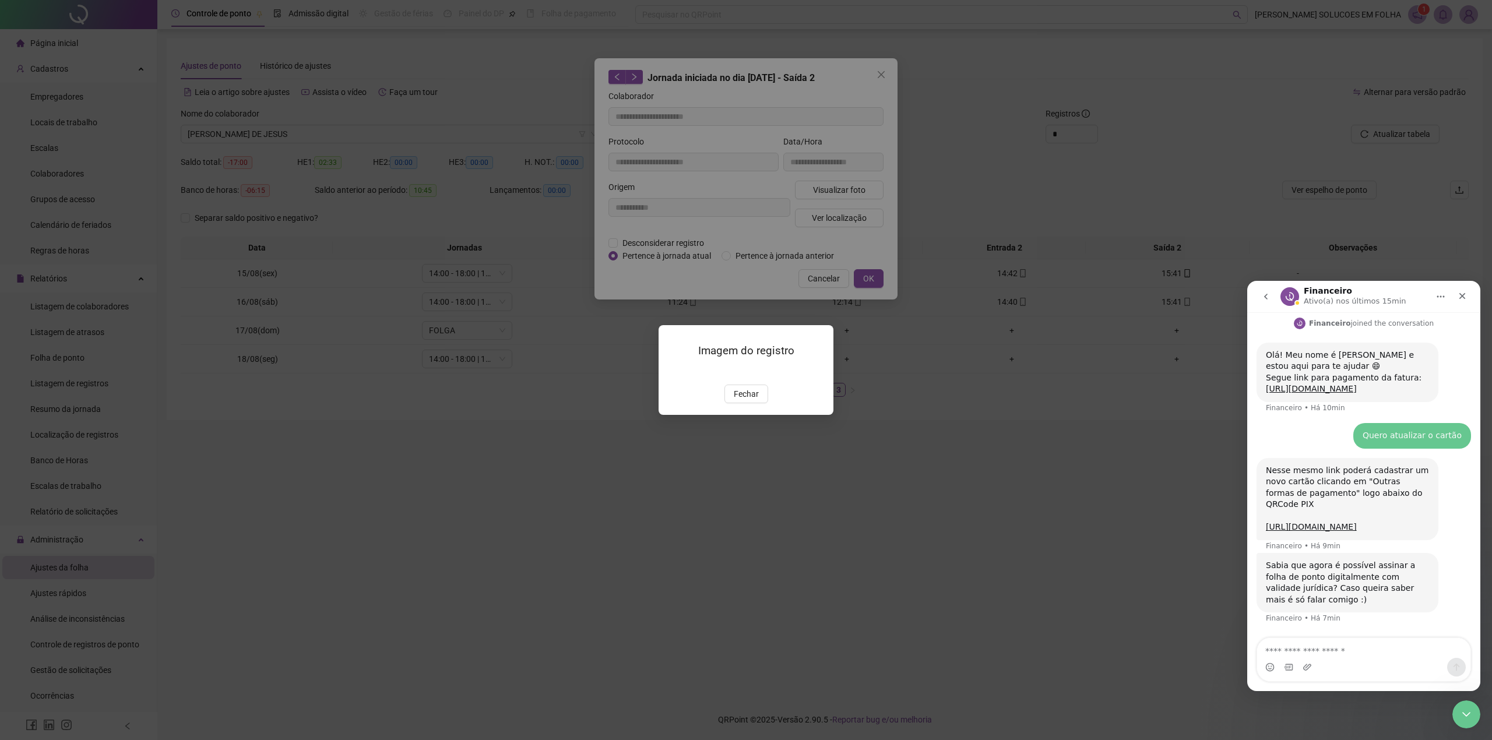
click at [738, 400] on span "Fechar" at bounding box center [746, 394] width 25 height 13
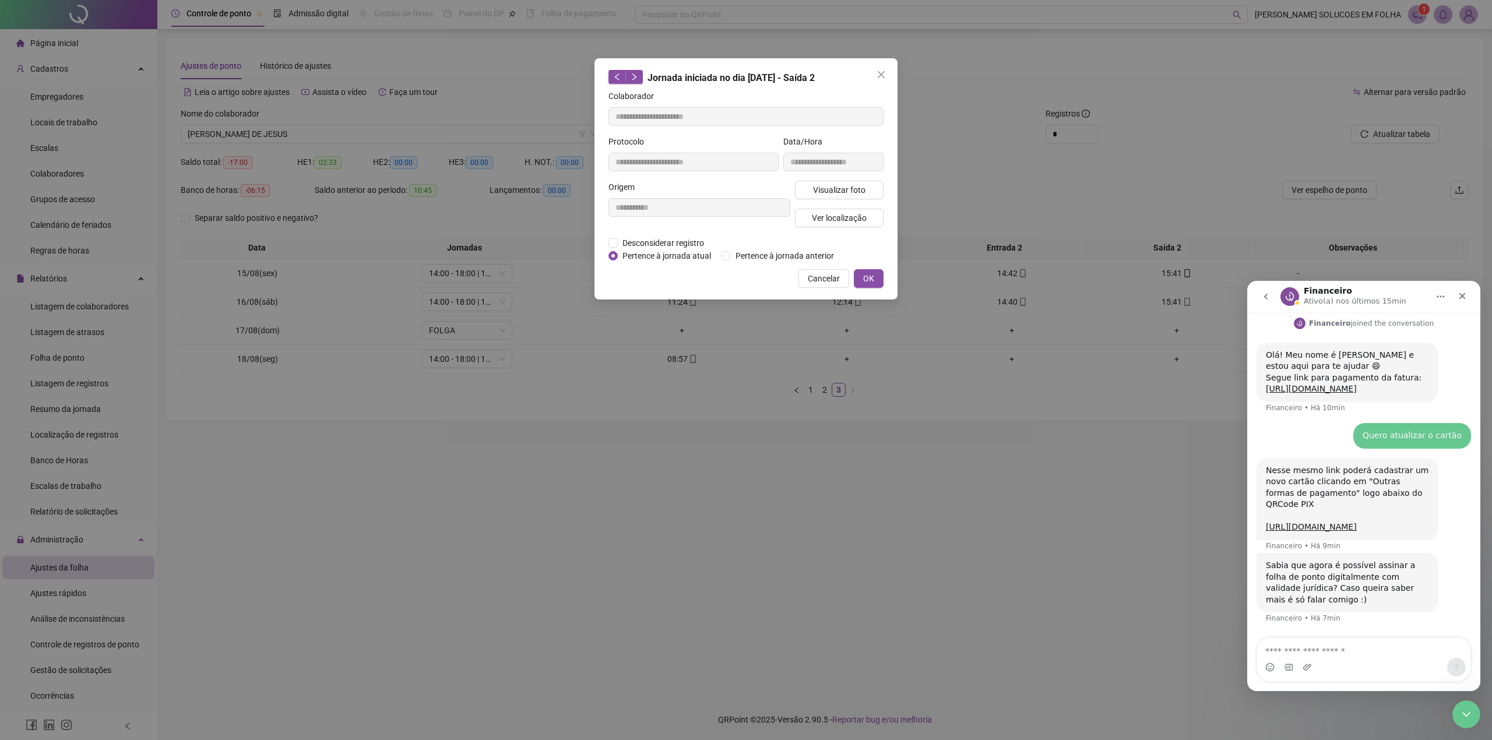
click at [870, 264] on div "**********" at bounding box center [746, 178] width 303 height 241
click at [874, 272] on button "OK" at bounding box center [869, 278] width 30 height 19
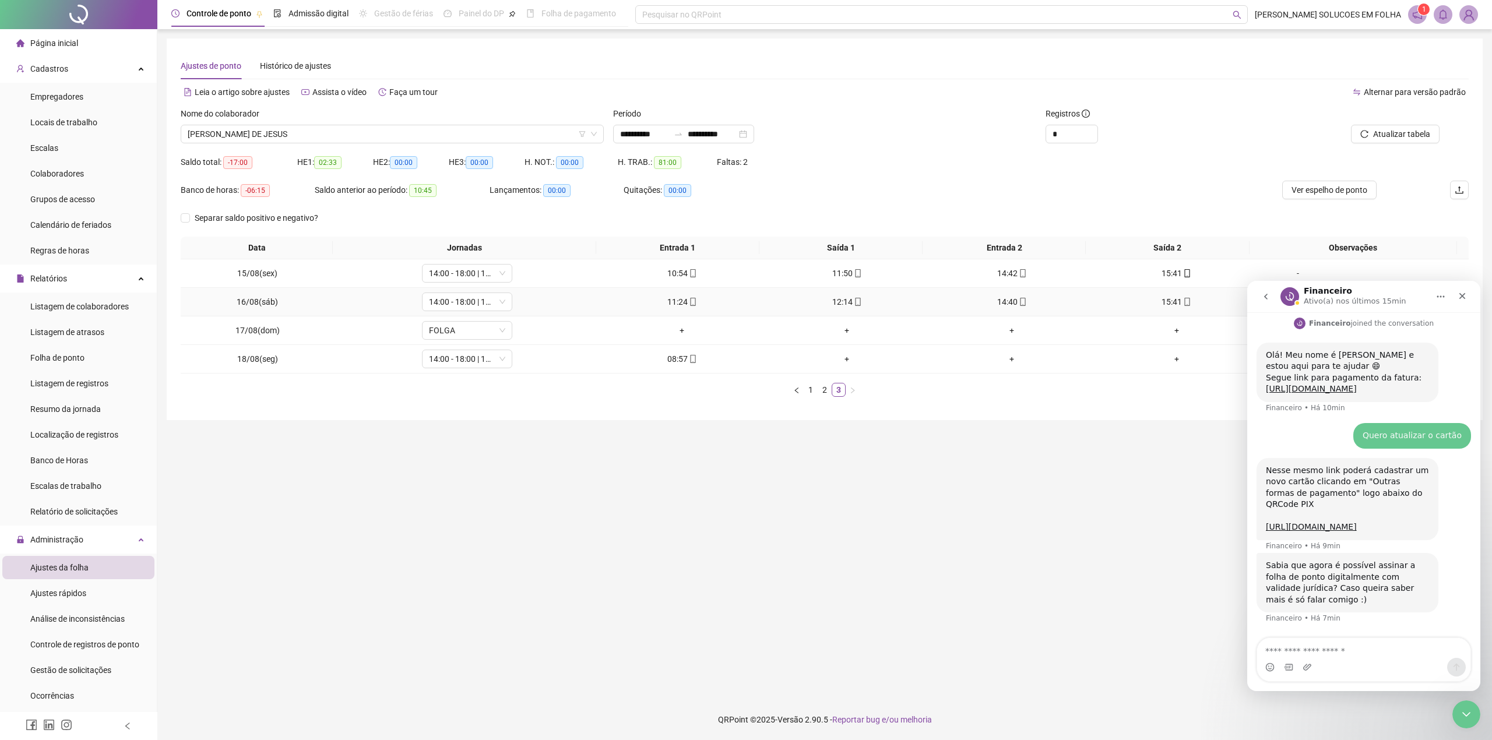
click at [688, 309] on td "11:24" at bounding box center [682, 302] width 165 height 29
click at [686, 308] on div "11:24" at bounding box center [682, 302] width 156 height 13
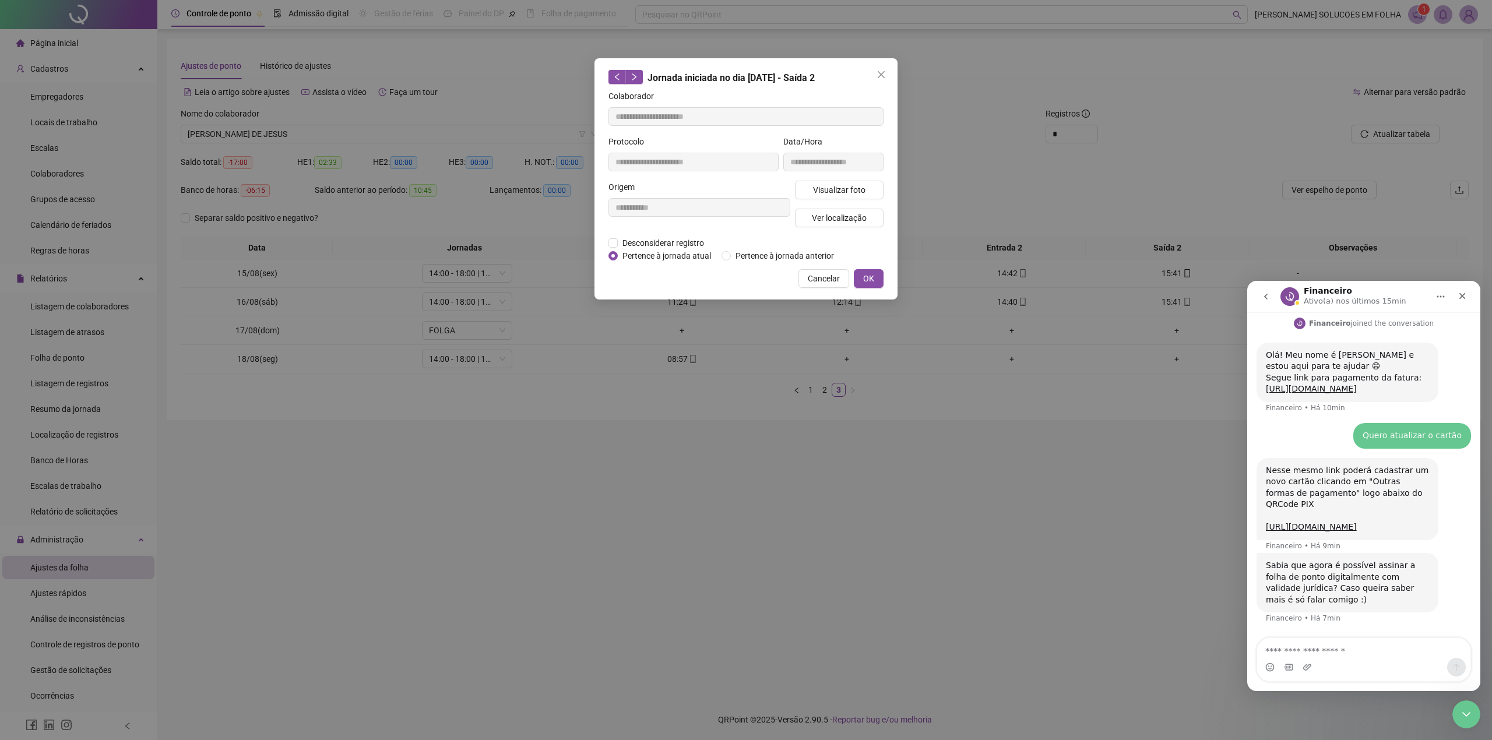
type input "**********"
click at [856, 274] on div "Cancelar OK" at bounding box center [746, 278] width 275 height 19
click at [870, 273] on span "OK" at bounding box center [868, 278] width 11 height 13
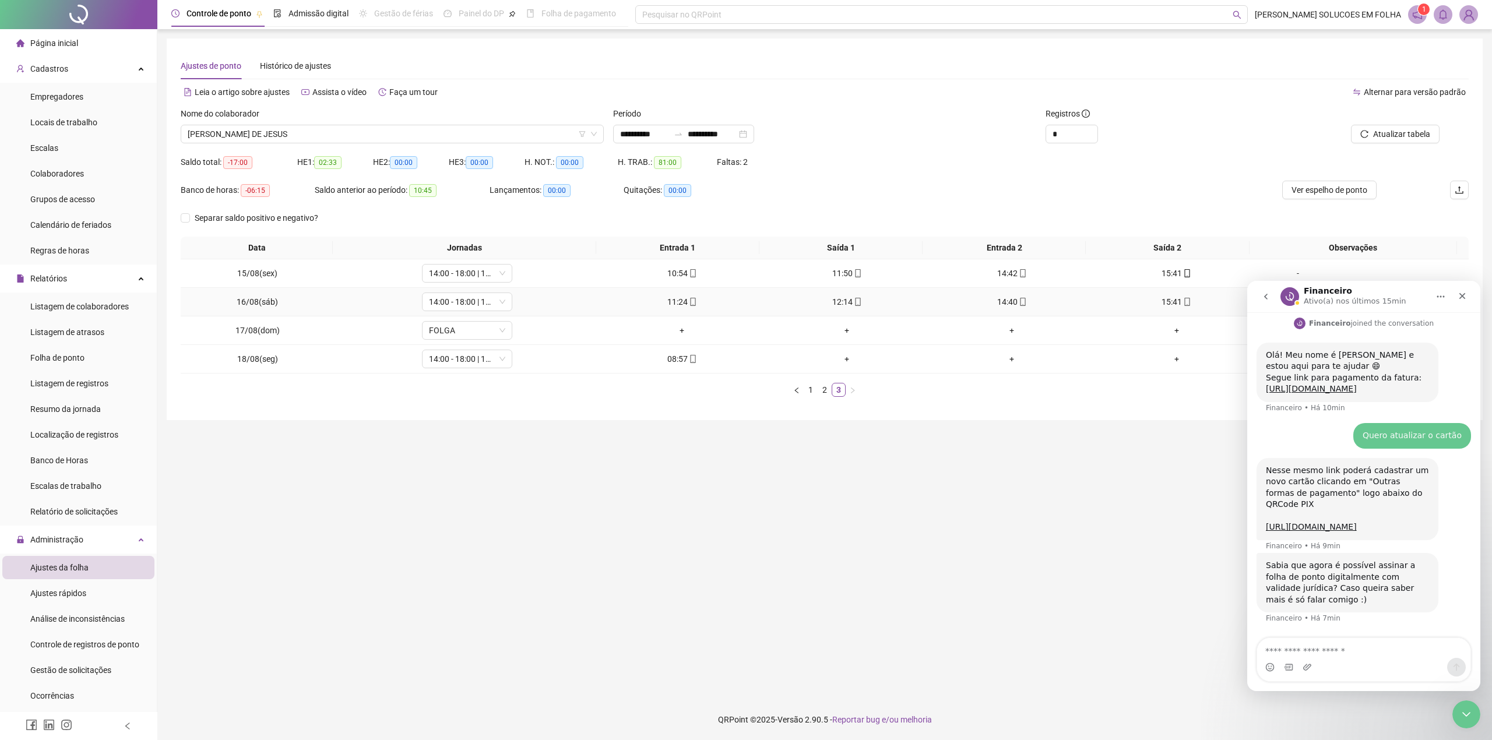
click at [689, 303] on icon "mobile" at bounding box center [693, 302] width 8 height 8
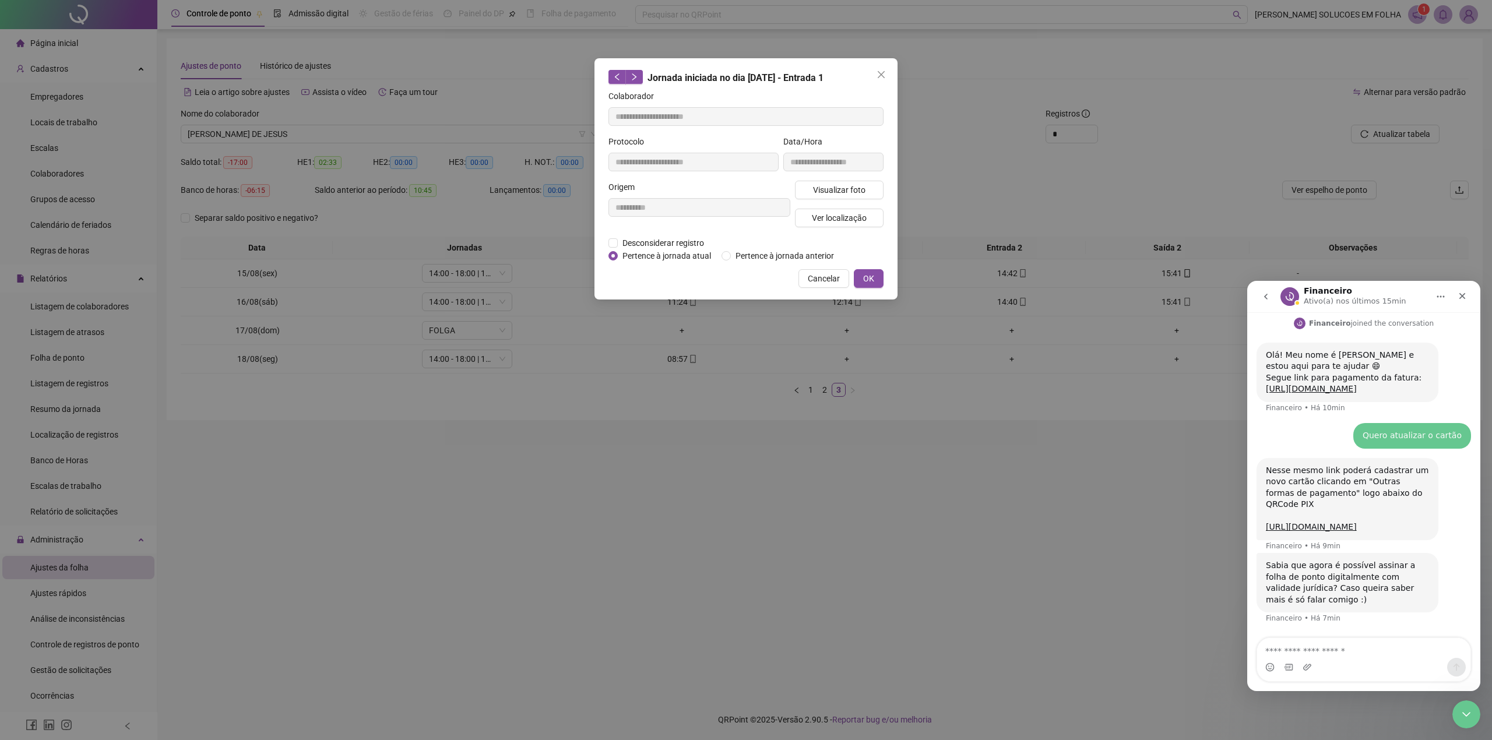
click at [826, 180] on div "**********" at bounding box center [833, 157] width 105 height 45
click at [834, 185] on span "Visualizar foto" at bounding box center [839, 190] width 52 height 13
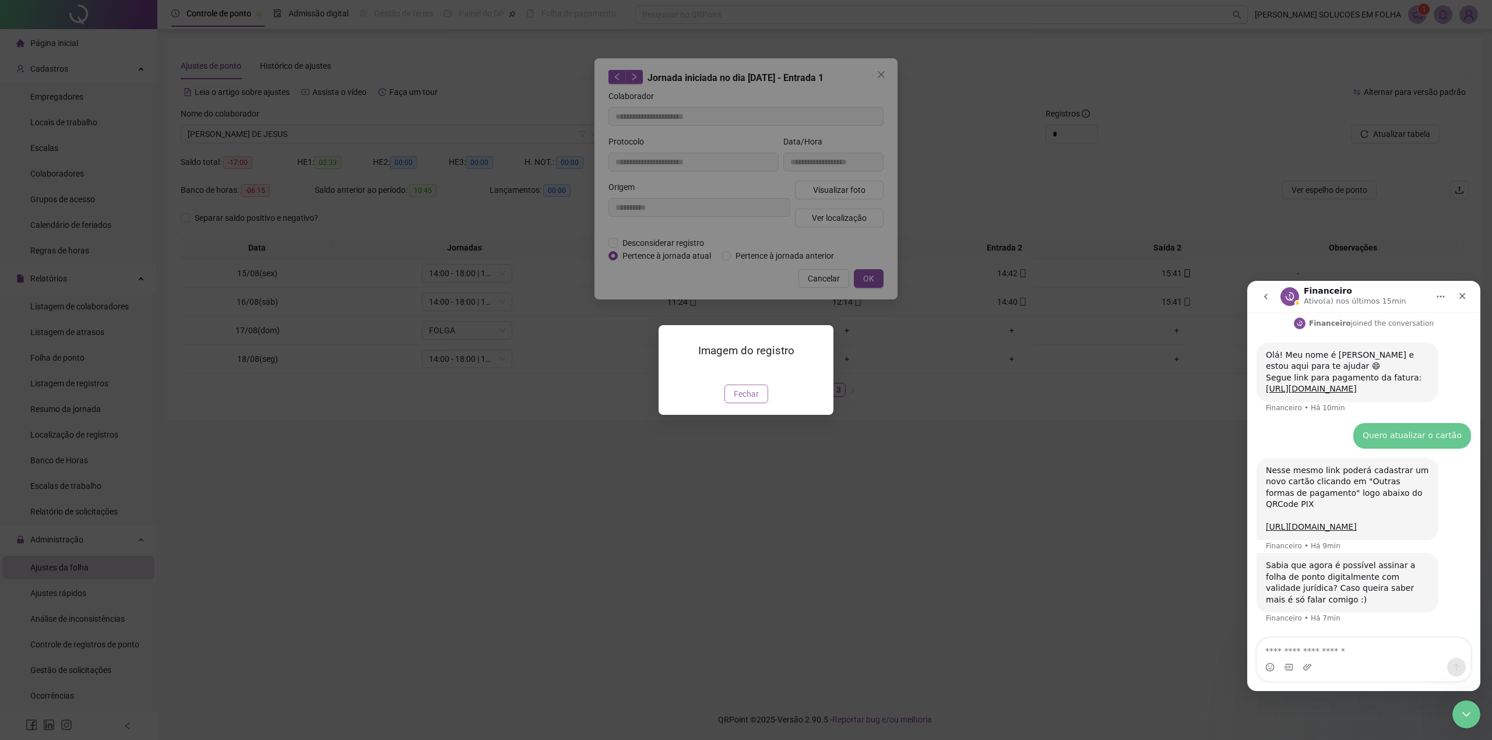
click at [734, 400] on span "Fechar" at bounding box center [746, 394] width 25 height 13
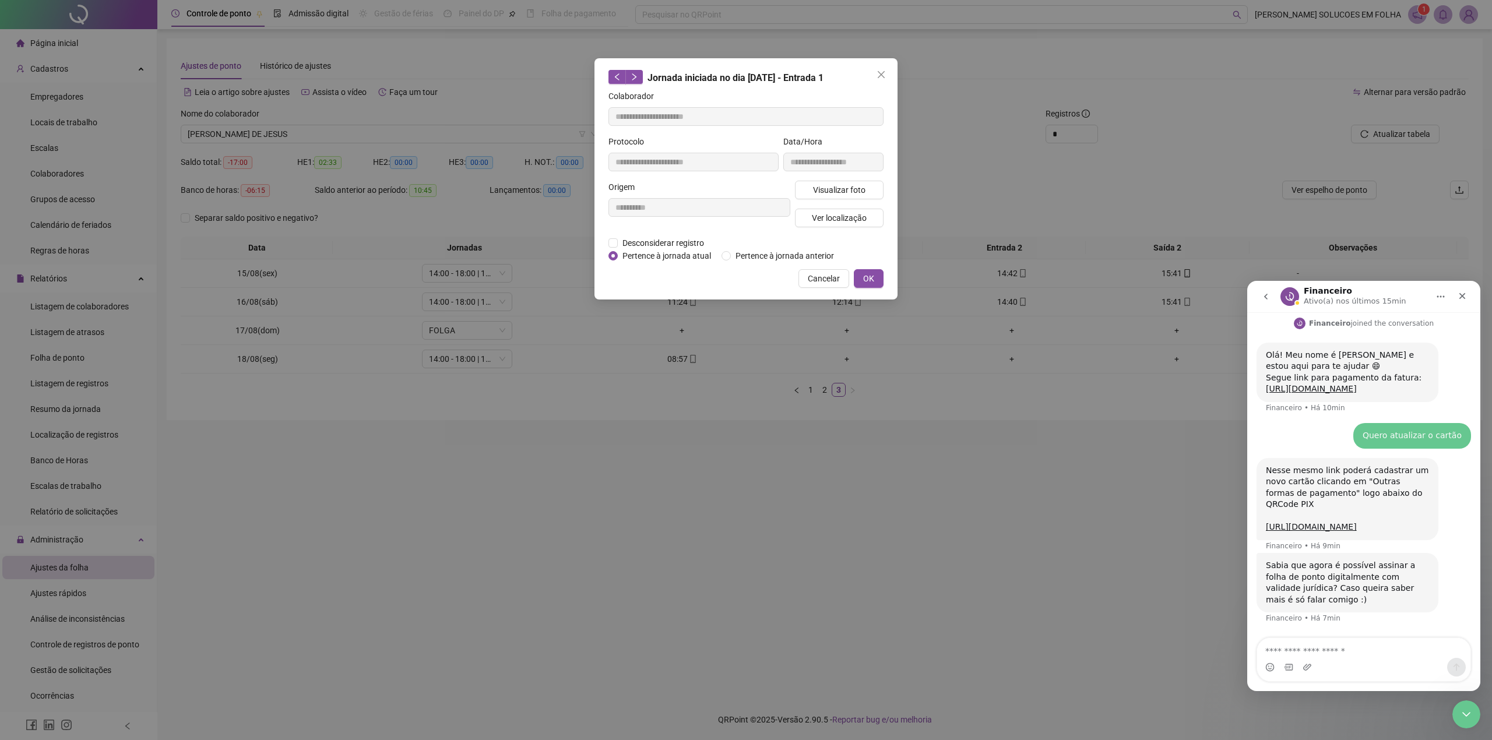
click at [871, 266] on div "**********" at bounding box center [746, 178] width 303 height 241
click at [874, 272] on button "OK" at bounding box center [869, 278] width 30 height 19
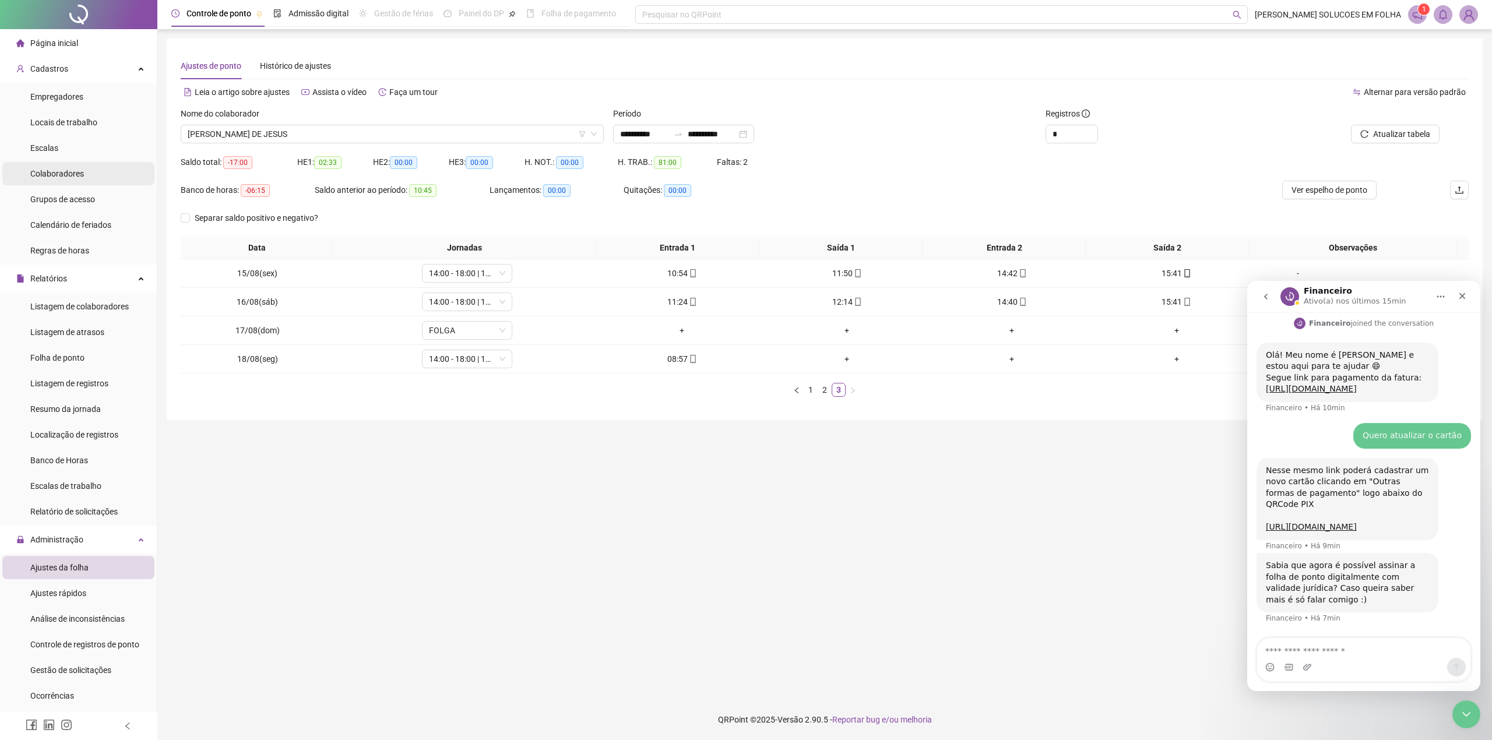
click at [75, 173] on span "Colaboradores" at bounding box center [57, 173] width 54 height 9
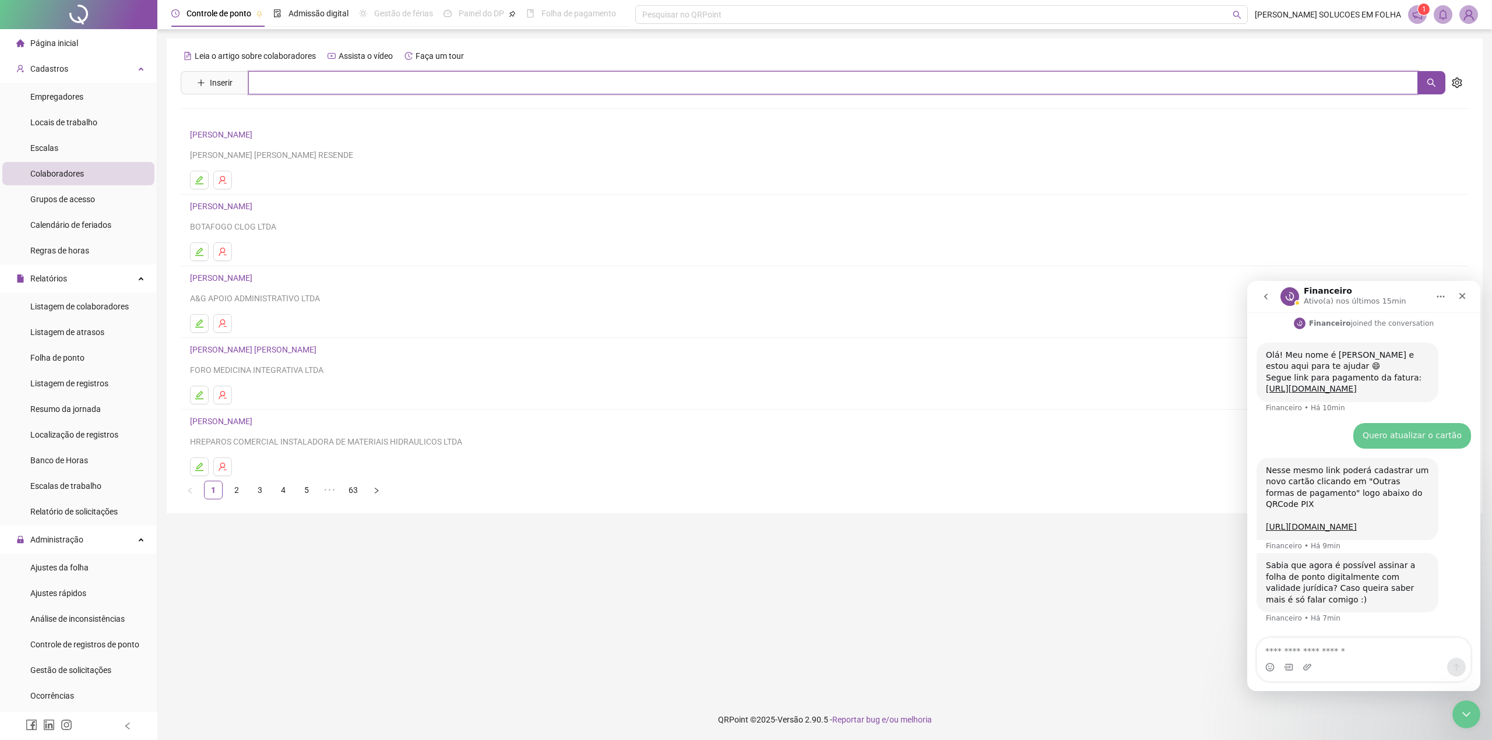
click at [317, 85] on input "text" at bounding box center [833, 82] width 1170 height 23
type input "**********"
click at [301, 113] on link "[PERSON_NAME] DE JESUS" at bounding box center [252, 117] width 100 height 9
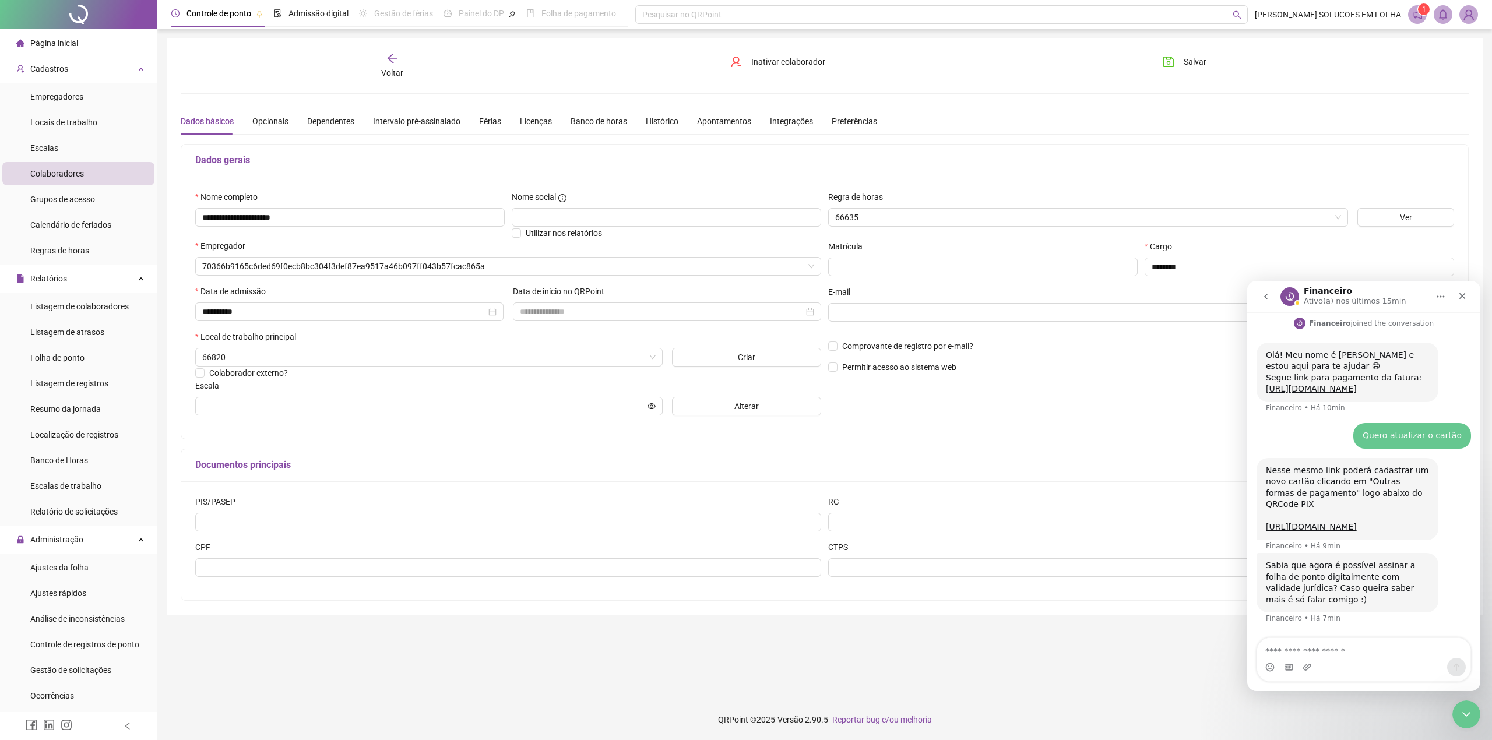
type input "**********"
click at [1458, 296] on icon "Fechar" at bounding box center [1462, 295] width 9 height 9
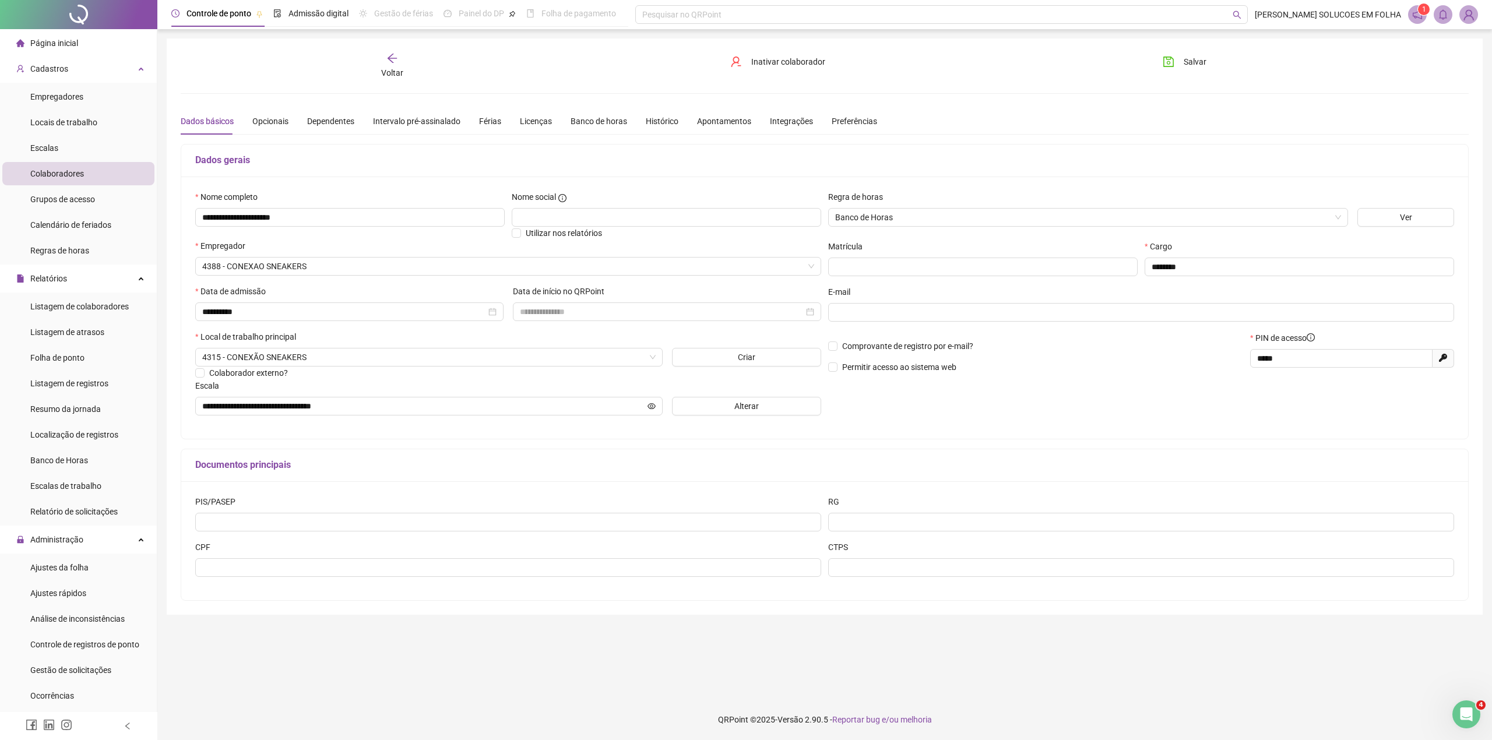
click at [1436, 354] on span "Gerar novo pin" at bounding box center [1444, 358] width 22 height 19
click at [1444, 359] on icon at bounding box center [1443, 358] width 8 height 8
type input "*****"
click at [1323, 364] on input "*****" at bounding box center [1340, 358] width 166 height 13
drag, startPoint x: 1322, startPoint y: 364, endPoint x: 1204, endPoint y: 360, distance: 117.8
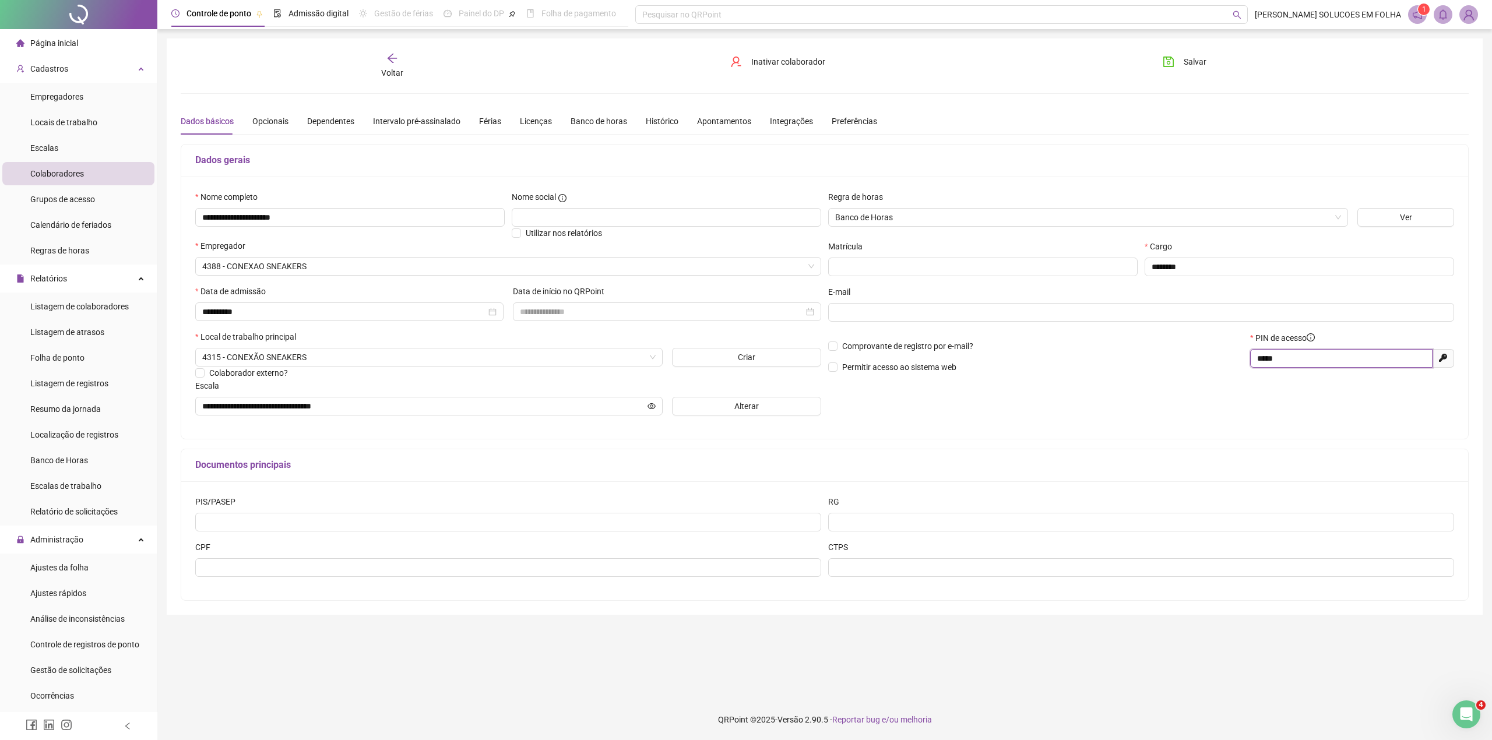
click at [1204, 360] on div "Comprovante de registro por e-mail? Permitir acesso ao sistema web PIN de acess…" at bounding box center [1141, 357] width 633 height 50
drag, startPoint x: 1214, startPoint y: 52, endPoint x: 1206, endPoint y: 58, distance: 9.6
click at [1214, 52] on div "Salvar" at bounding box center [1258, 65] width 216 height 27
click at [1180, 66] on button "Salvar" at bounding box center [1184, 61] width 61 height 19
click at [382, 54] on div "Voltar" at bounding box center [392, 65] width 207 height 27
